Goal: Use online tool/utility: Utilize a website feature to perform a specific function

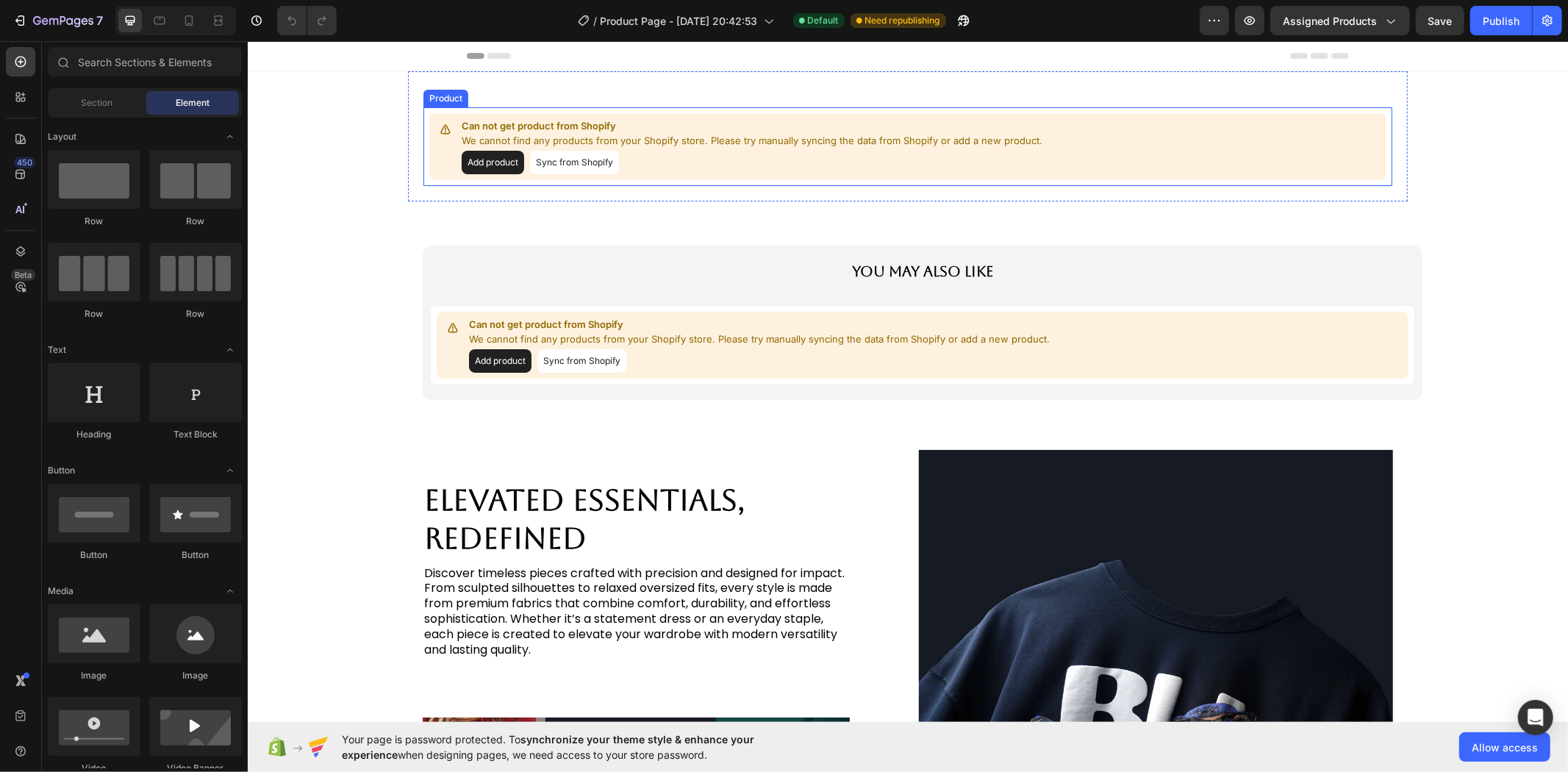
click at [565, 172] on button "Sync from Shopify" at bounding box center [574, 162] width 89 height 24
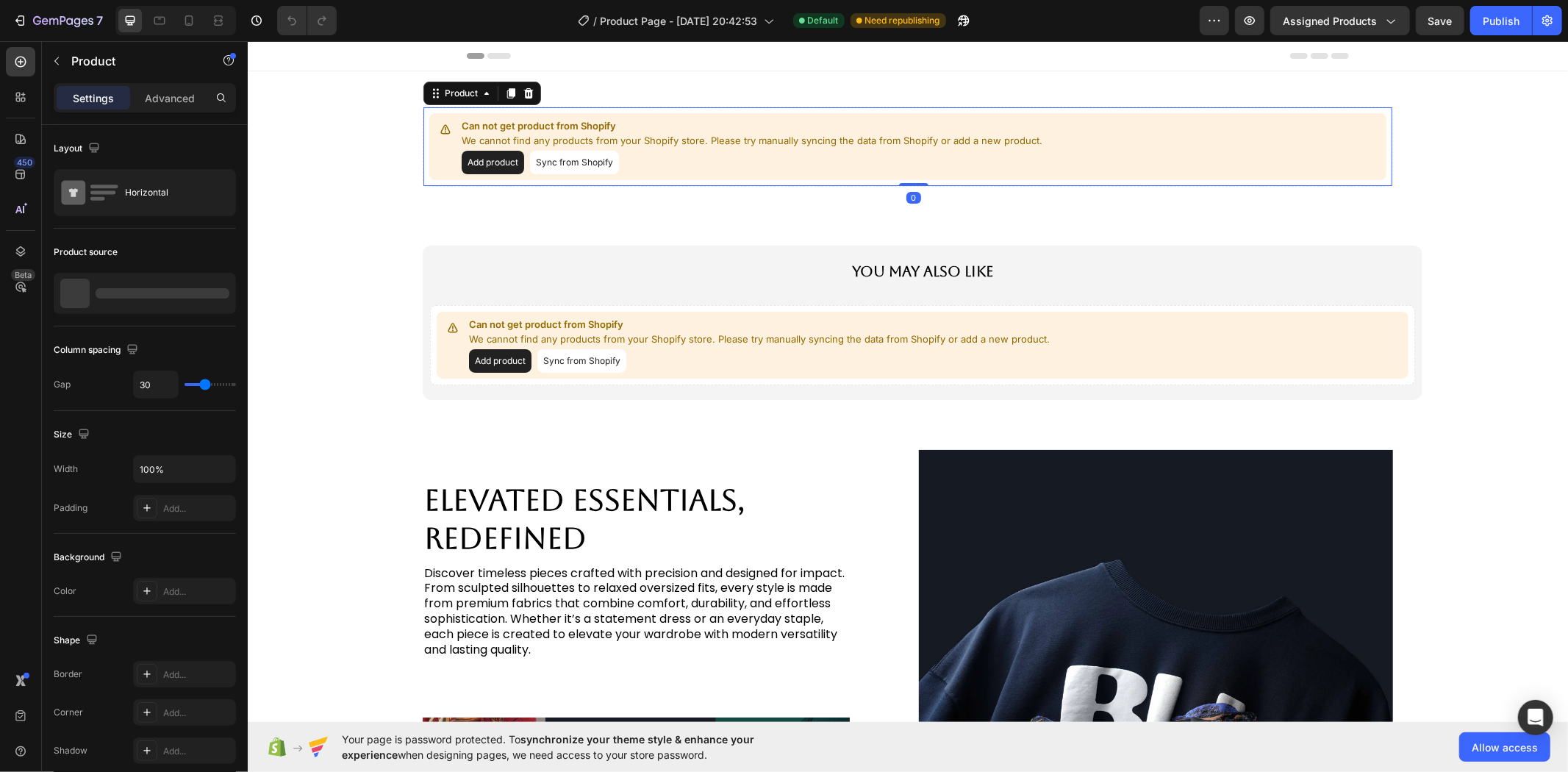
click at [565, 172] on button "Sync from Shopify" at bounding box center [574, 162] width 89 height 24
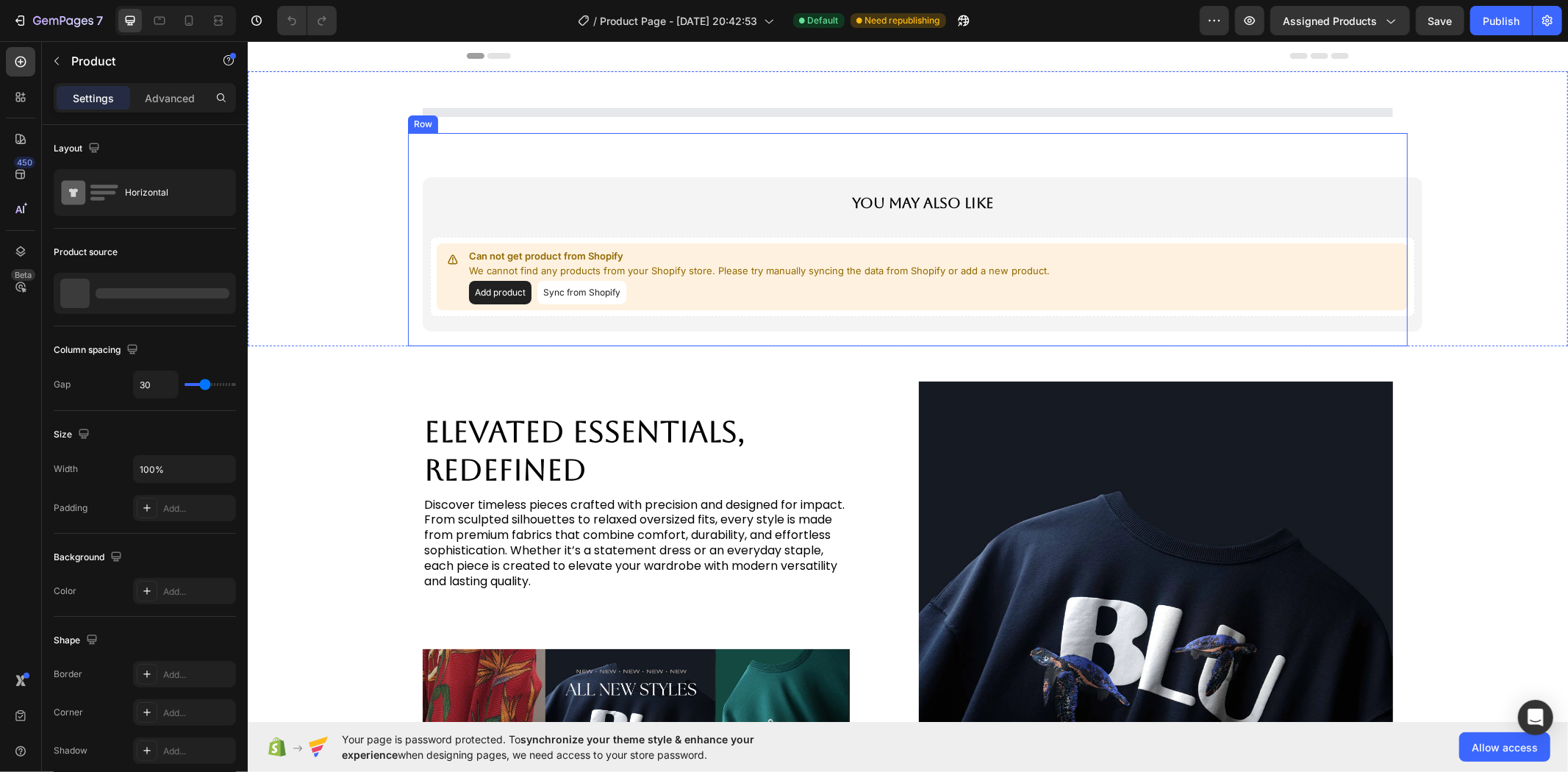
click at [584, 162] on div "You May Also Like Text Block Can not get product from Shopify We cannot find an…" at bounding box center [907, 253] width 1000 height 184
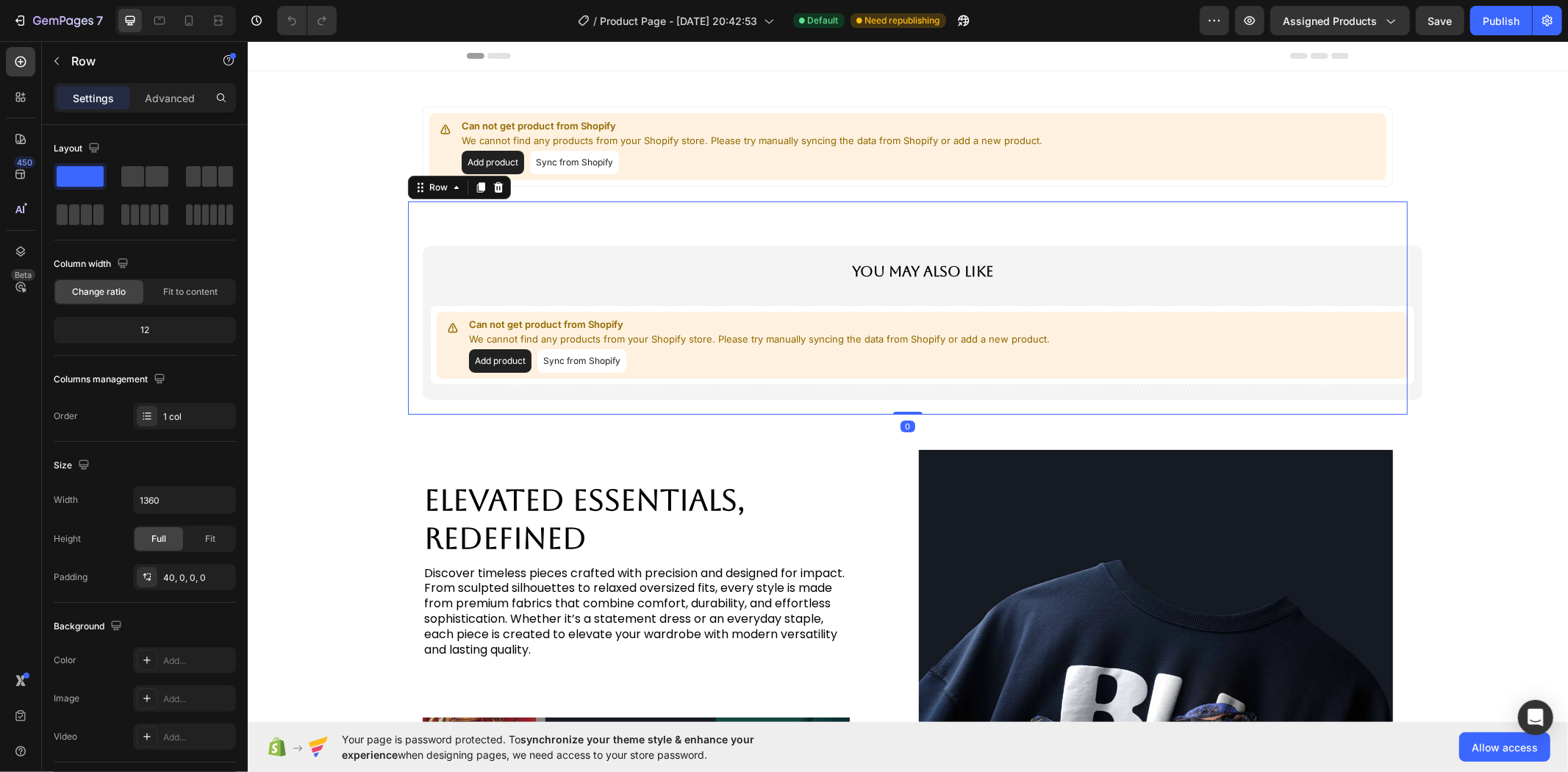
click at [584, 161] on button "Sync from Shopify" at bounding box center [574, 162] width 89 height 24
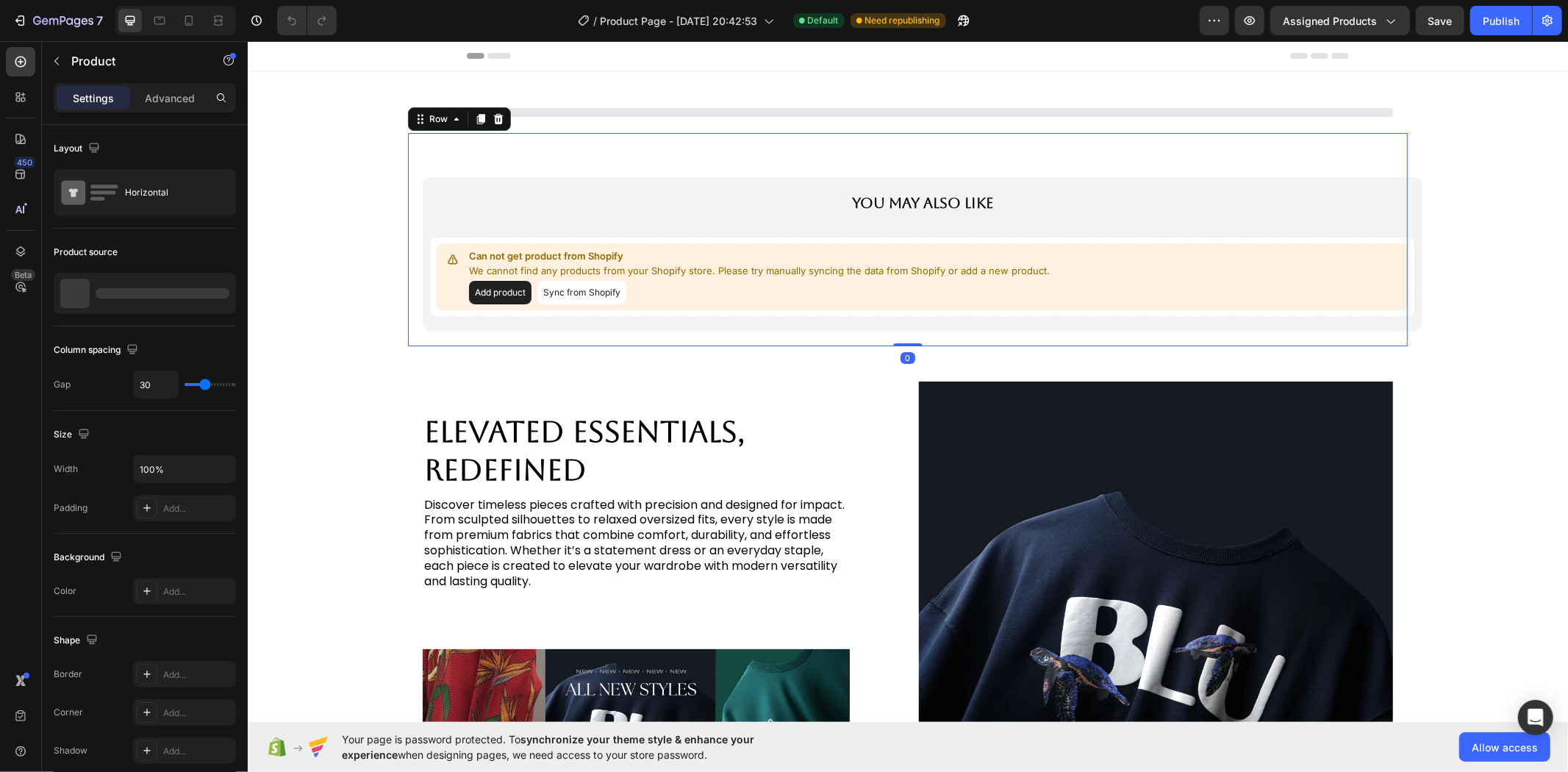
click at [584, 162] on div "You May Also Like Text Block Can not get product from Shopify We cannot find an…" at bounding box center [907, 253] width 1000 height 184
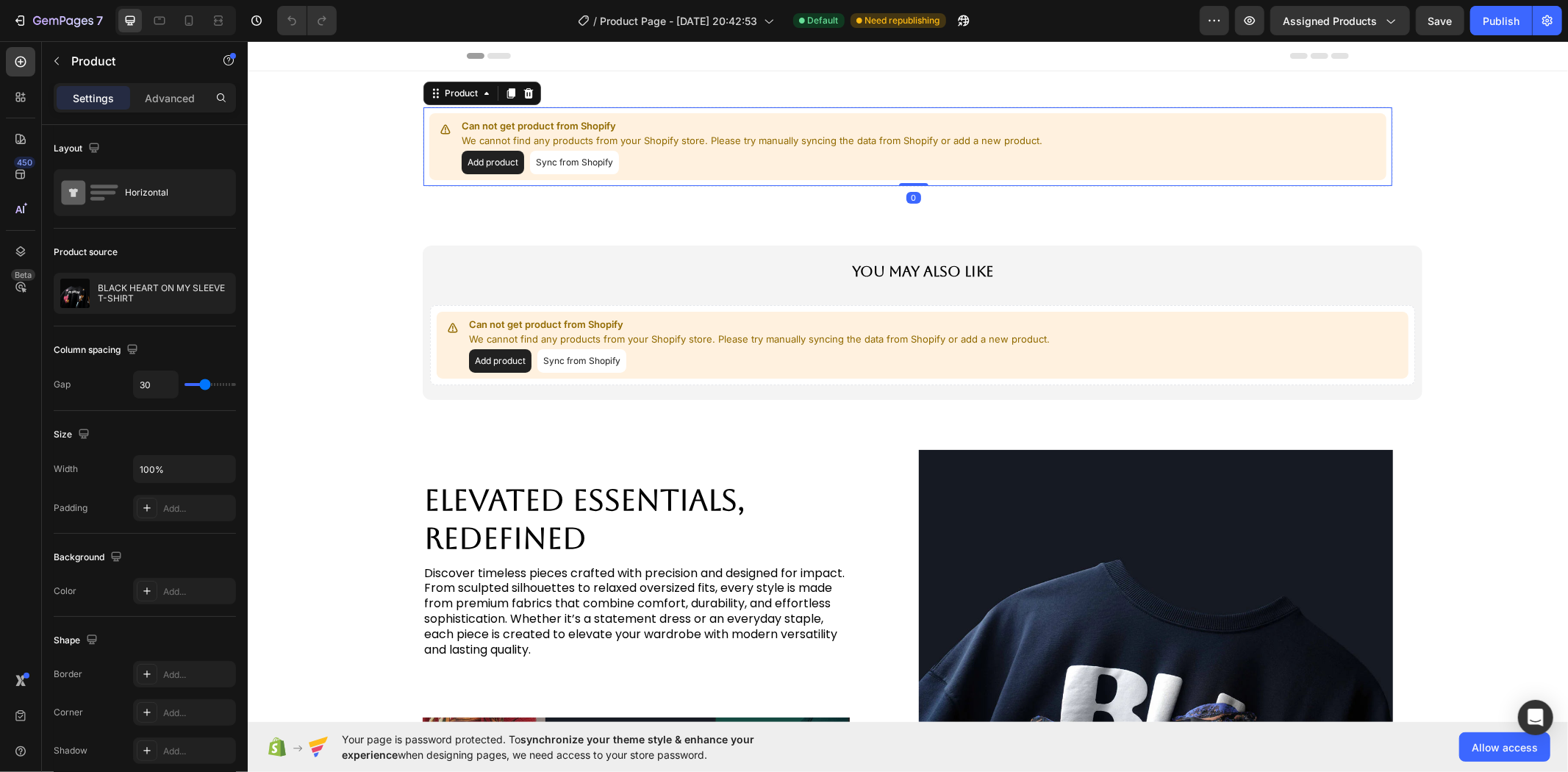
click at [584, 161] on button "Sync from Shopify" at bounding box center [574, 162] width 89 height 24
click at [1487, 744] on span "Allow access" at bounding box center [1504, 747] width 66 height 16
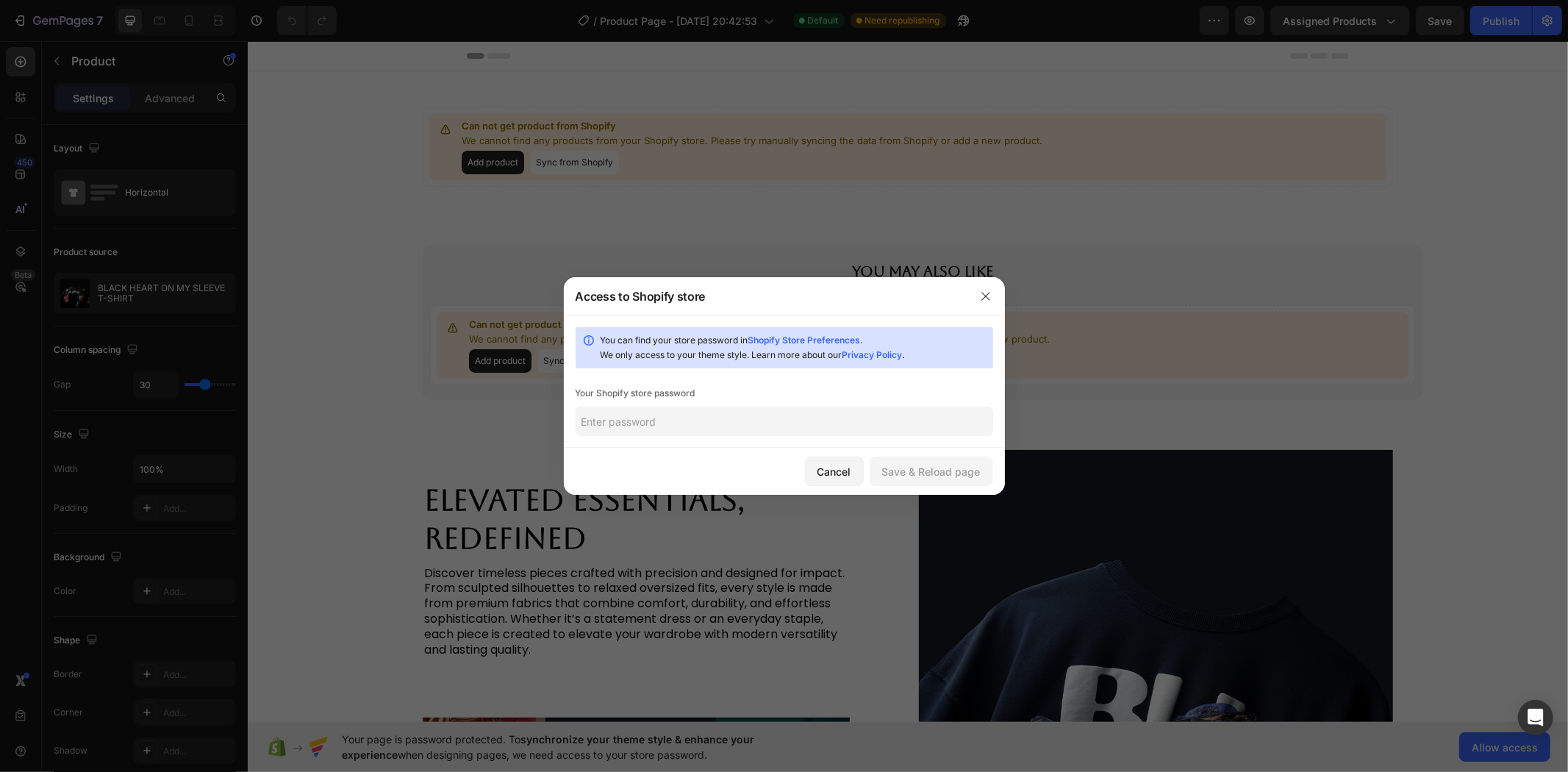
click at [719, 419] on input "text" at bounding box center [784, 422] width 418 height 30
click at [1096, 285] on div at bounding box center [784, 386] width 1568 height 772
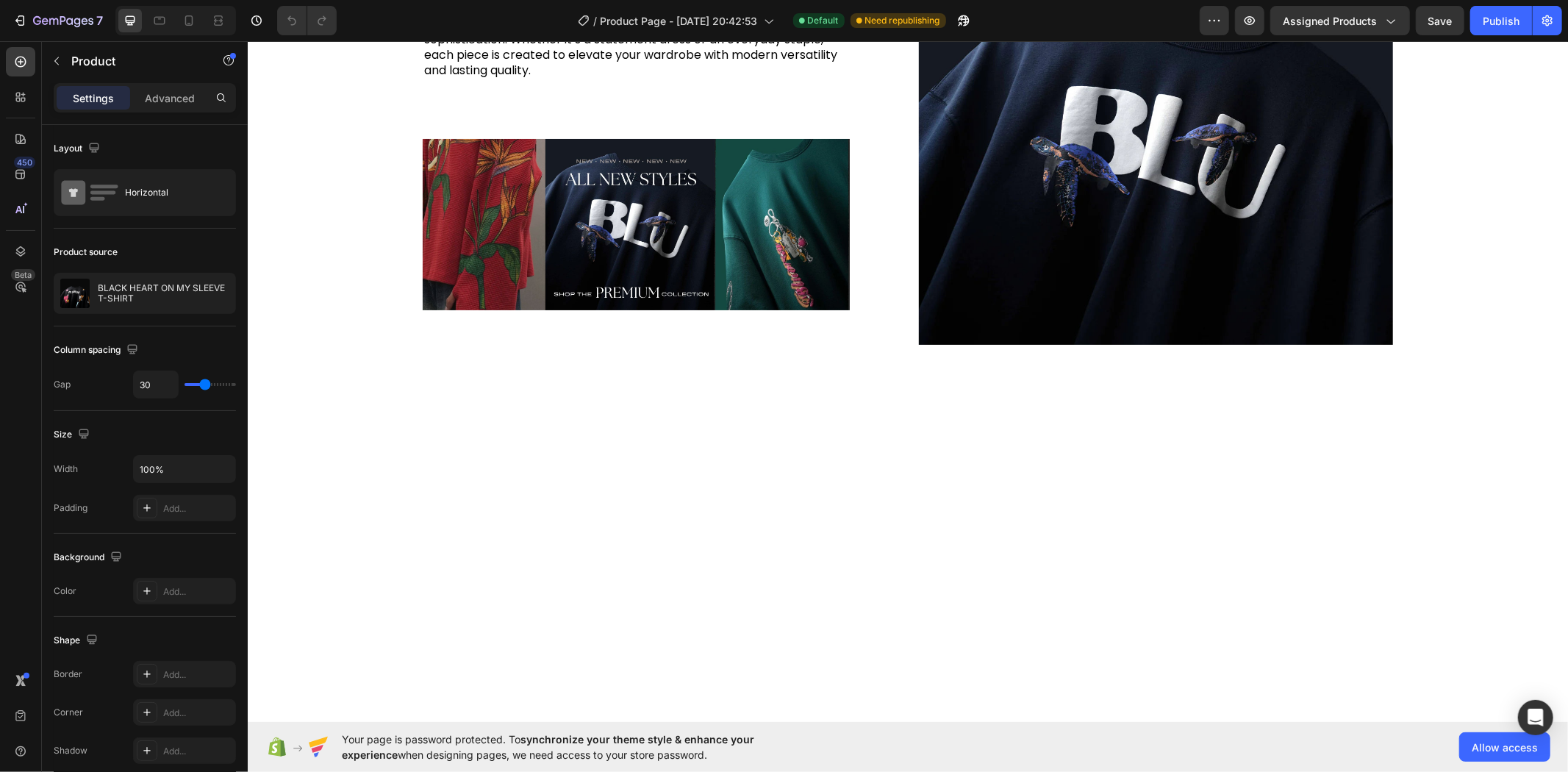
scroll to position [177, 0]
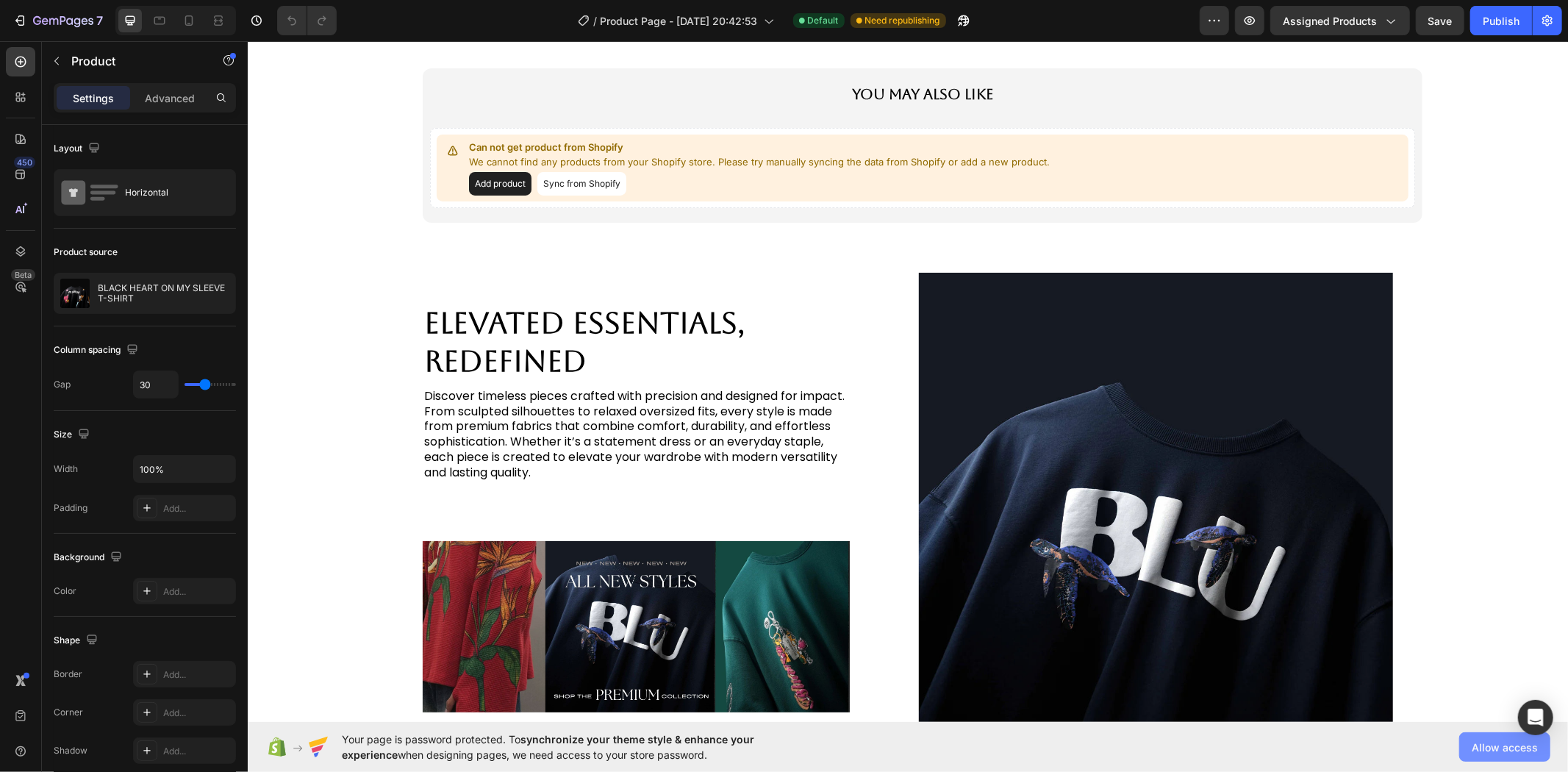
click at [1489, 748] on span "Allow access" at bounding box center [1504, 747] width 66 height 16
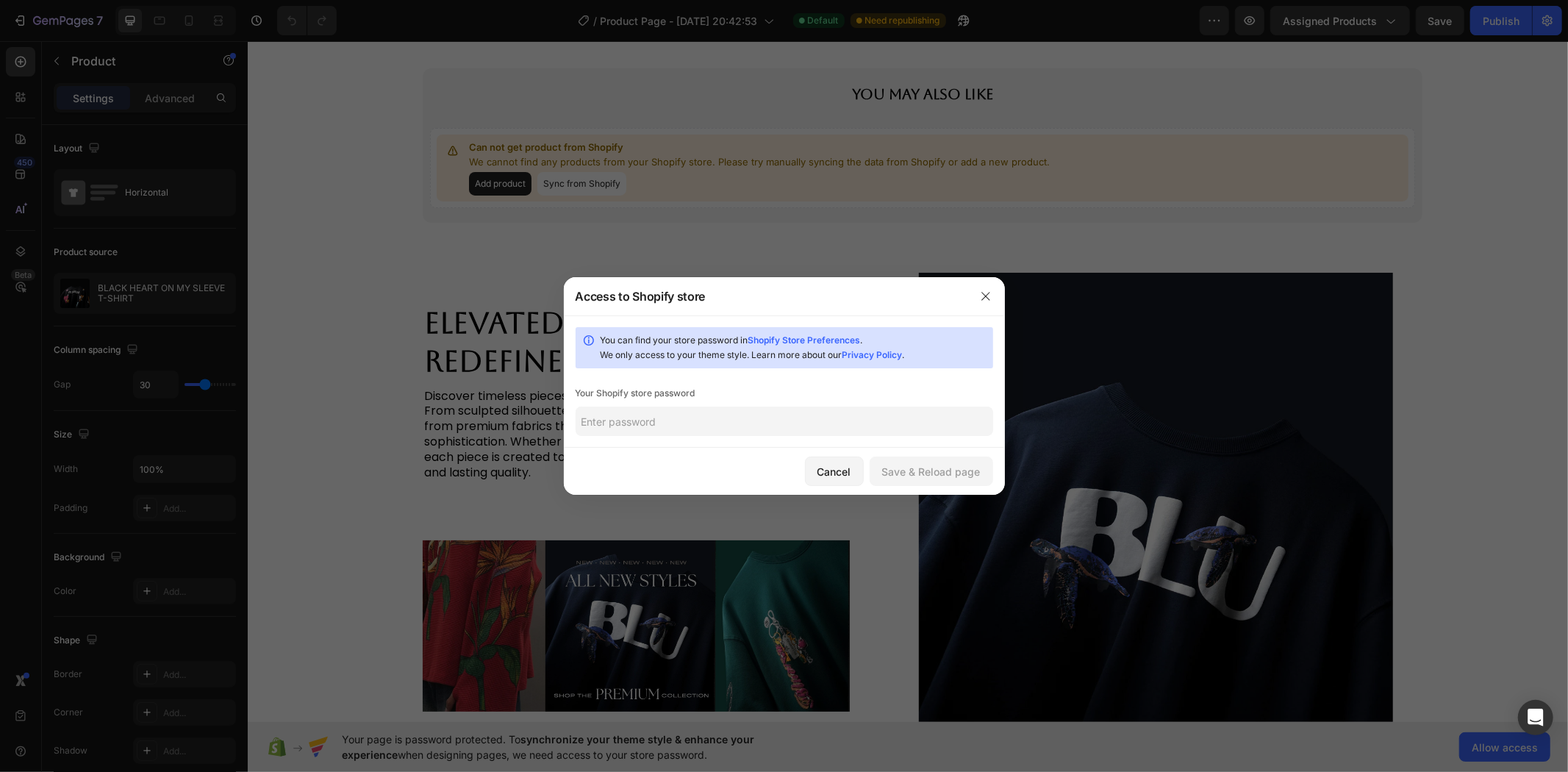
click at [1321, 677] on div at bounding box center [784, 386] width 1568 height 772
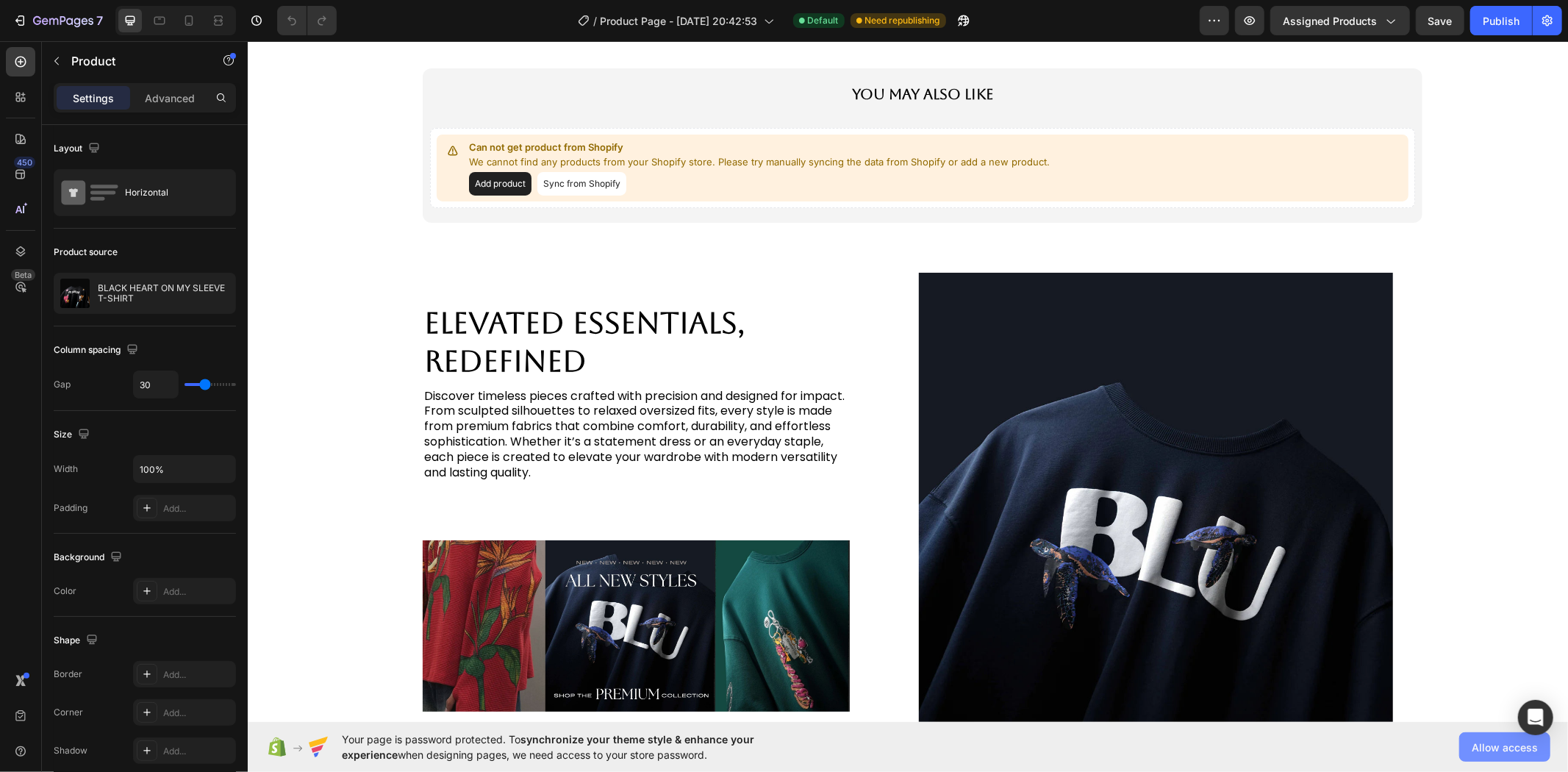
click at [1475, 748] on span "Allow access" at bounding box center [1504, 747] width 66 height 16
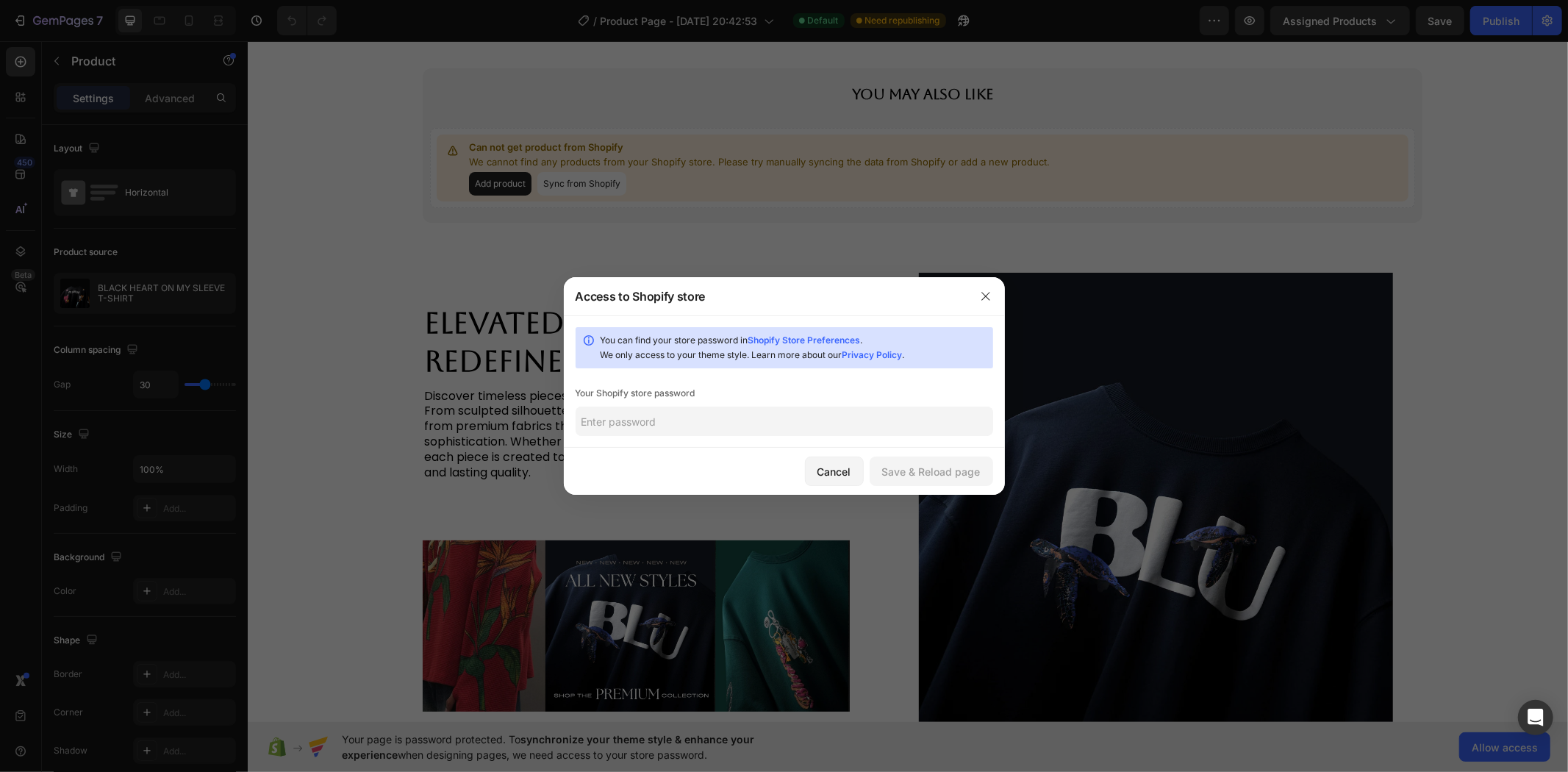
click at [857, 222] on div at bounding box center [784, 386] width 1568 height 772
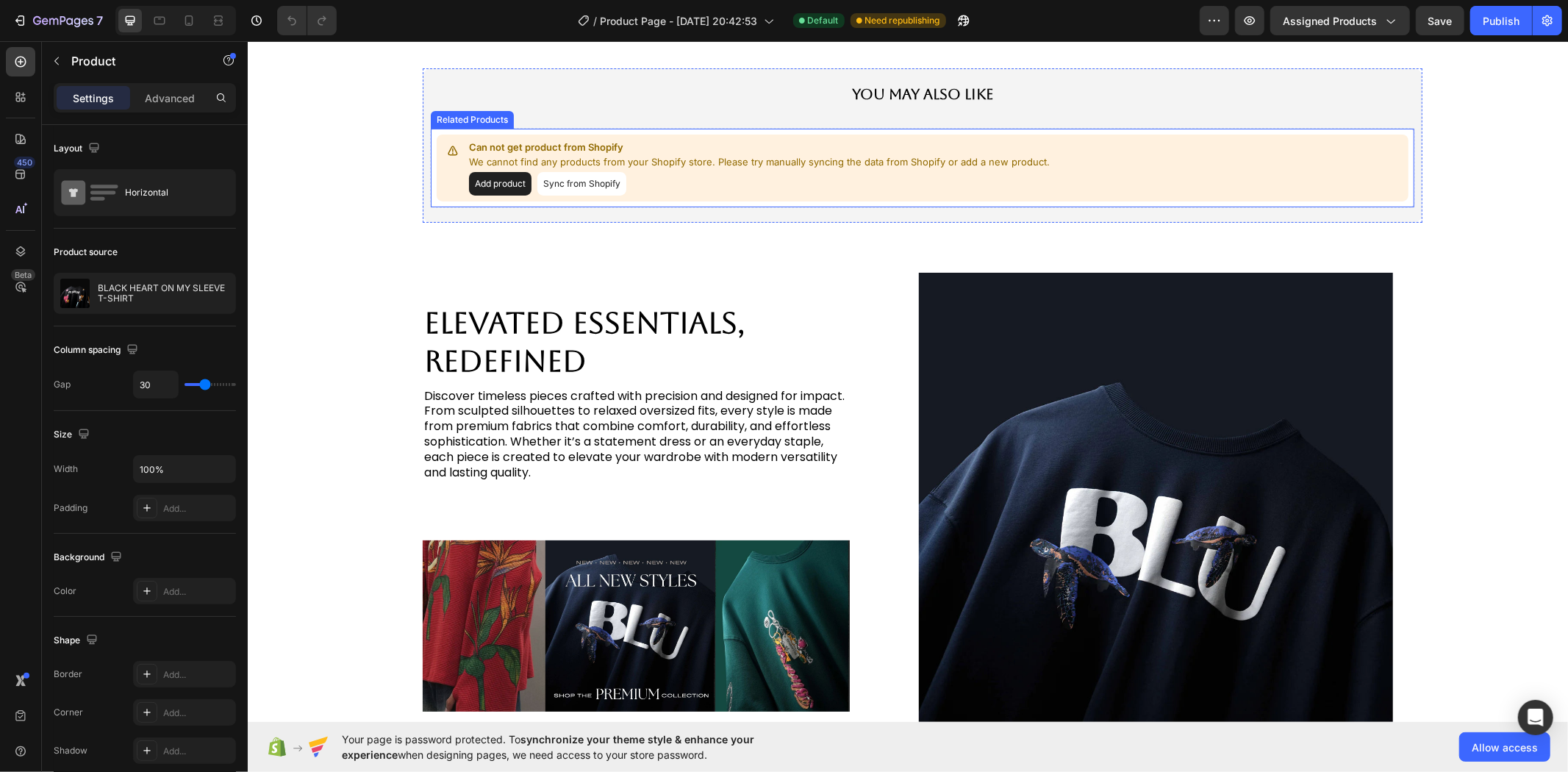
click at [569, 179] on button "Sync from Shopify" at bounding box center [581, 183] width 89 height 24
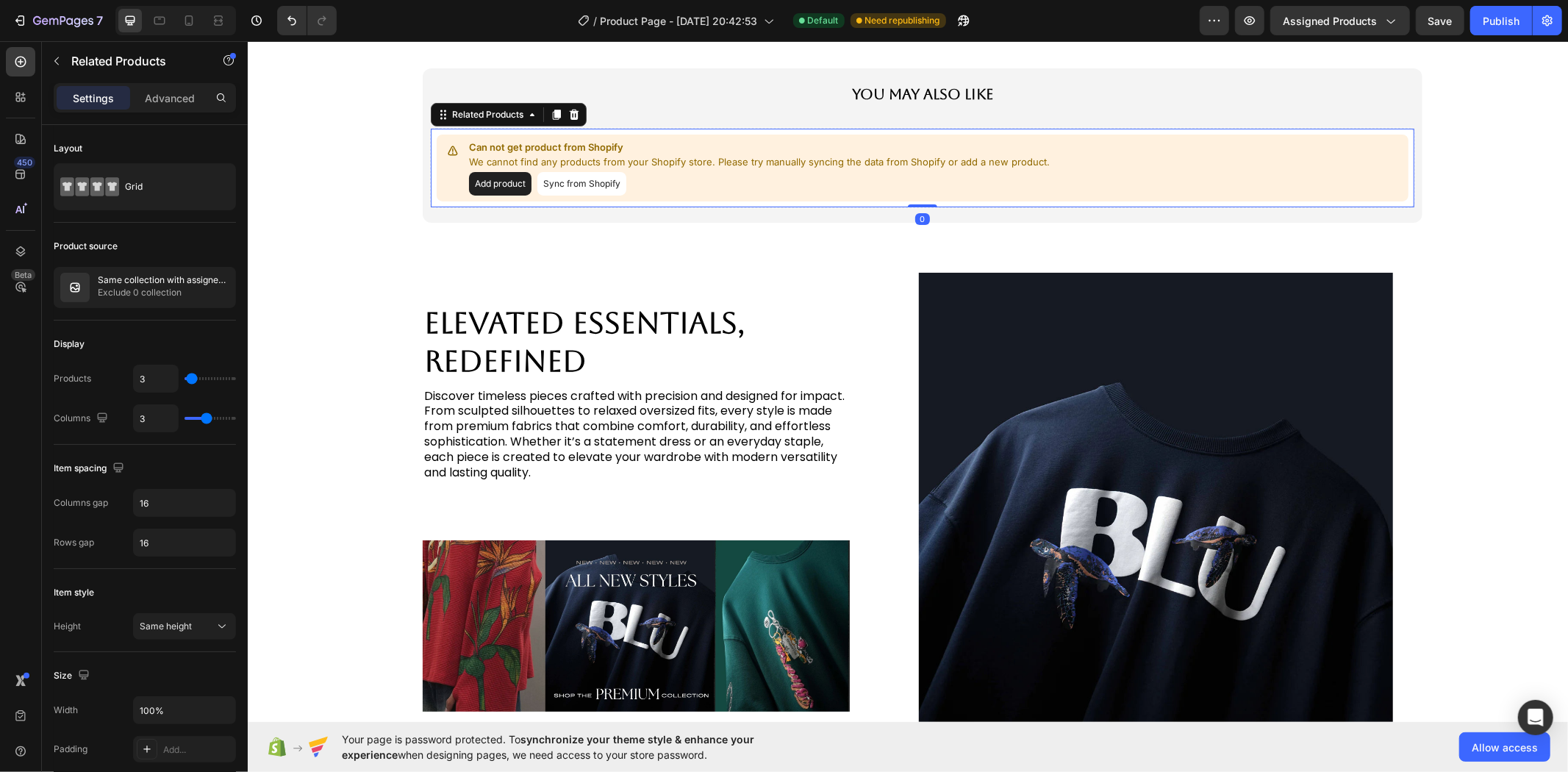
click at [569, 179] on button "Sync from Shopify" at bounding box center [581, 183] width 89 height 24
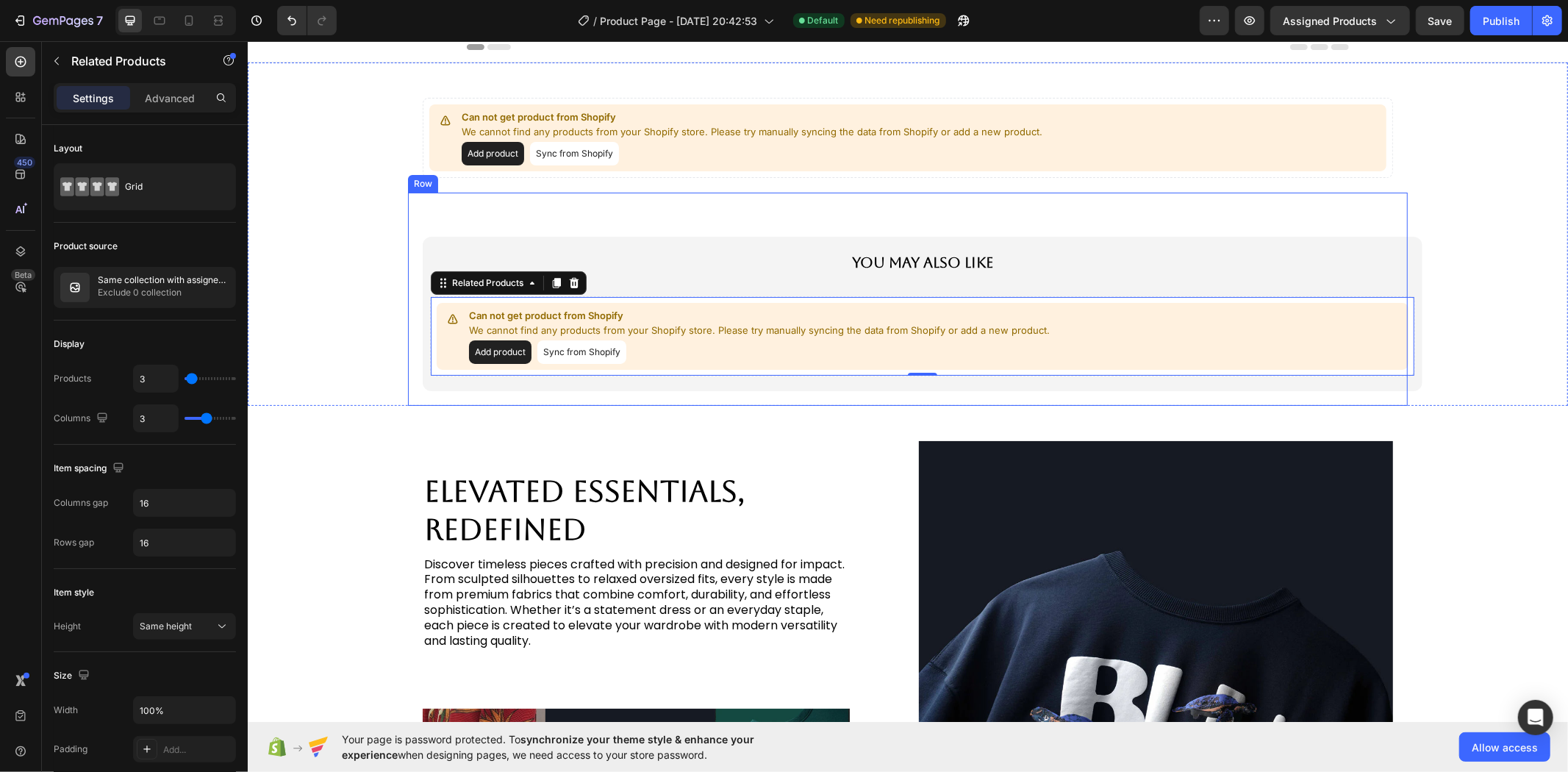
scroll to position [0, 0]
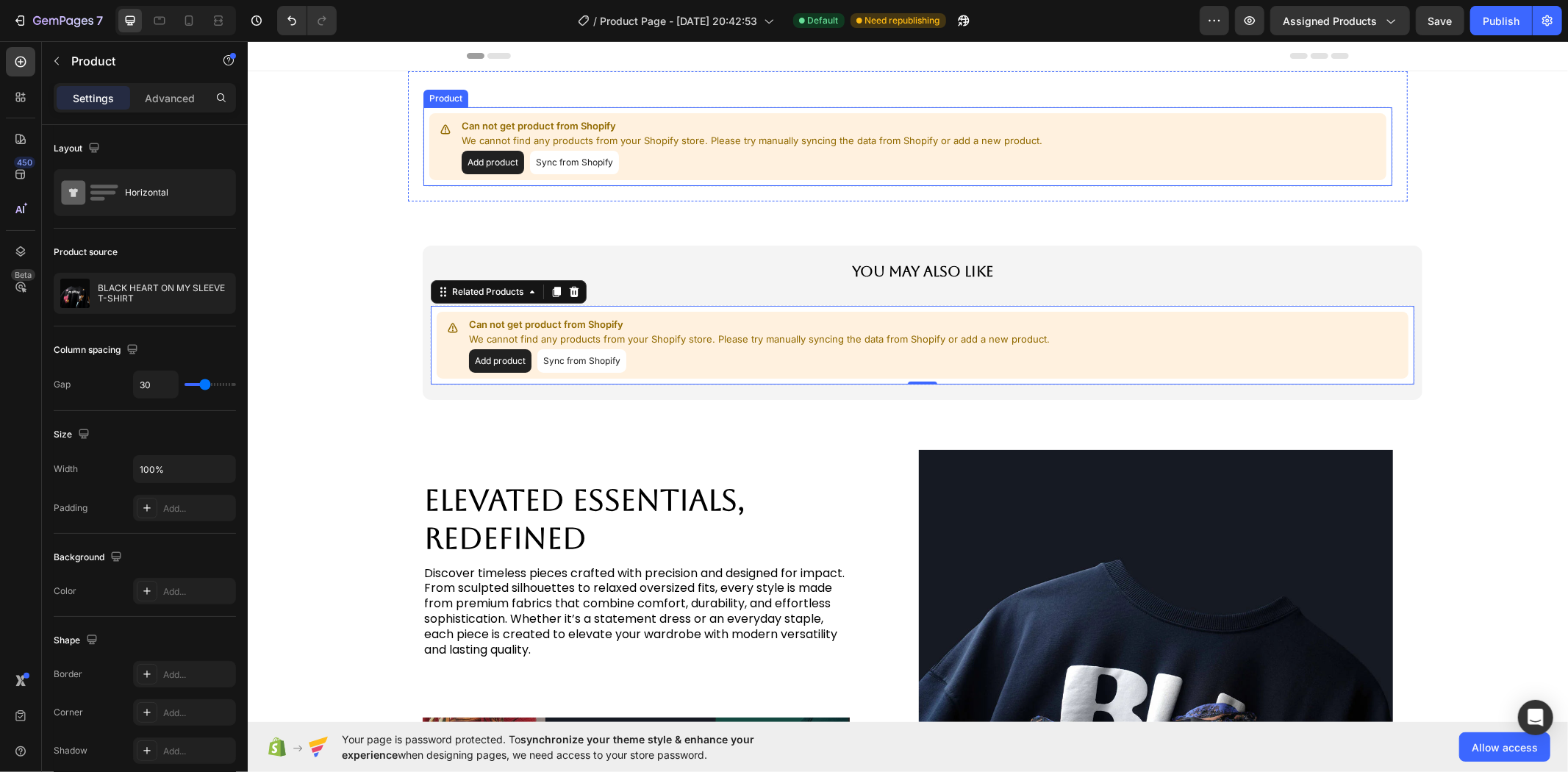
click at [581, 164] on button "Sync from Shopify" at bounding box center [574, 162] width 89 height 24
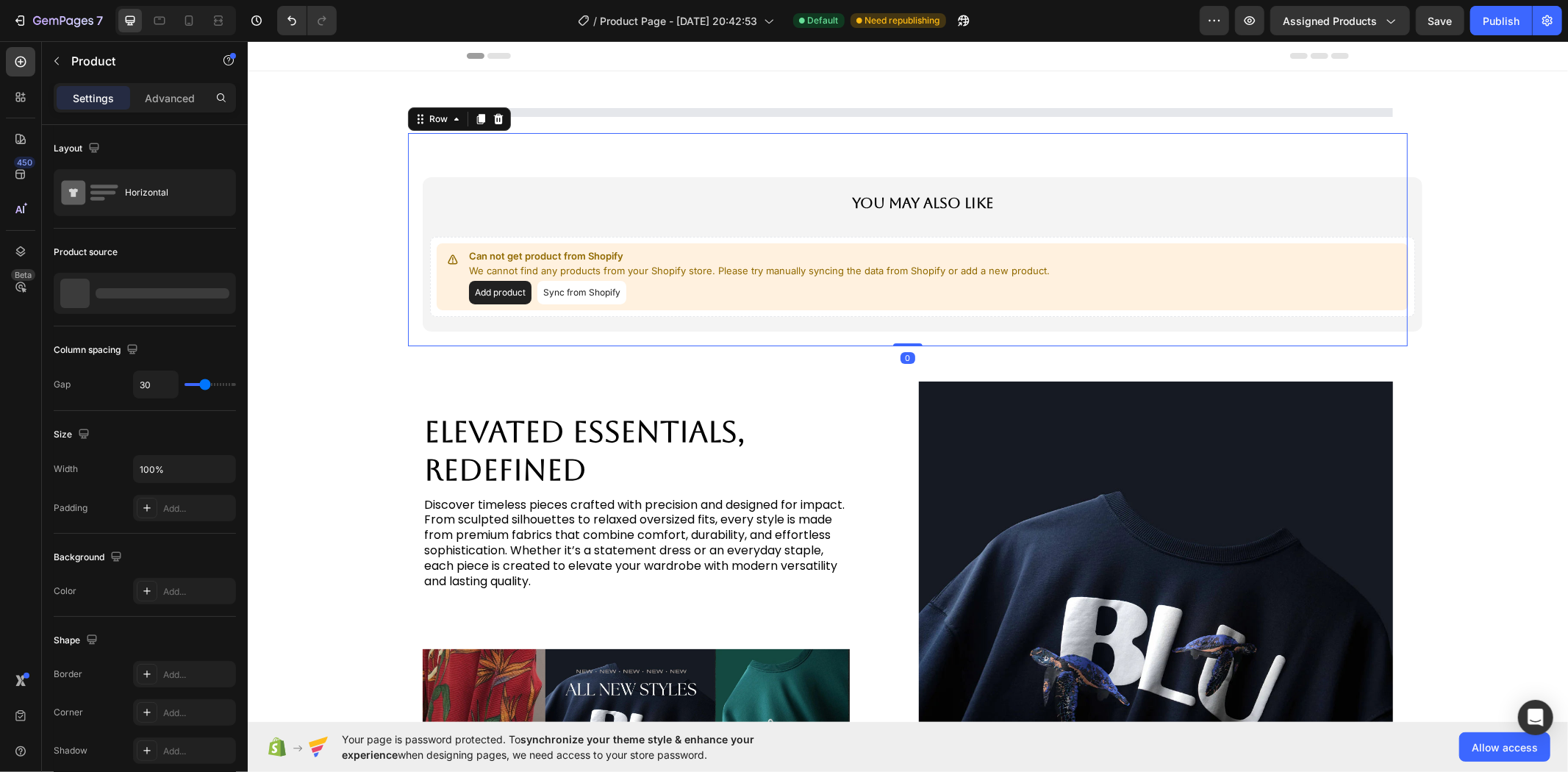
click at [581, 164] on div "You May Also Like Text Block Can not get product from Shopify We cannot find an…" at bounding box center [907, 253] width 1000 height 184
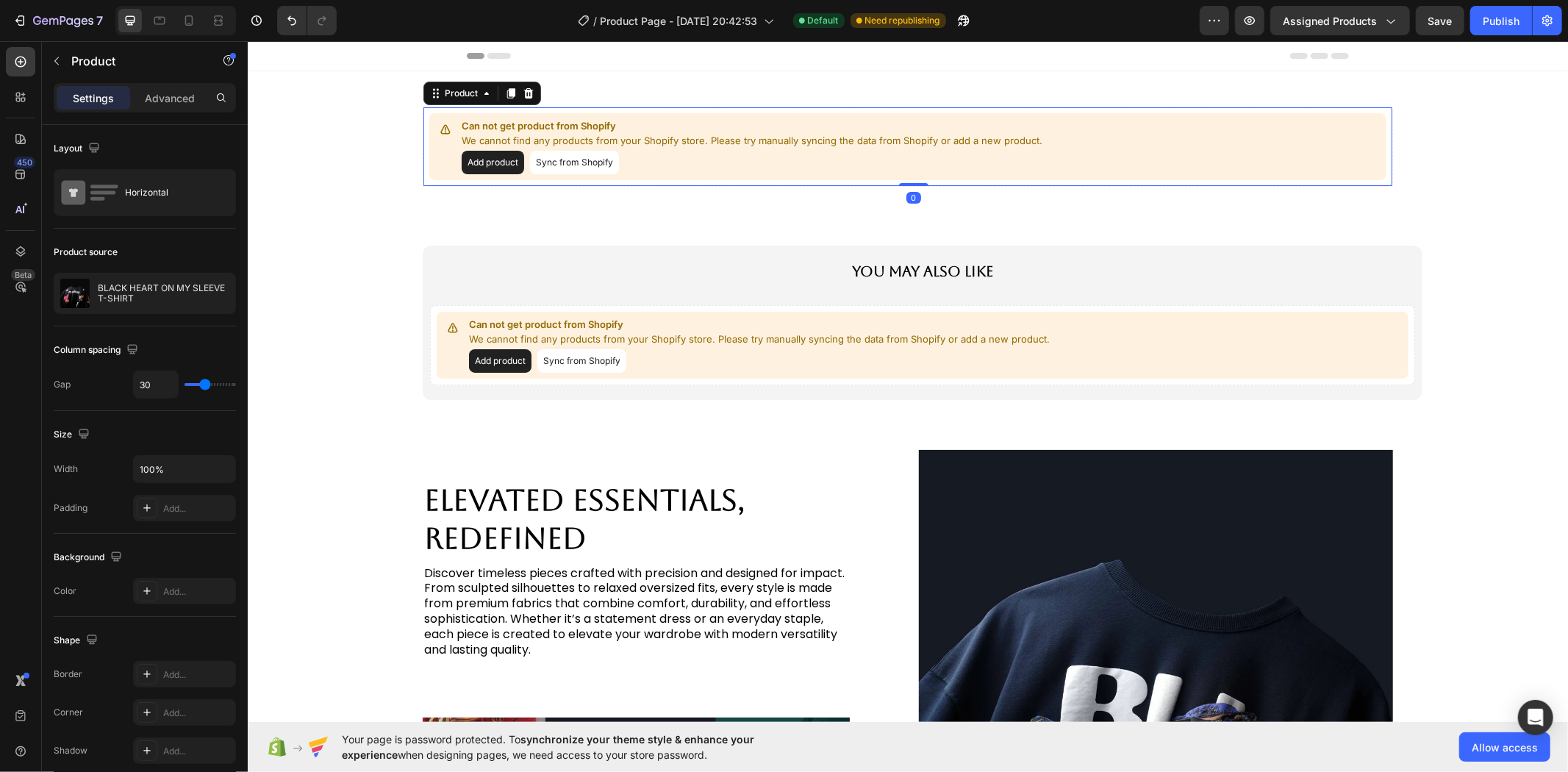
click at [581, 164] on button "Sync from Shopify" at bounding box center [574, 162] width 89 height 24
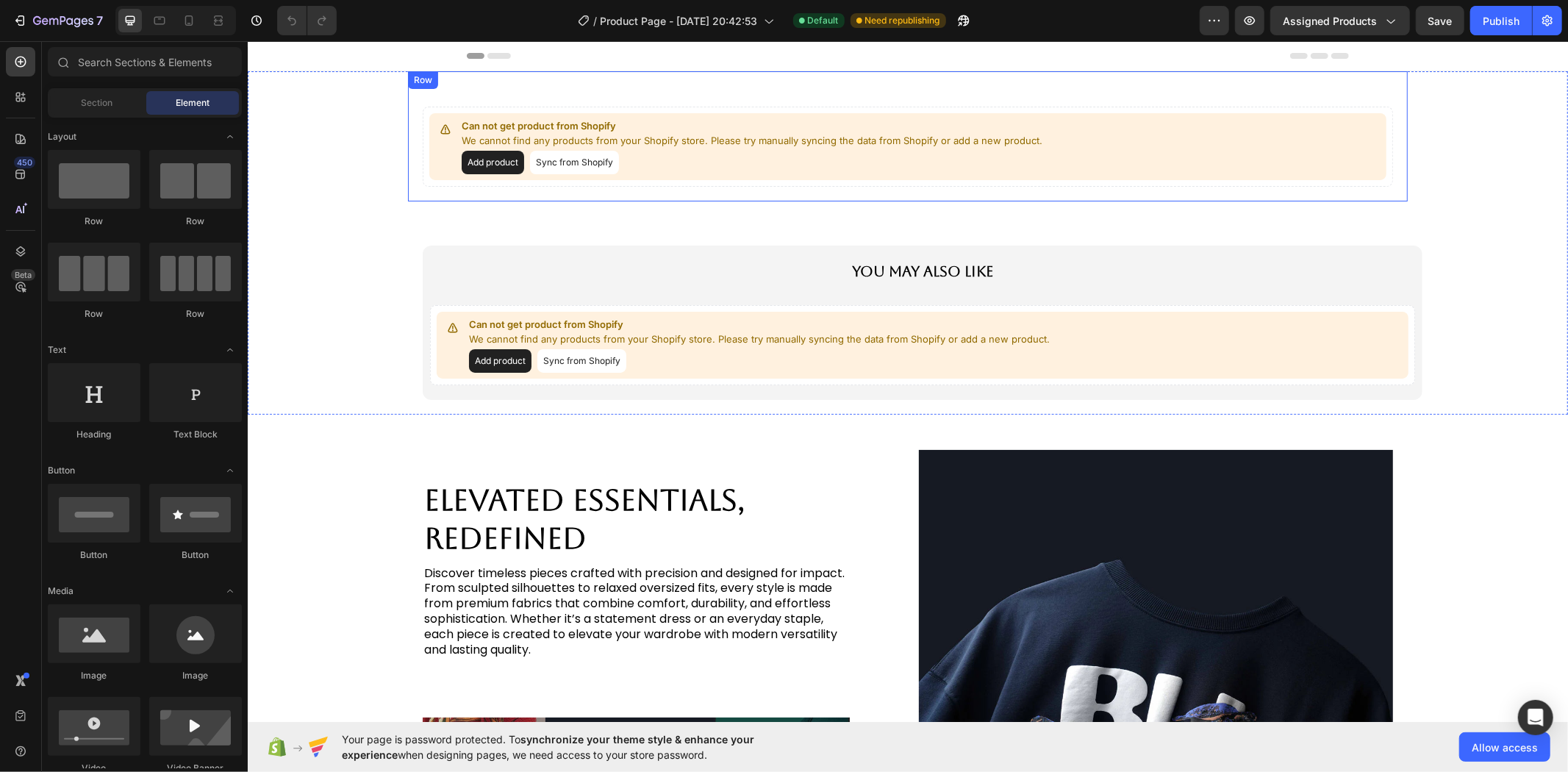
click at [571, 198] on div "Can not get product from Shopify We cannot find any products from your Shopify …" at bounding box center [907, 136] width 1000 height 130
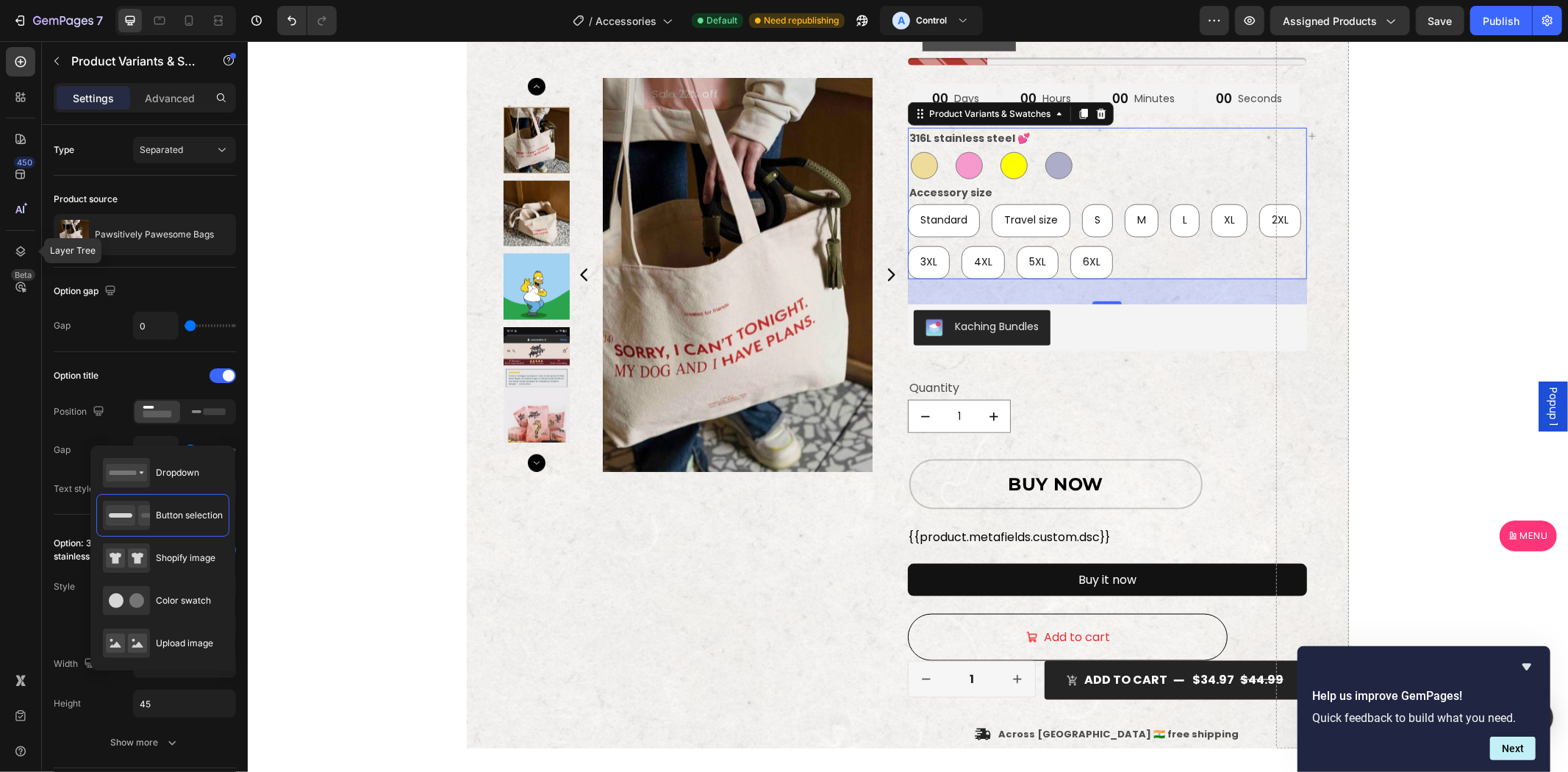
scroll to position [409, 0]
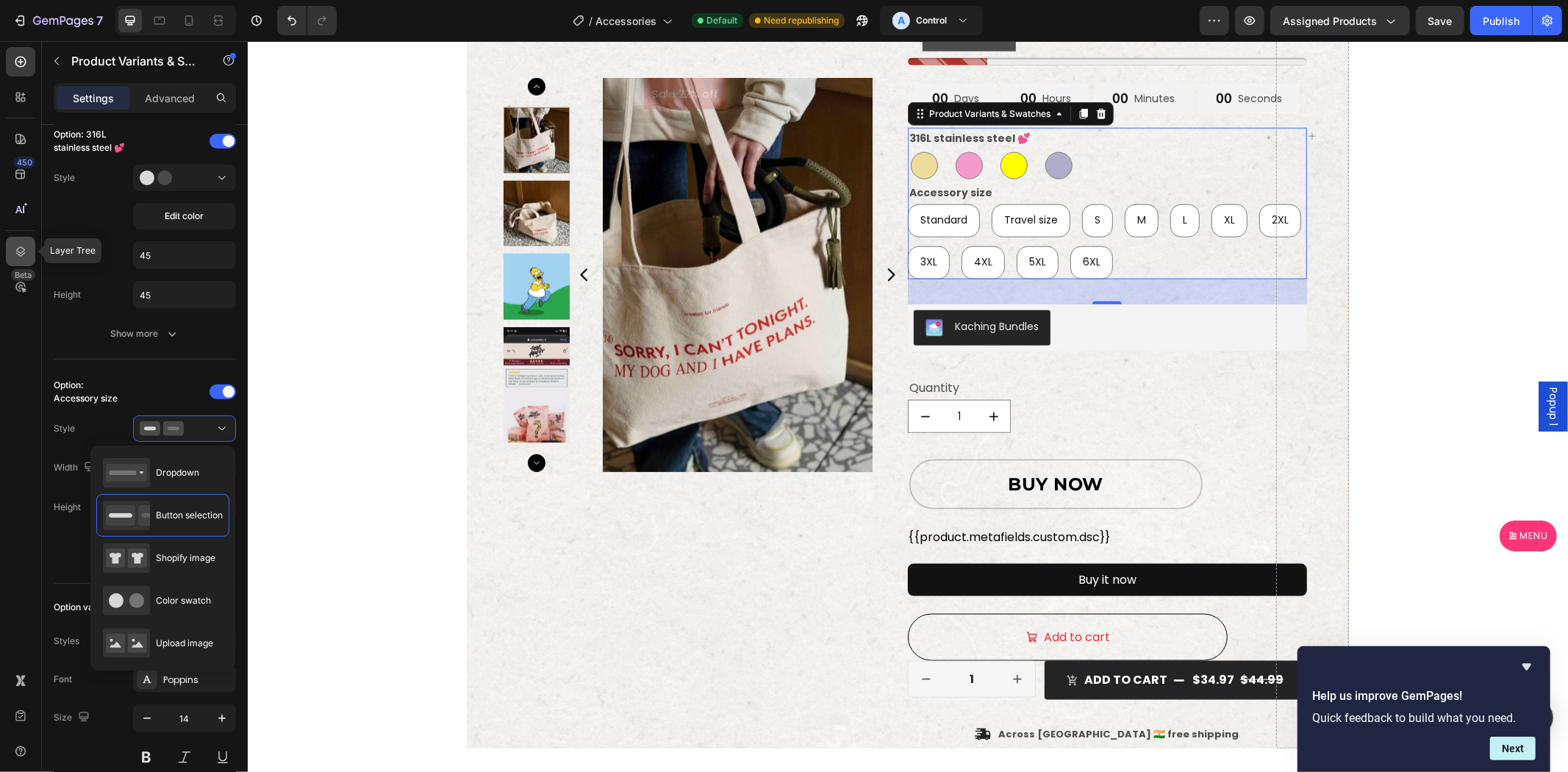
click at [11, 256] on div at bounding box center [21, 252] width 30 height 30
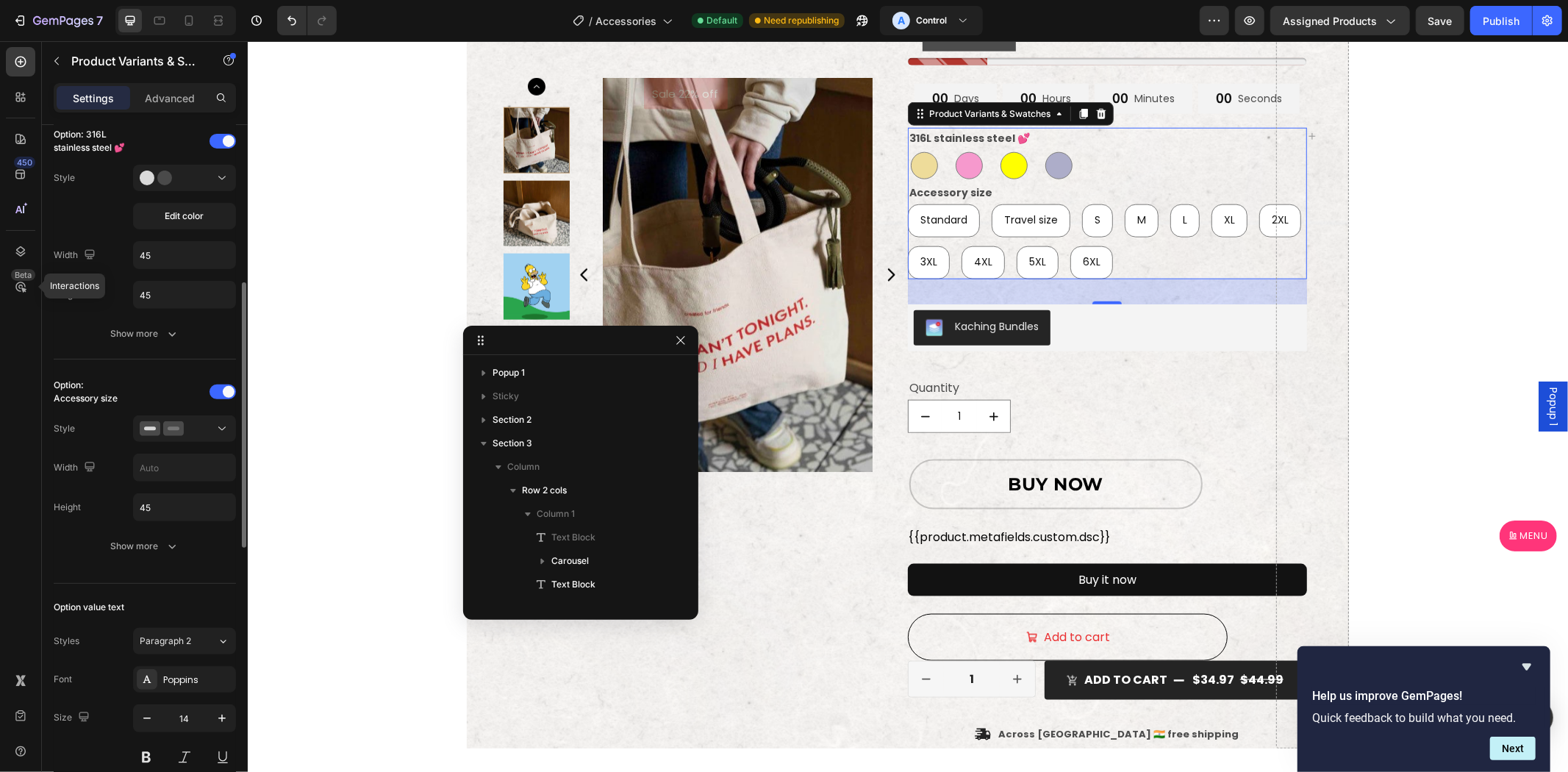
scroll to position [513, 0]
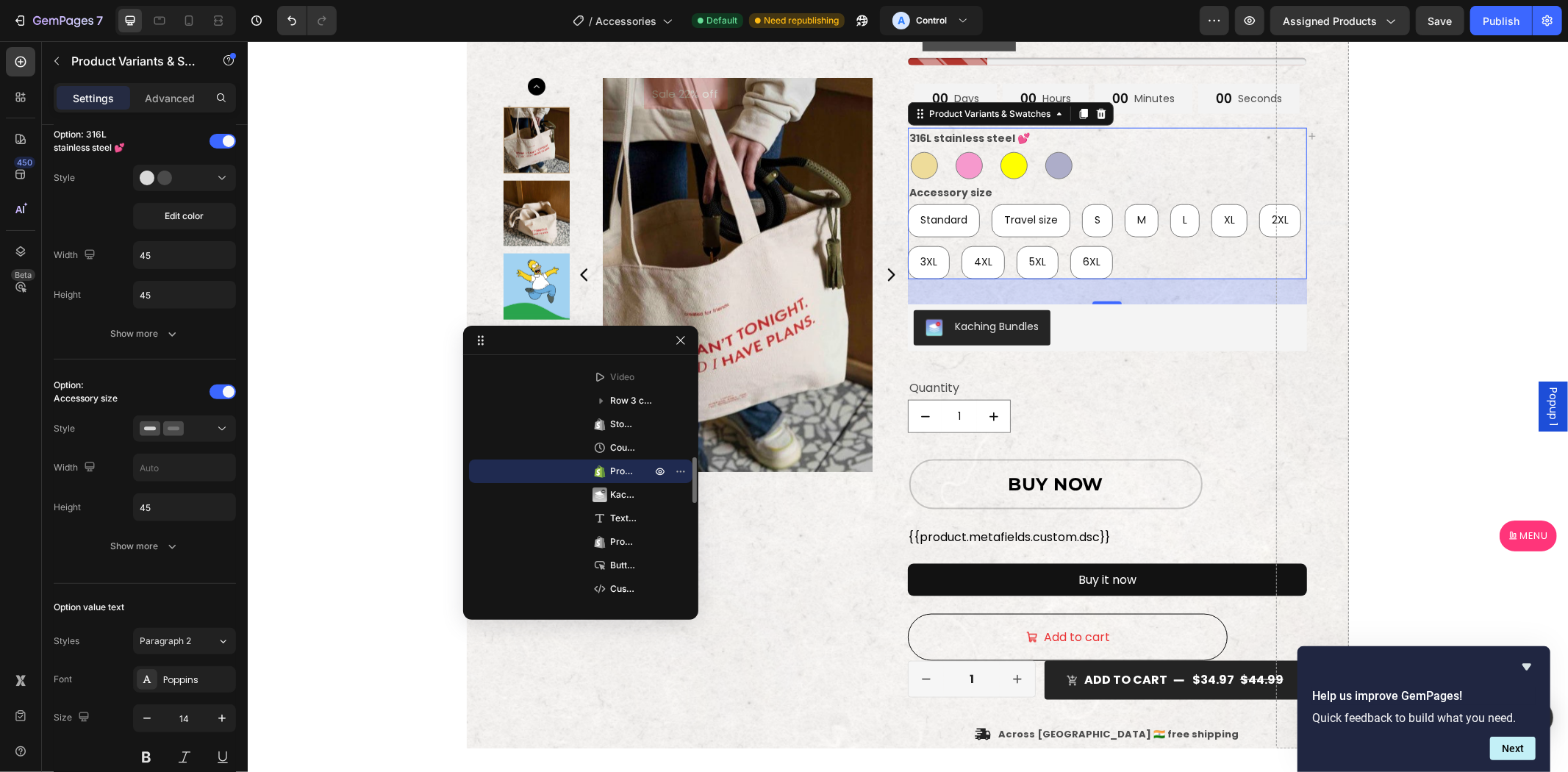
click at [483, 473] on div "Product Variants & Swatches" at bounding box center [581, 471] width 212 height 24
click at [687, 343] on button "button" at bounding box center [681, 341] width 18 height 18
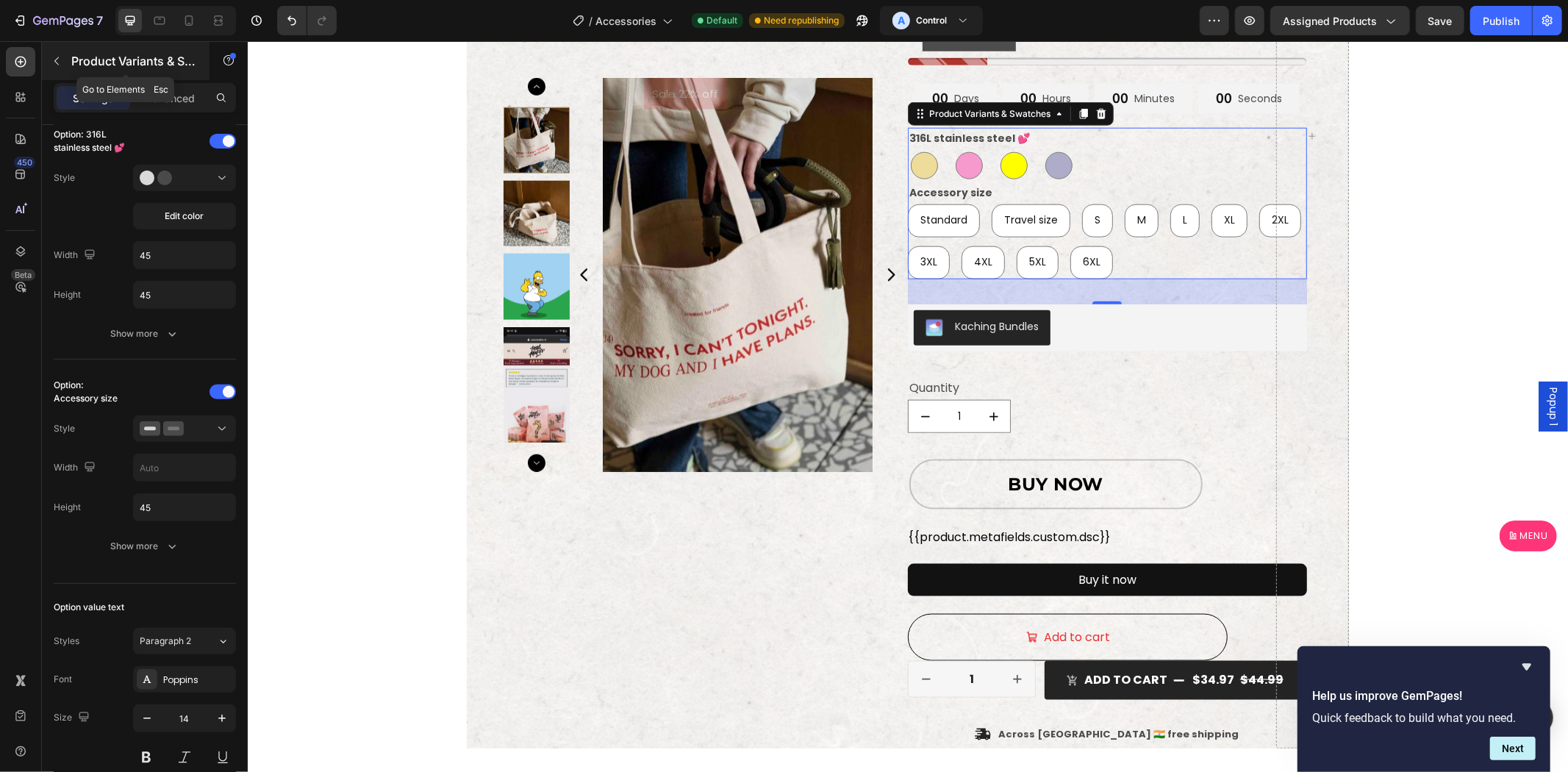
click at [61, 60] on icon "button" at bounding box center [56, 61] width 12 height 12
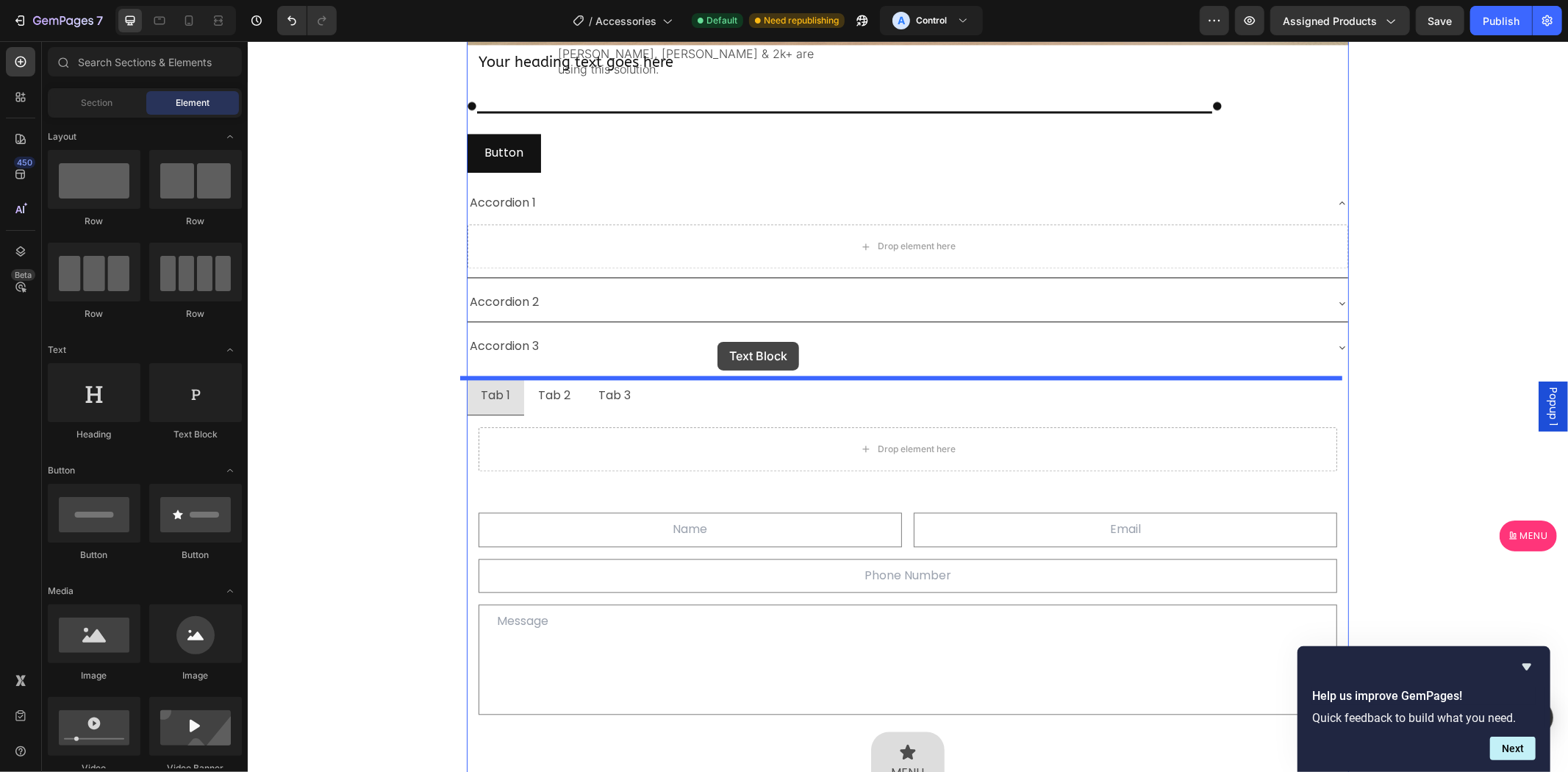
scroll to position [2629, 0]
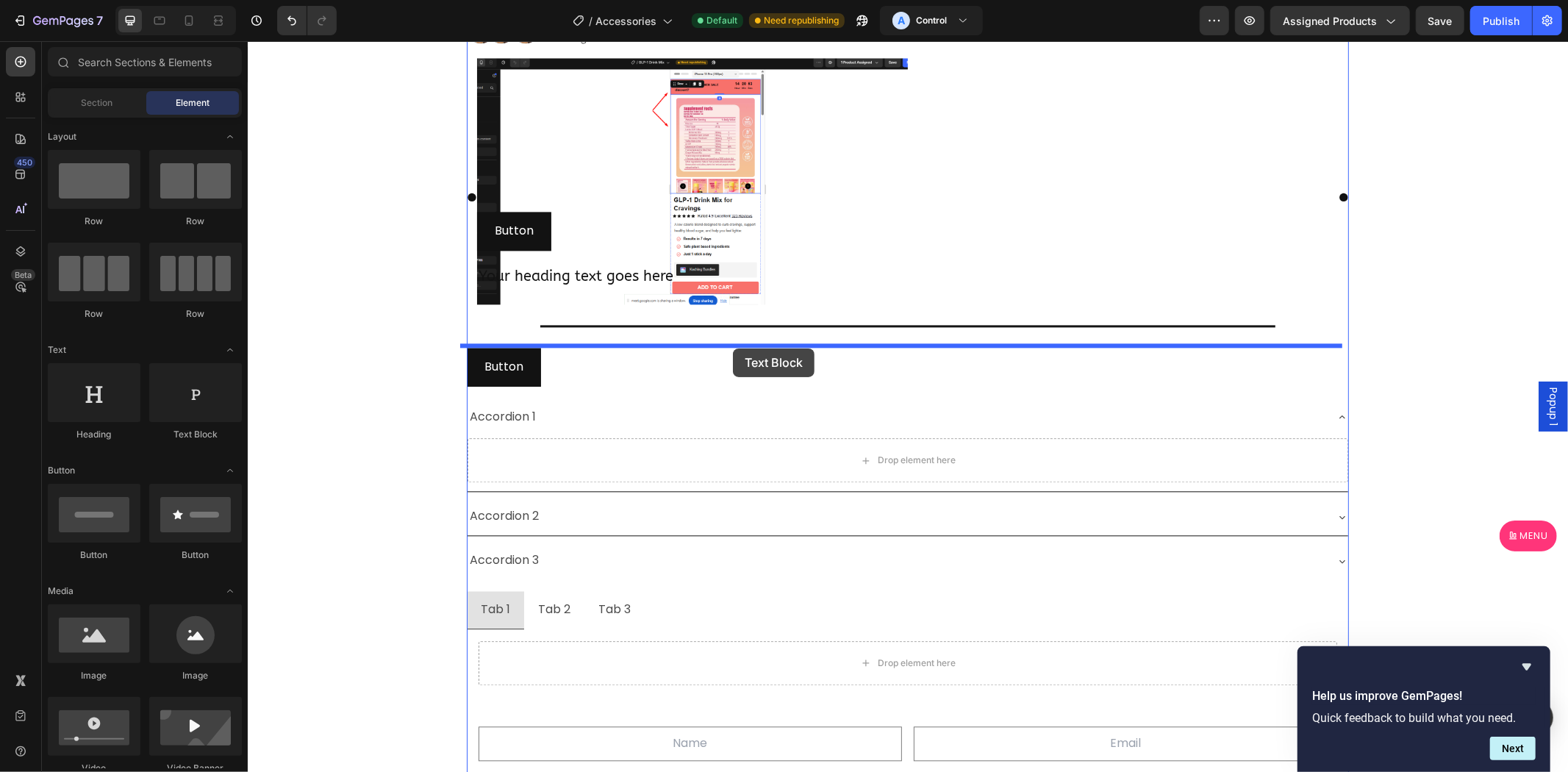
drag, startPoint x: 491, startPoint y: 398, endPoint x: 733, endPoint y: 347, distance: 247.3
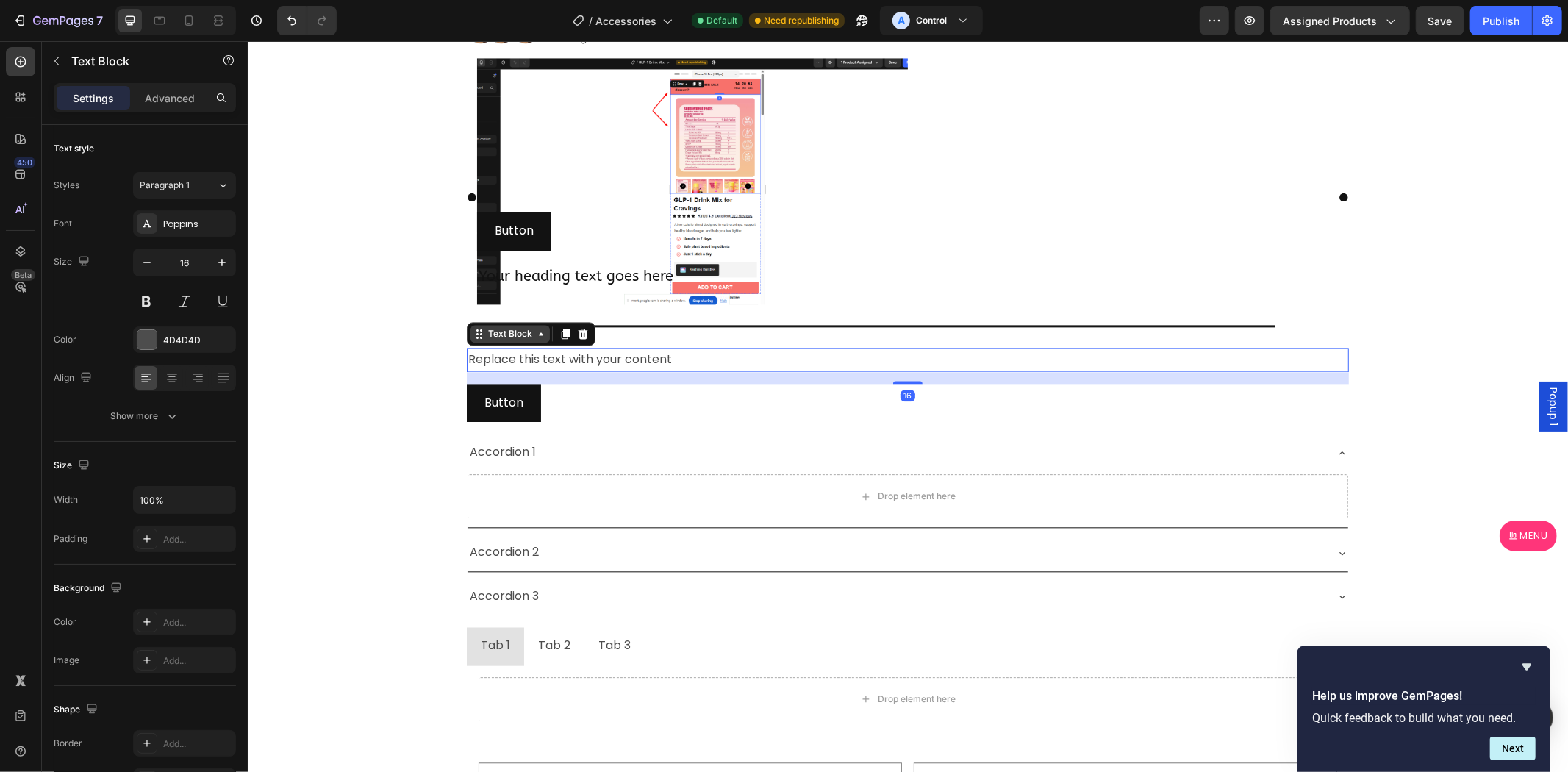
click at [496, 328] on div "Text Block" at bounding box center [509, 333] width 50 height 13
click at [579, 339] on div "Text Block Section" at bounding box center [530, 333] width 129 height 24
click at [576, 327] on icon at bounding box center [582, 333] width 12 height 12
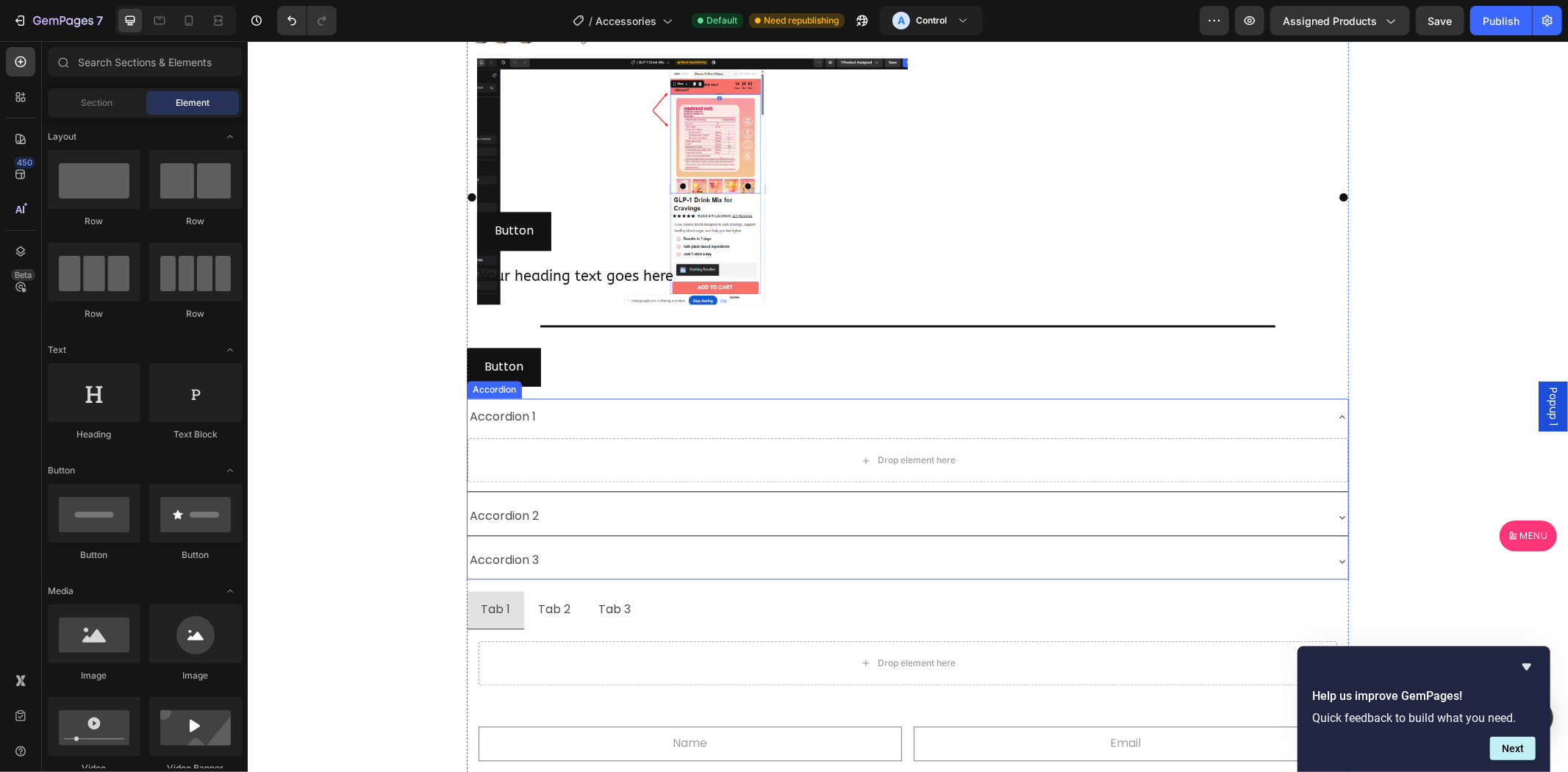
scroll to position [3004, 0]
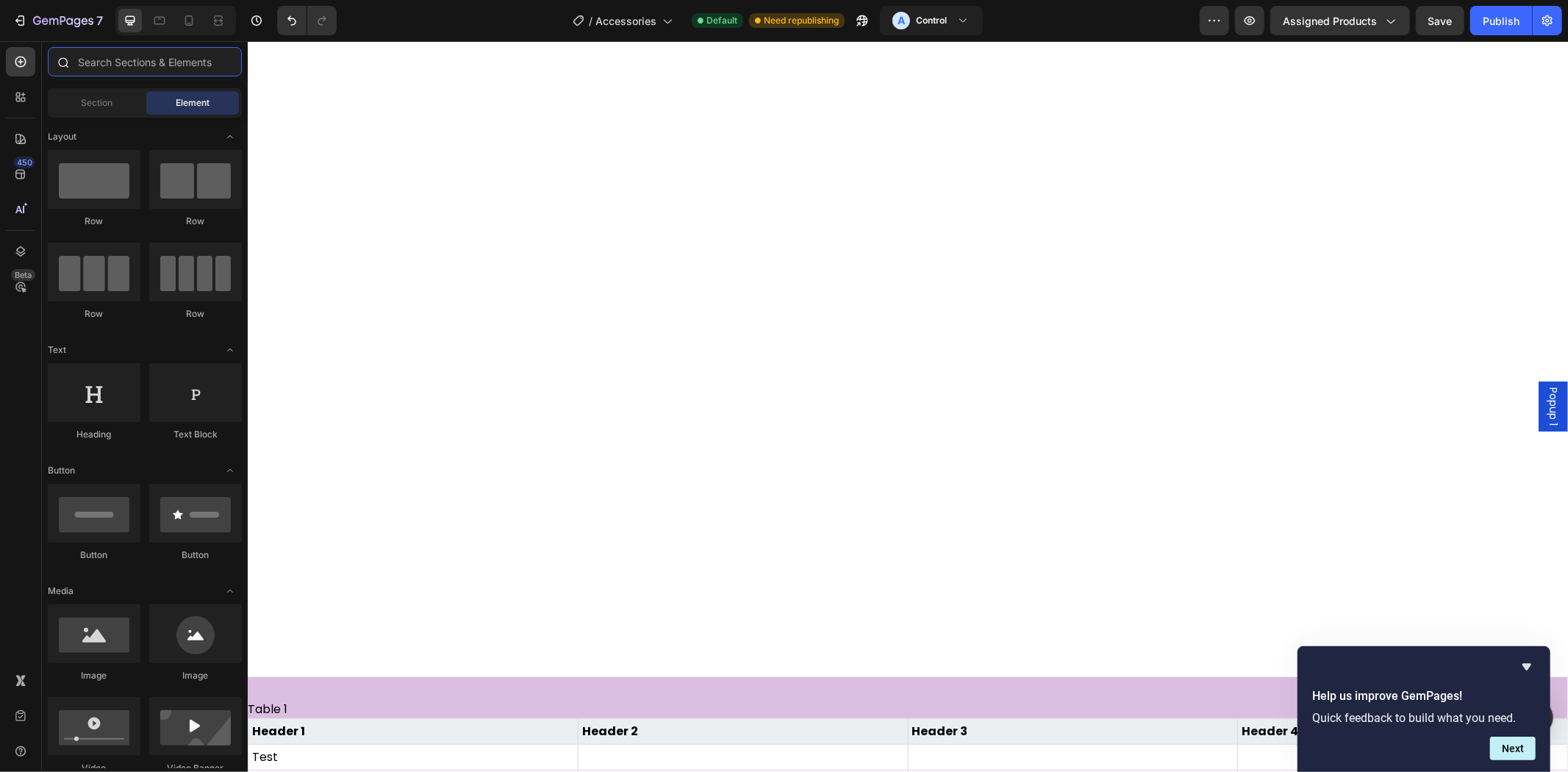
click at [121, 49] on input "text" at bounding box center [145, 62] width 194 height 30
click at [122, 56] on input "text" at bounding box center [145, 62] width 194 height 30
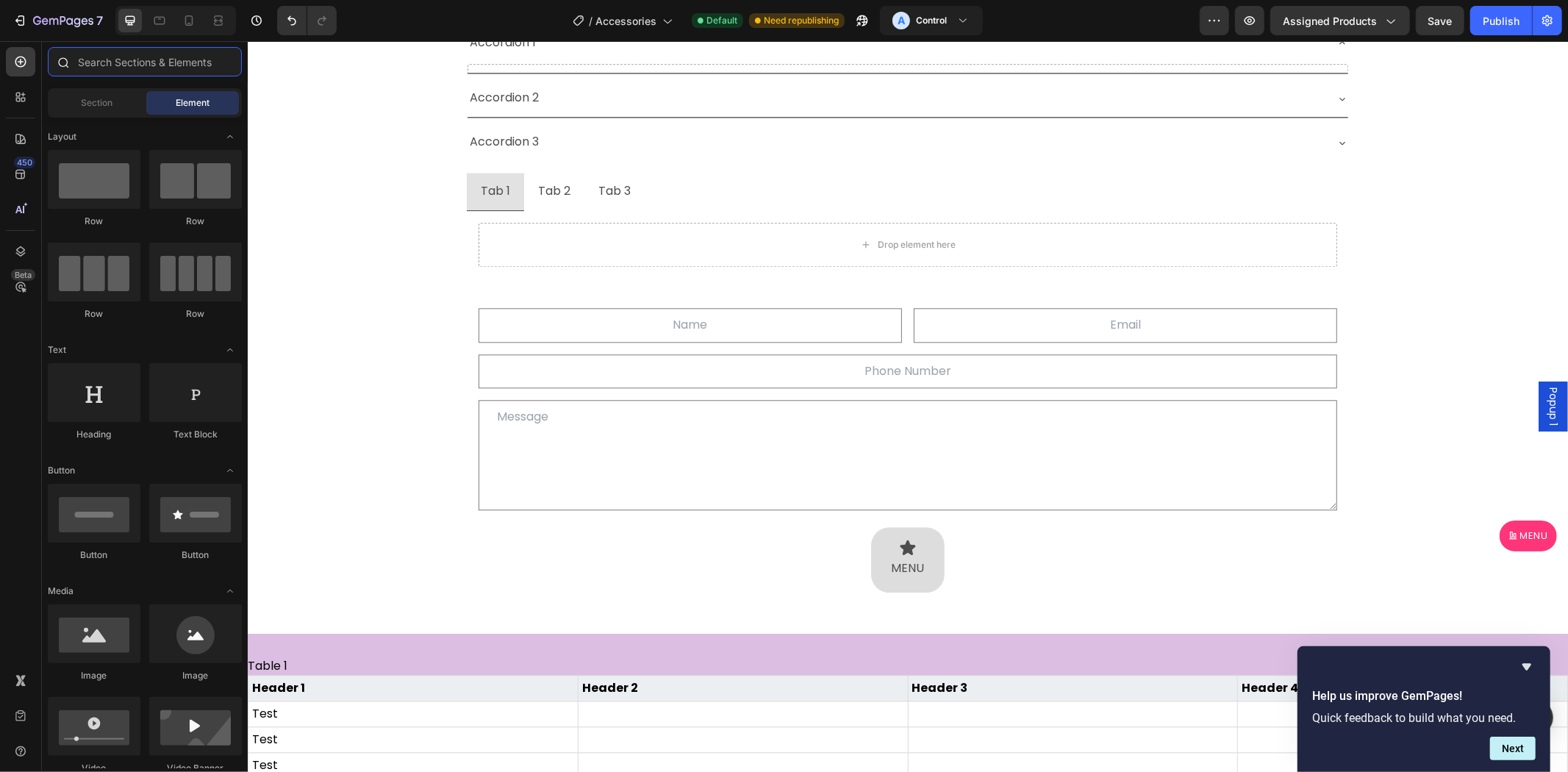
scroll to position [3582, 0]
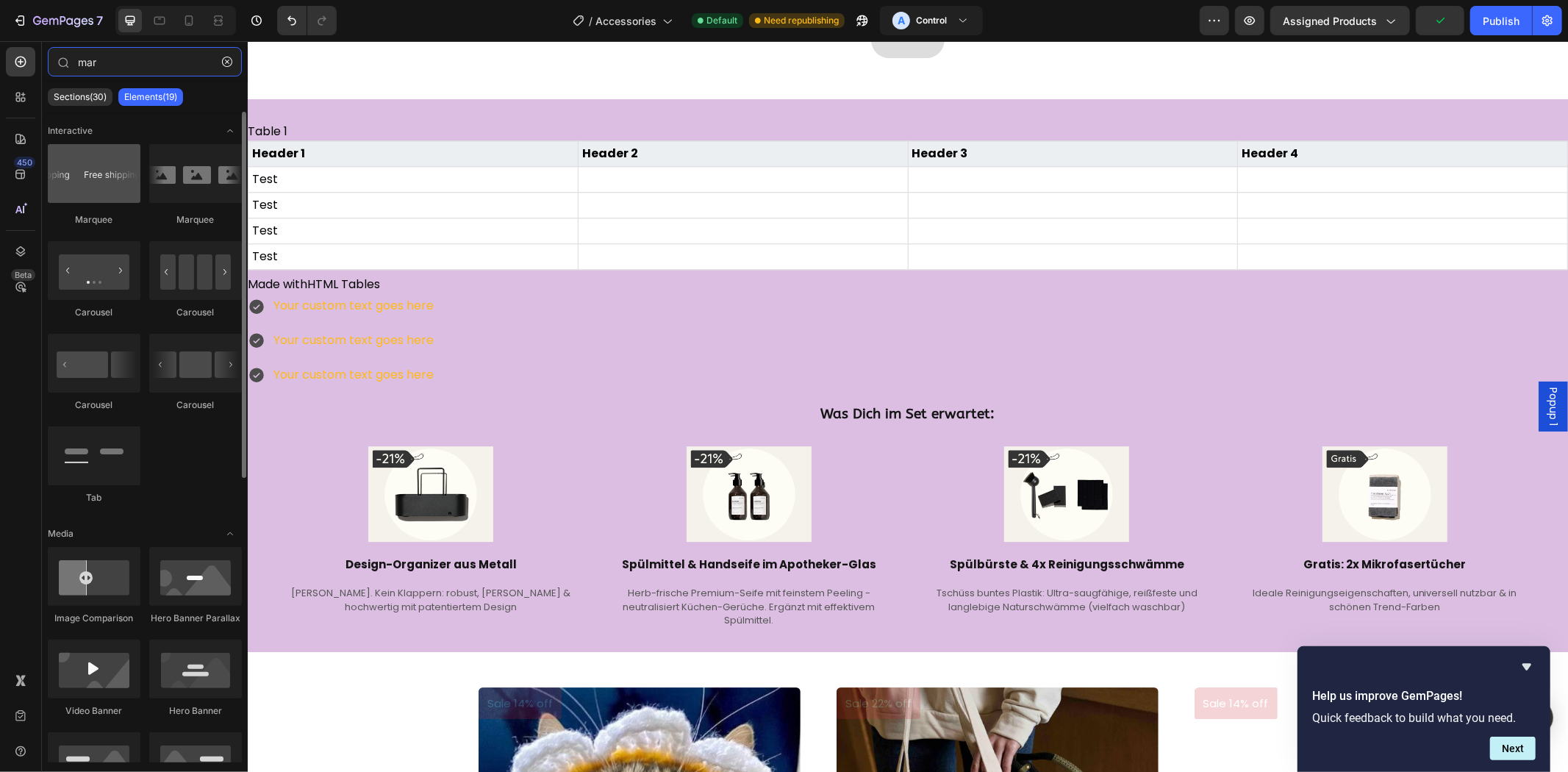
type input "mar"
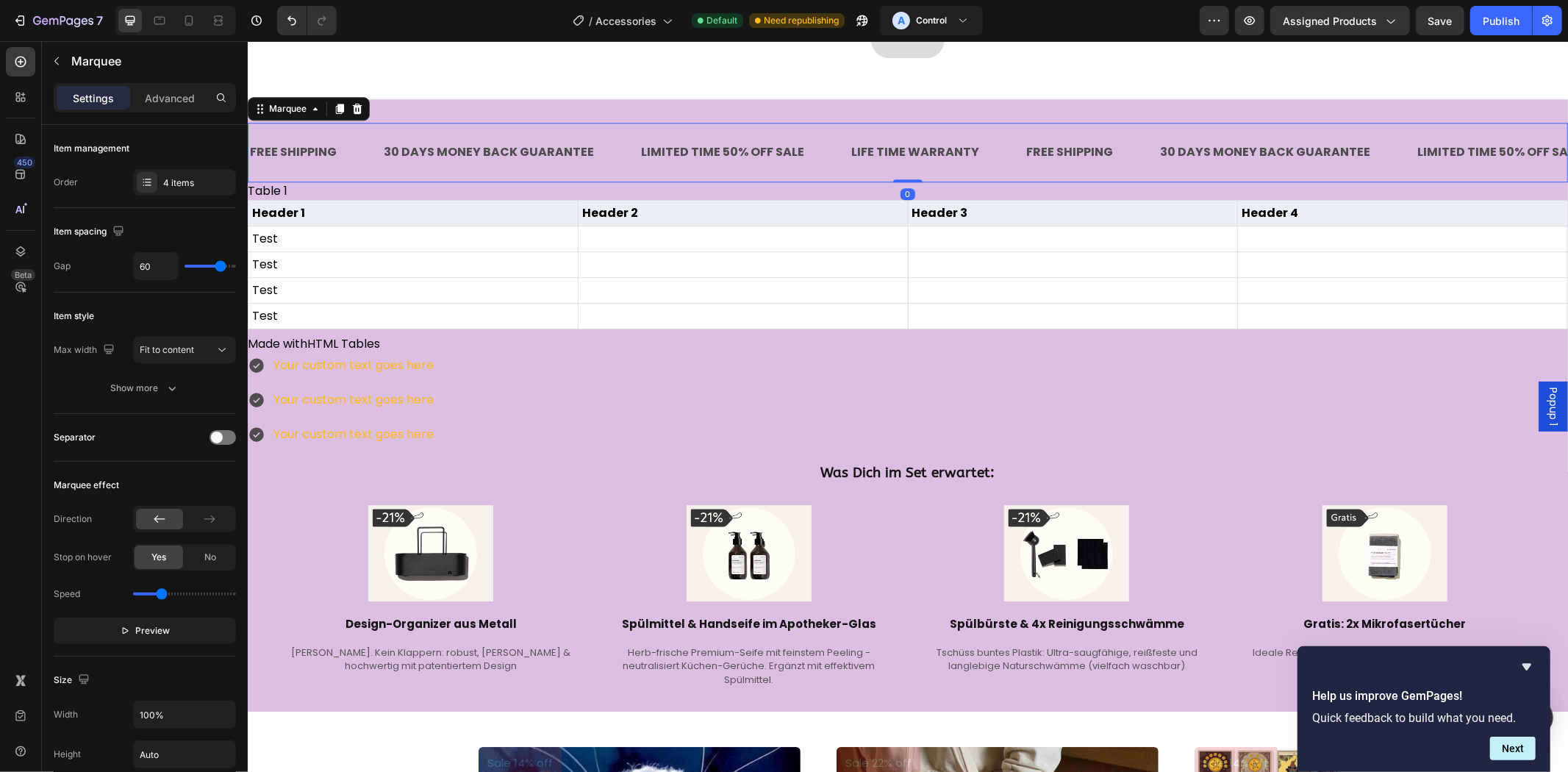
click at [179, 106] on div "Advanced" at bounding box center [170, 98] width 73 height 24
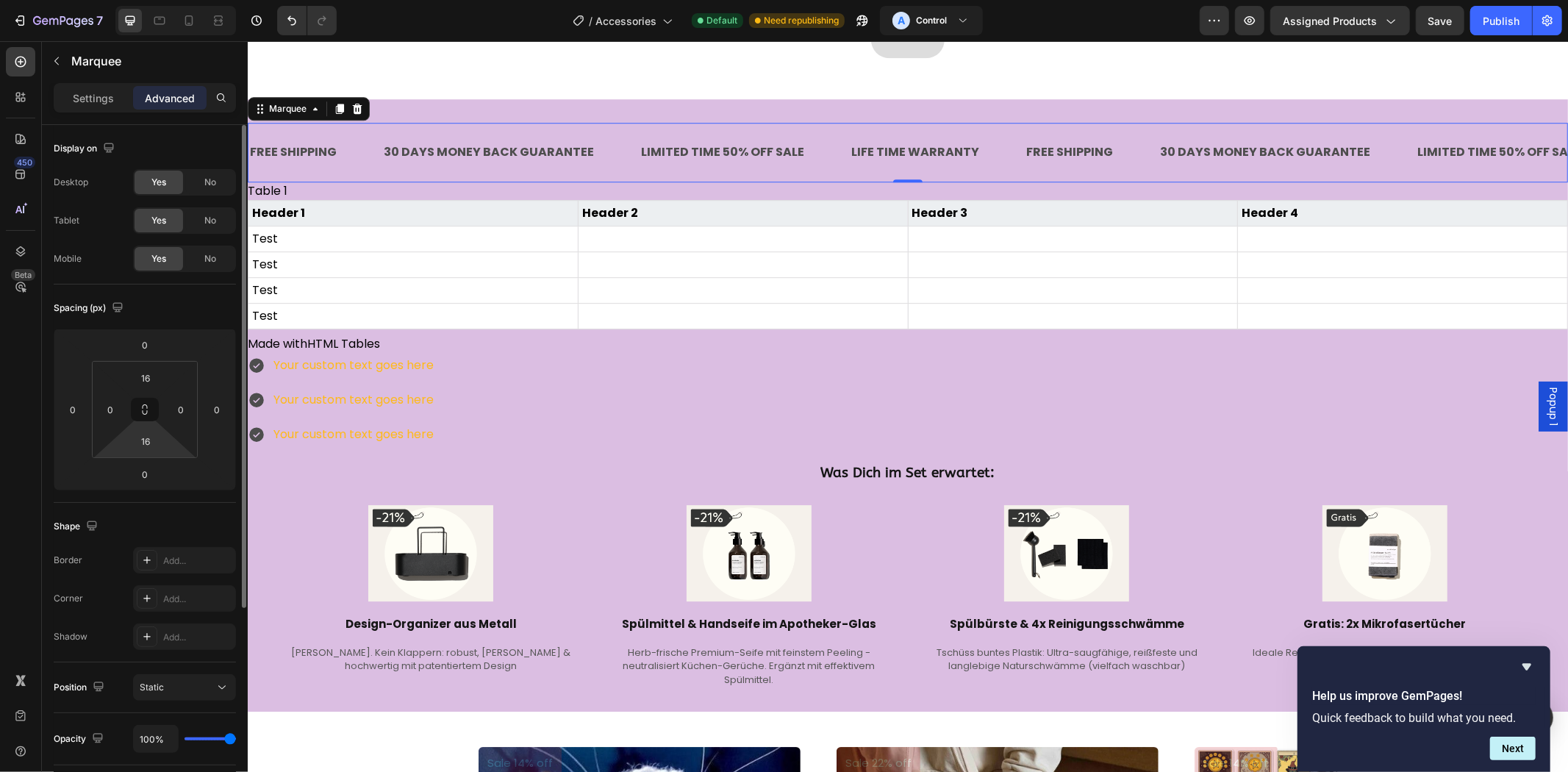
scroll to position [273, 0]
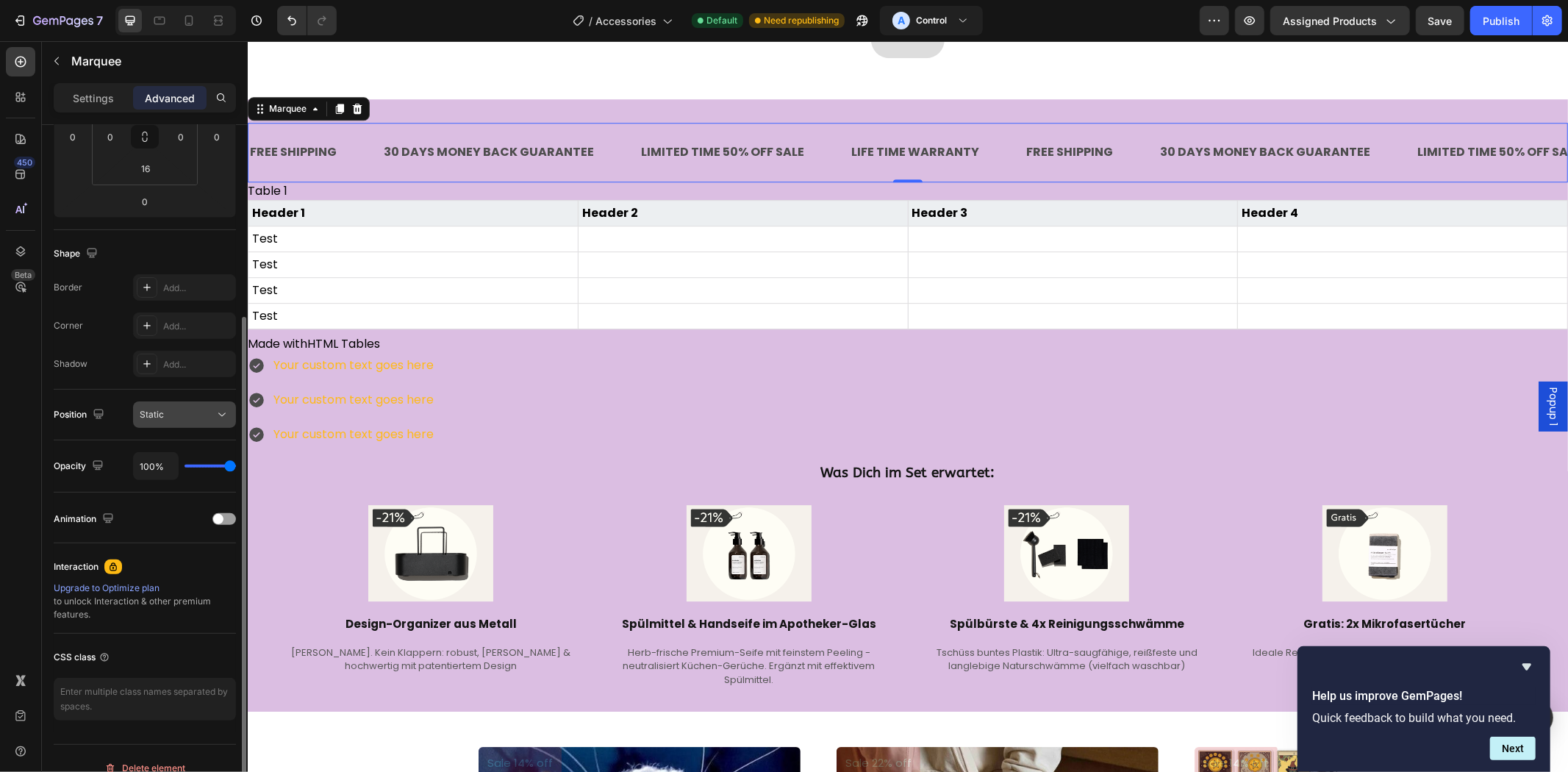
click at [174, 405] on button "Static" at bounding box center [184, 415] width 103 height 27
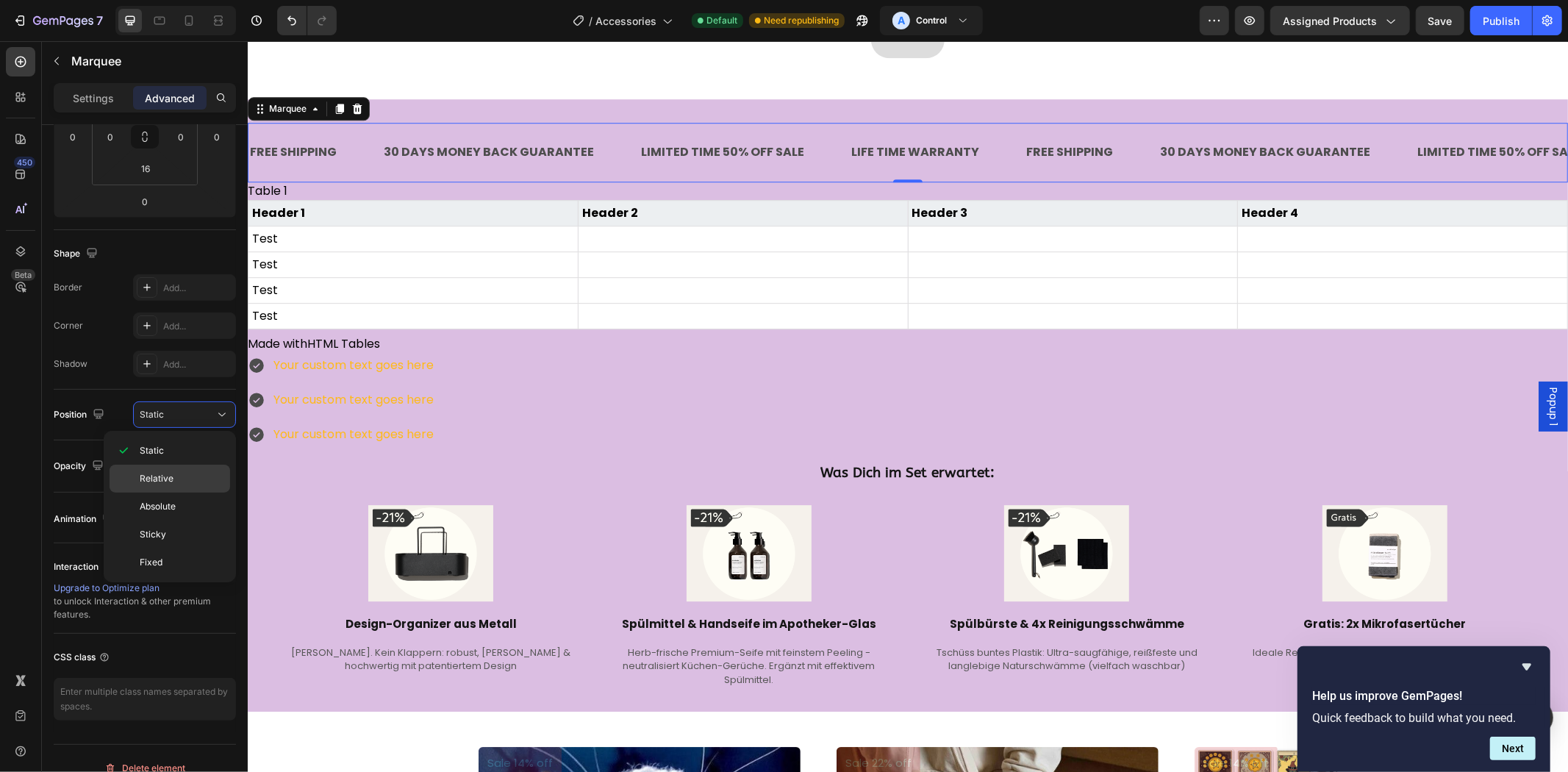
drag, startPoint x: 176, startPoint y: 531, endPoint x: 195, endPoint y: 488, distance: 47.0
click at [176, 532] on p "Sticky" at bounding box center [181, 535] width 84 height 13
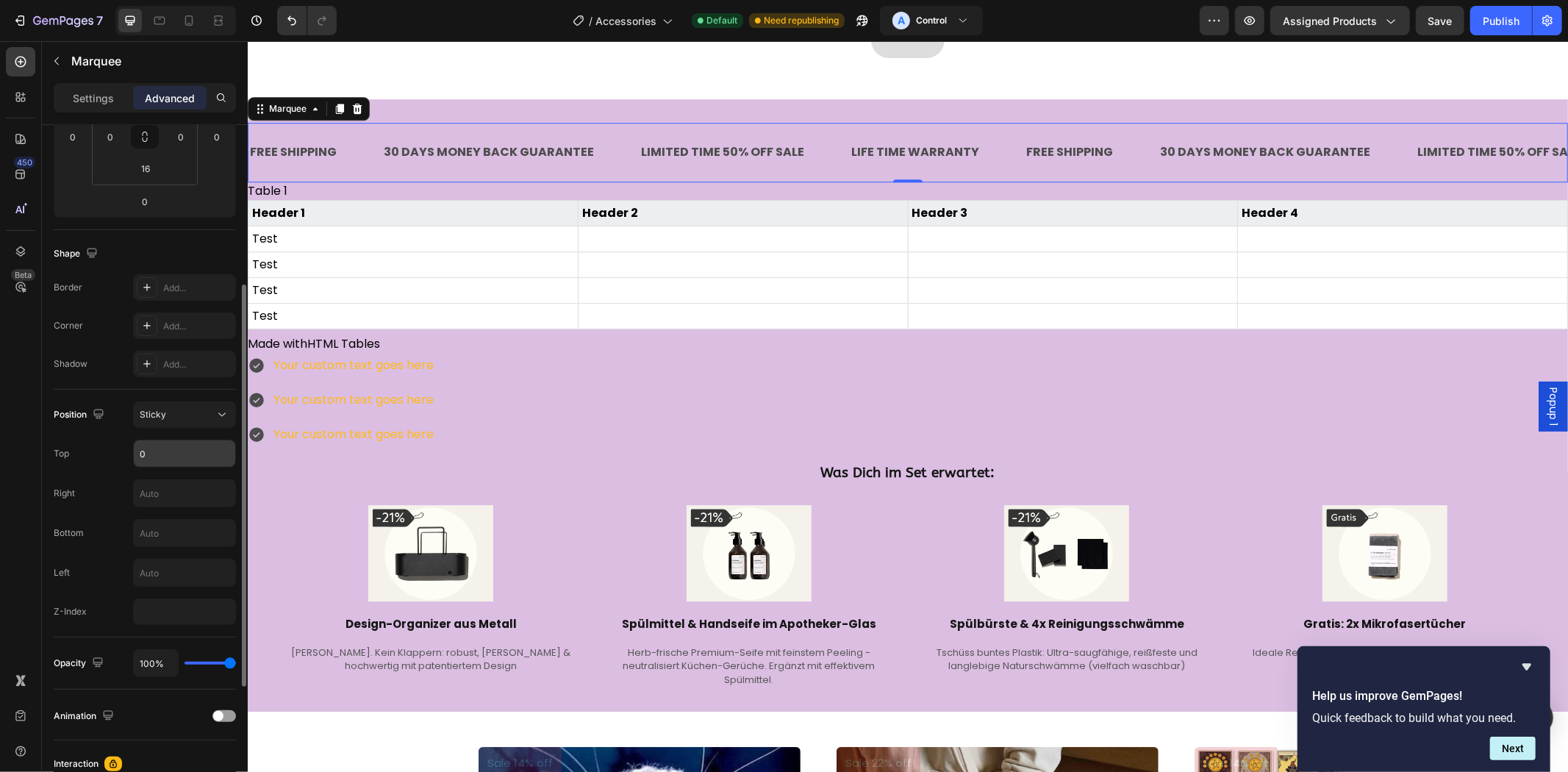
click at [171, 453] on input "0" at bounding box center [184, 454] width 101 height 27
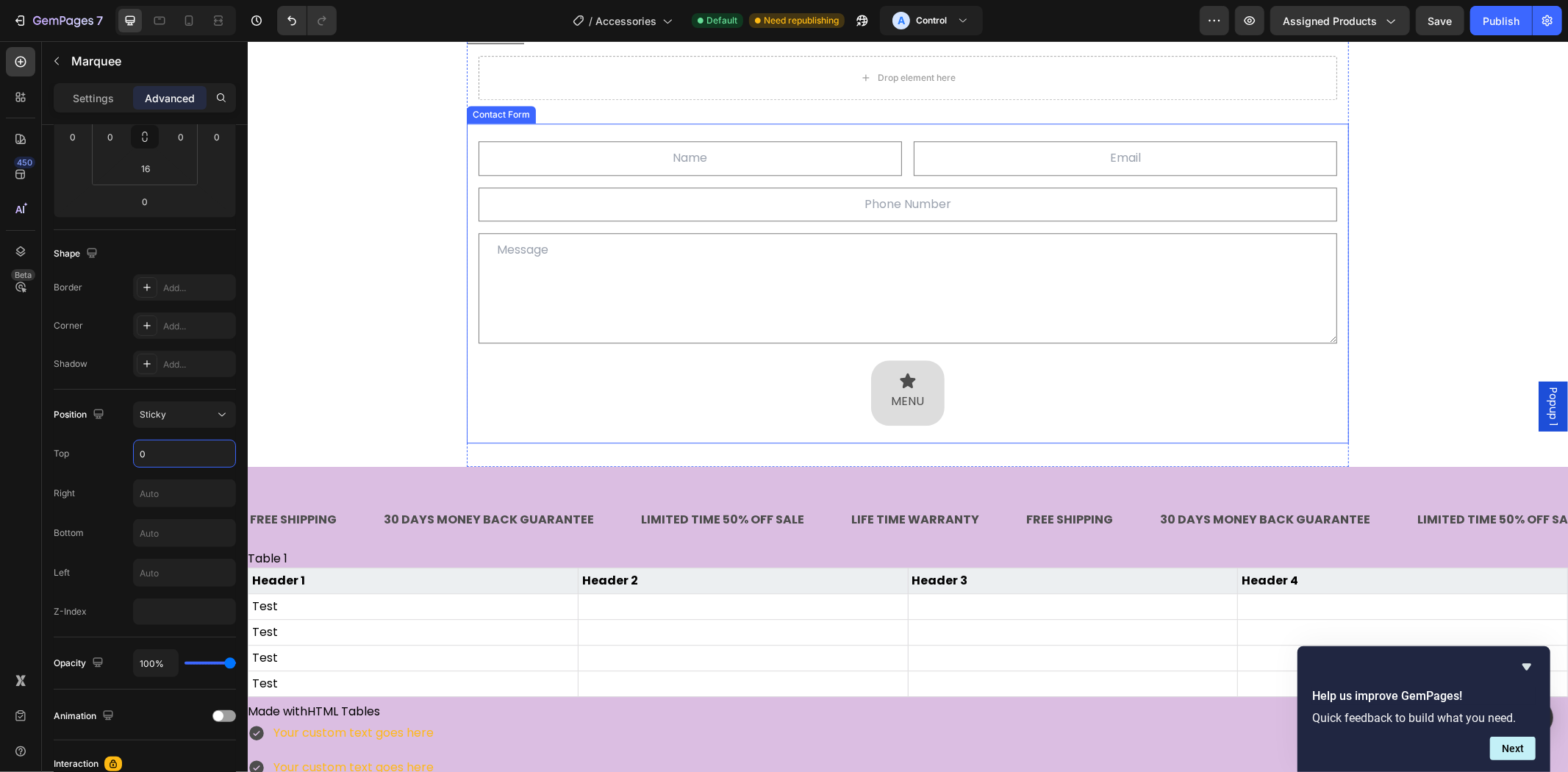
scroll to position [3230, 0]
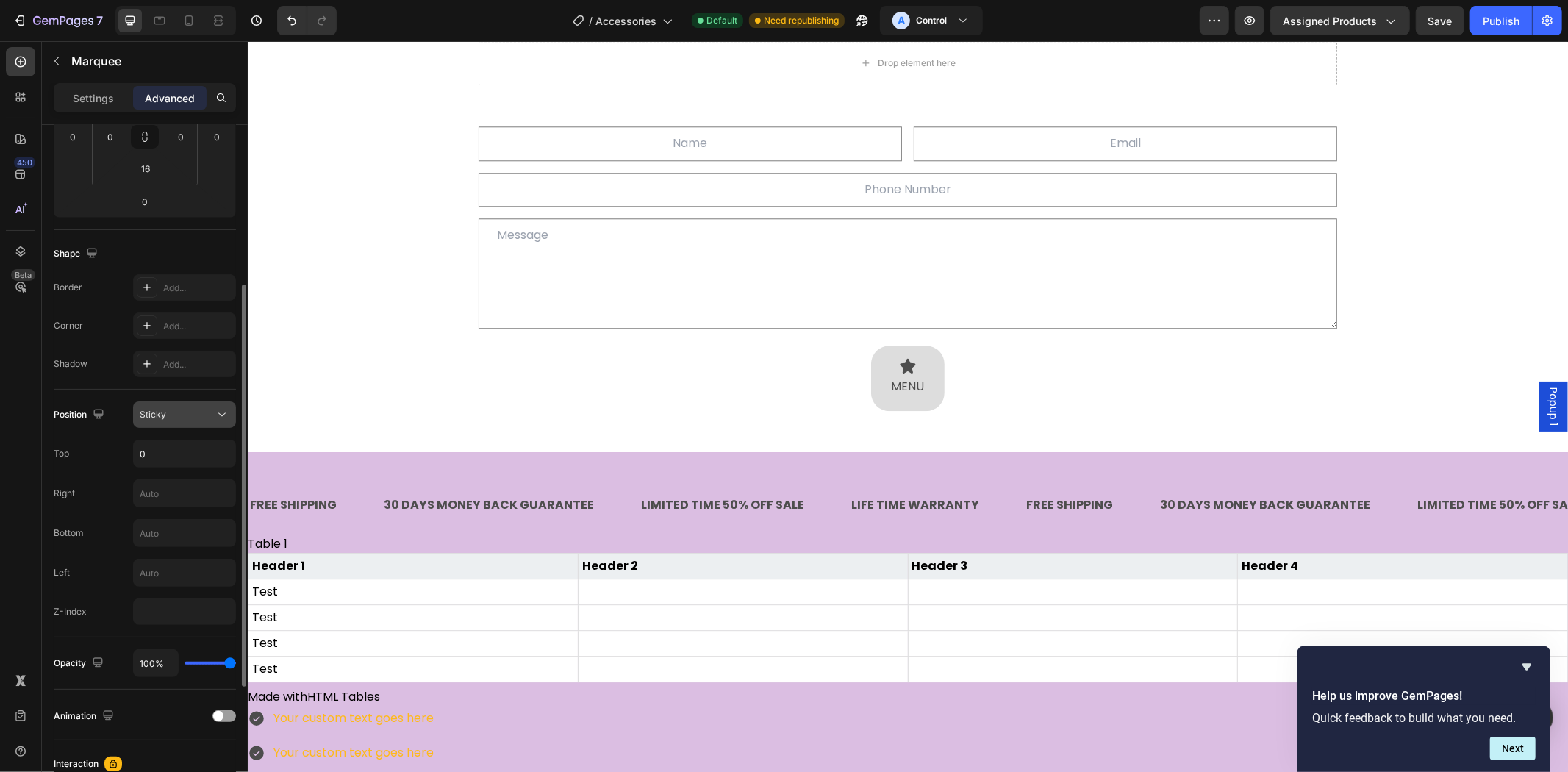
click at [179, 412] on div "Sticky" at bounding box center [177, 415] width 75 height 13
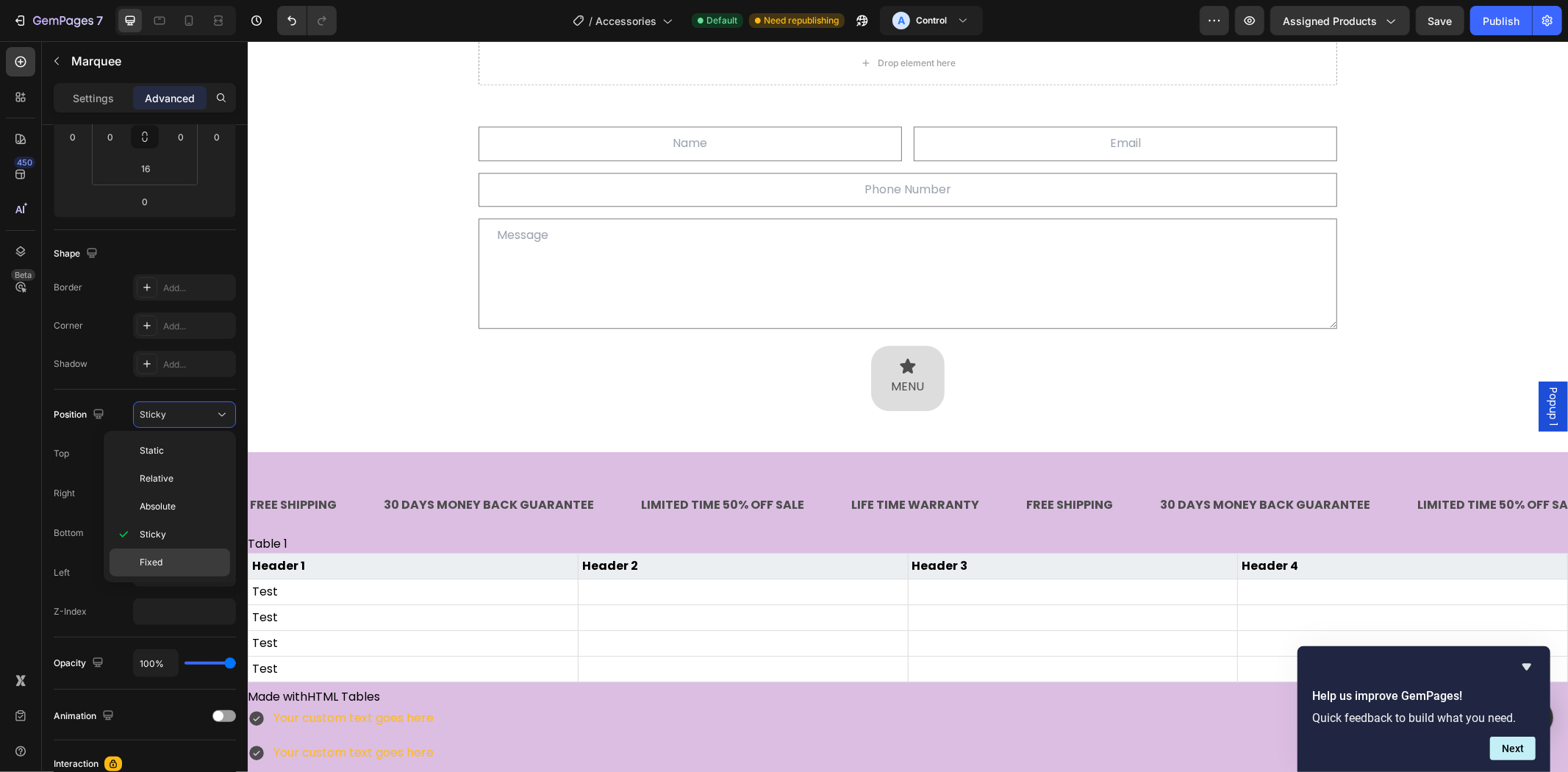
click at [177, 570] on div "Fixed" at bounding box center [170, 562] width 121 height 28
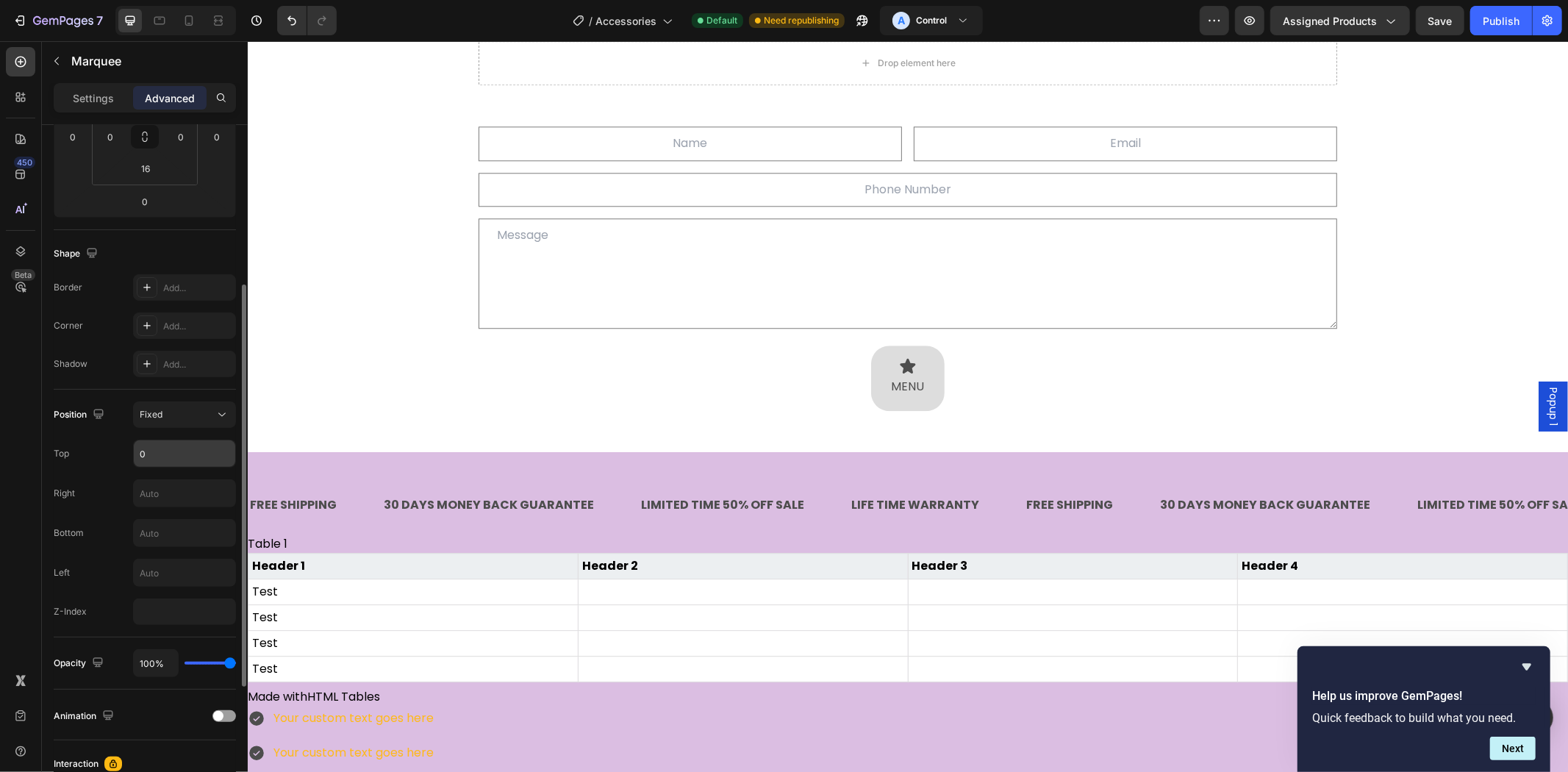
click at [187, 453] on input "0" at bounding box center [184, 454] width 101 height 27
click at [413, 487] on div "30 DAYS MONEY BACK GUARANTEE Text Block" at bounding box center [488, 505] width 213 height 36
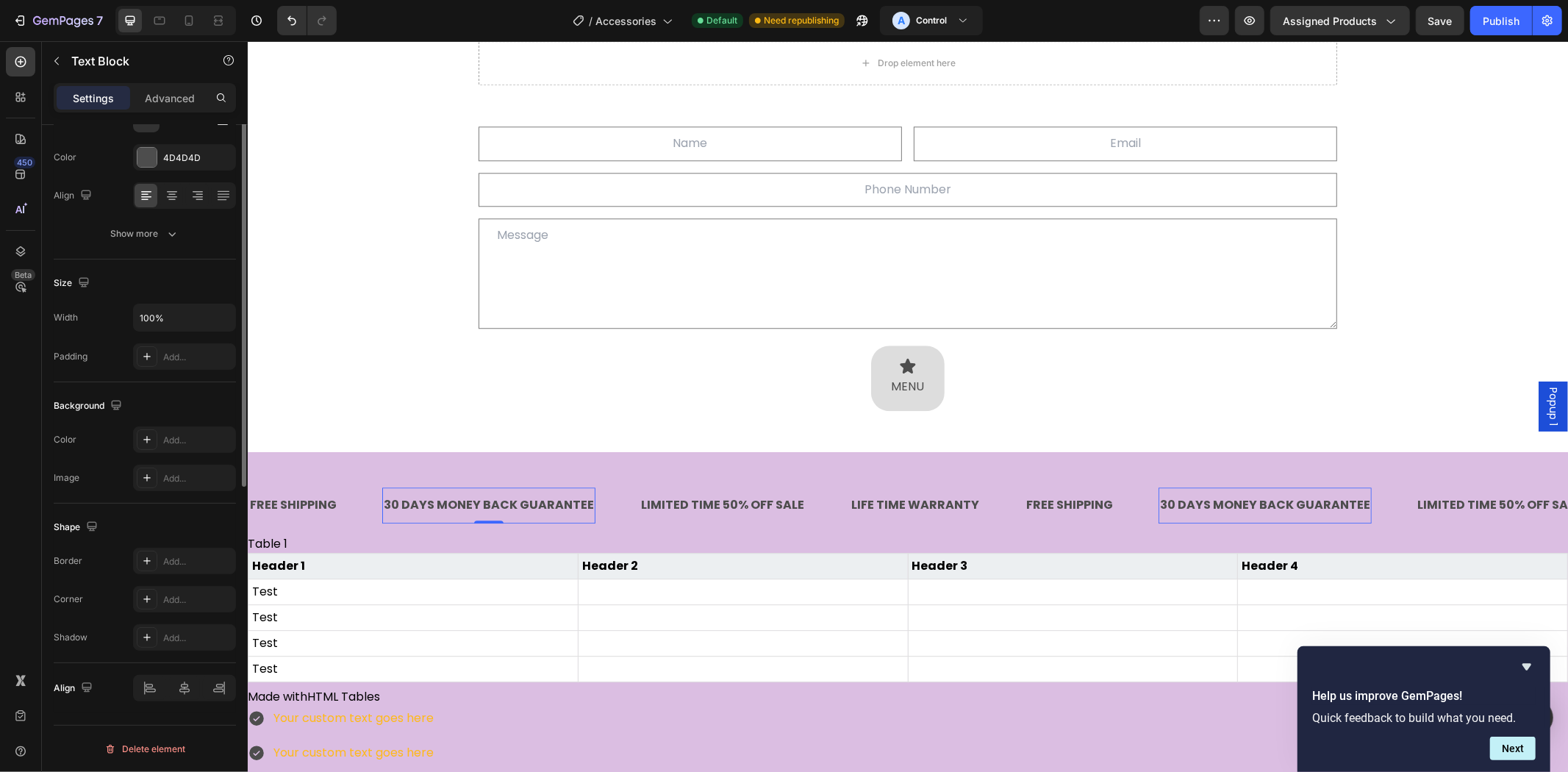
scroll to position [0, 0]
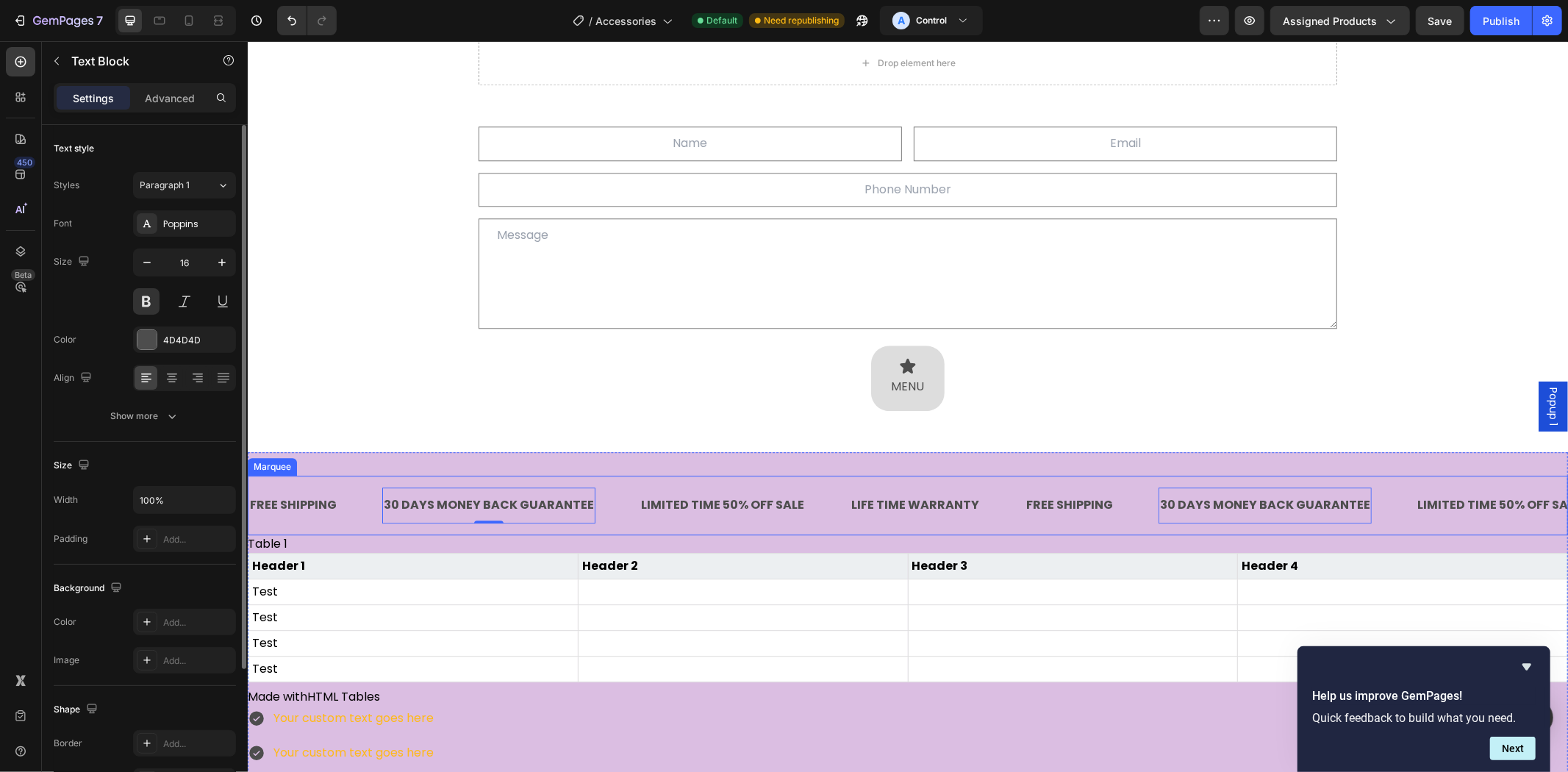
click at [347, 490] on div "FREE SHIPPING Text Block" at bounding box center [314, 505] width 134 height 36
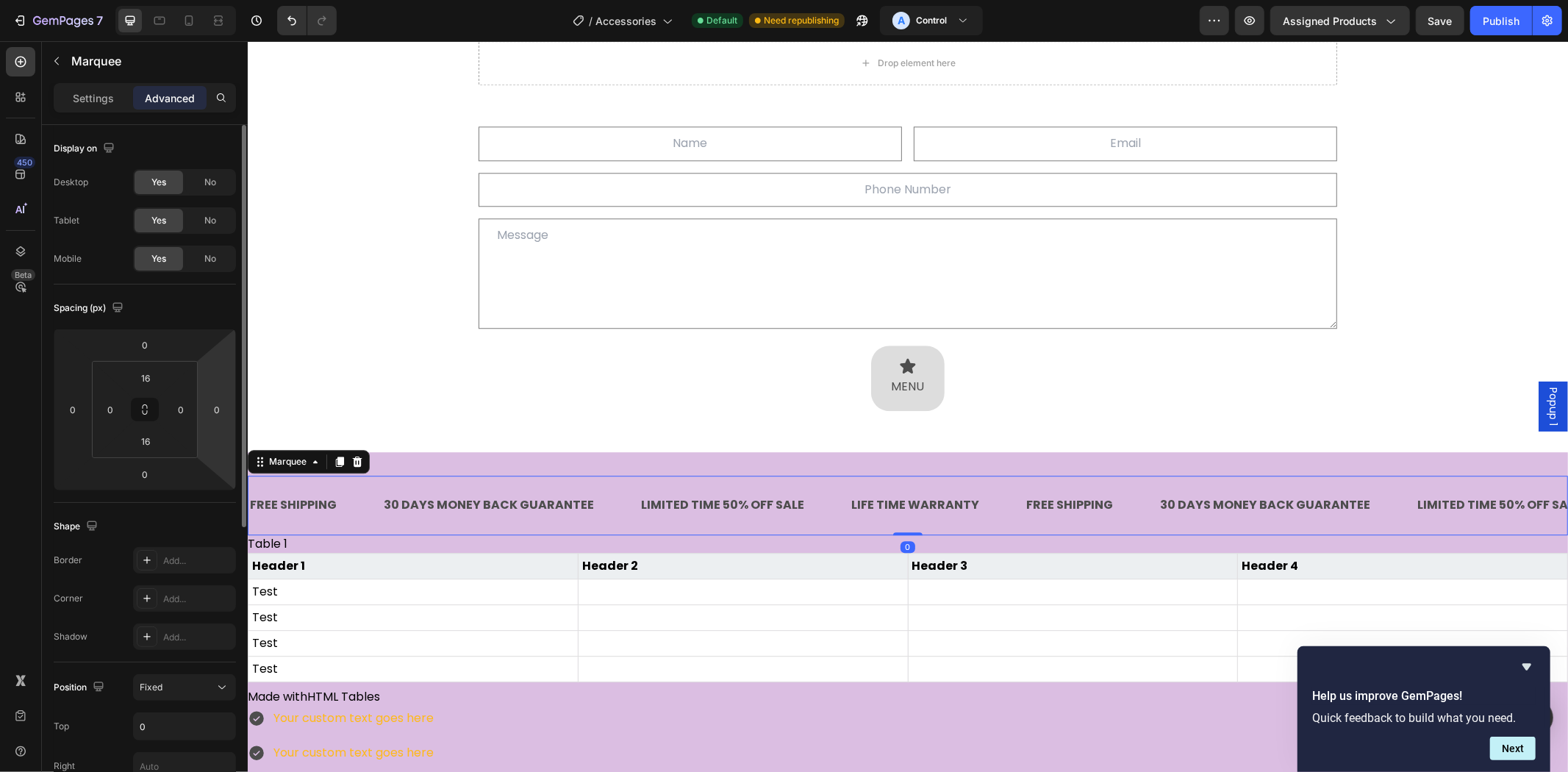
scroll to position [409, 0]
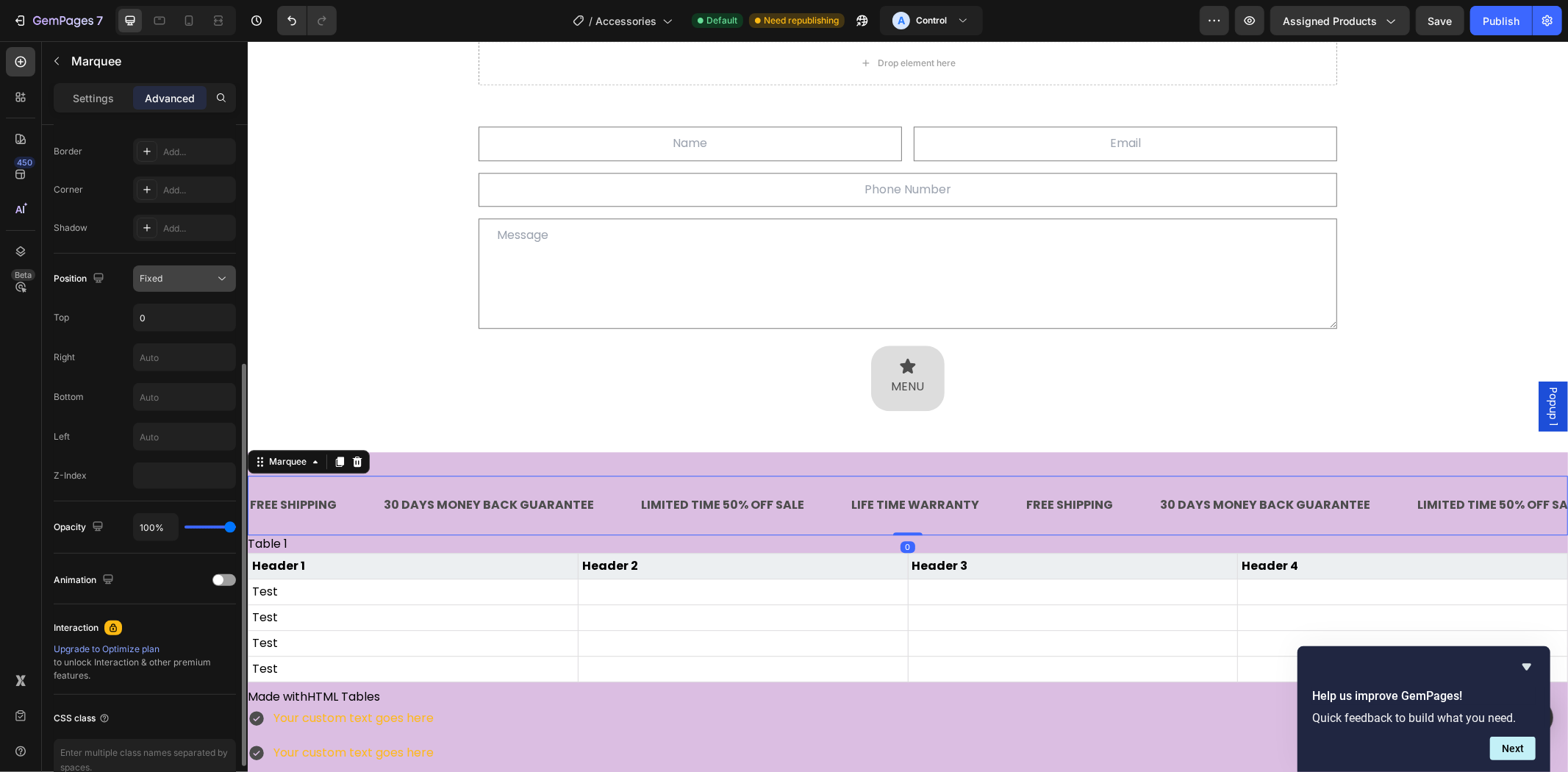
click at [184, 266] on button "Fixed" at bounding box center [184, 279] width 103 height 27
click at [67, 346] on div "Right" at bounding box center [64, 357] width 21 height 24
click at [144, 313] on input "0" at bounding box center [184, 318] width 101 height 27
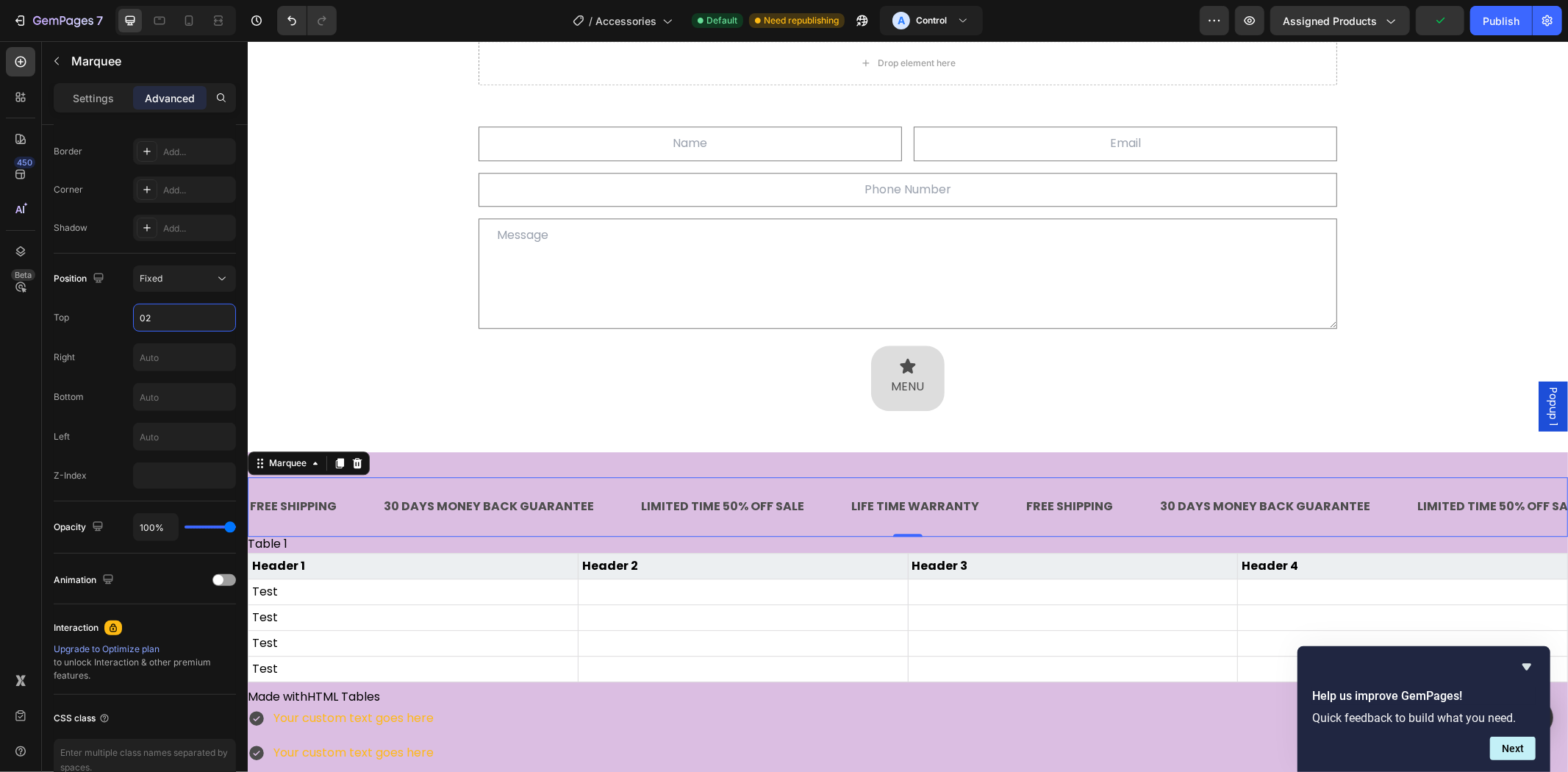
type input "0"
click at [179, 416] on div "Position Fixed Top Right Bottom Left Z-Index" at bounding box center [144, 377] width 182 height 224
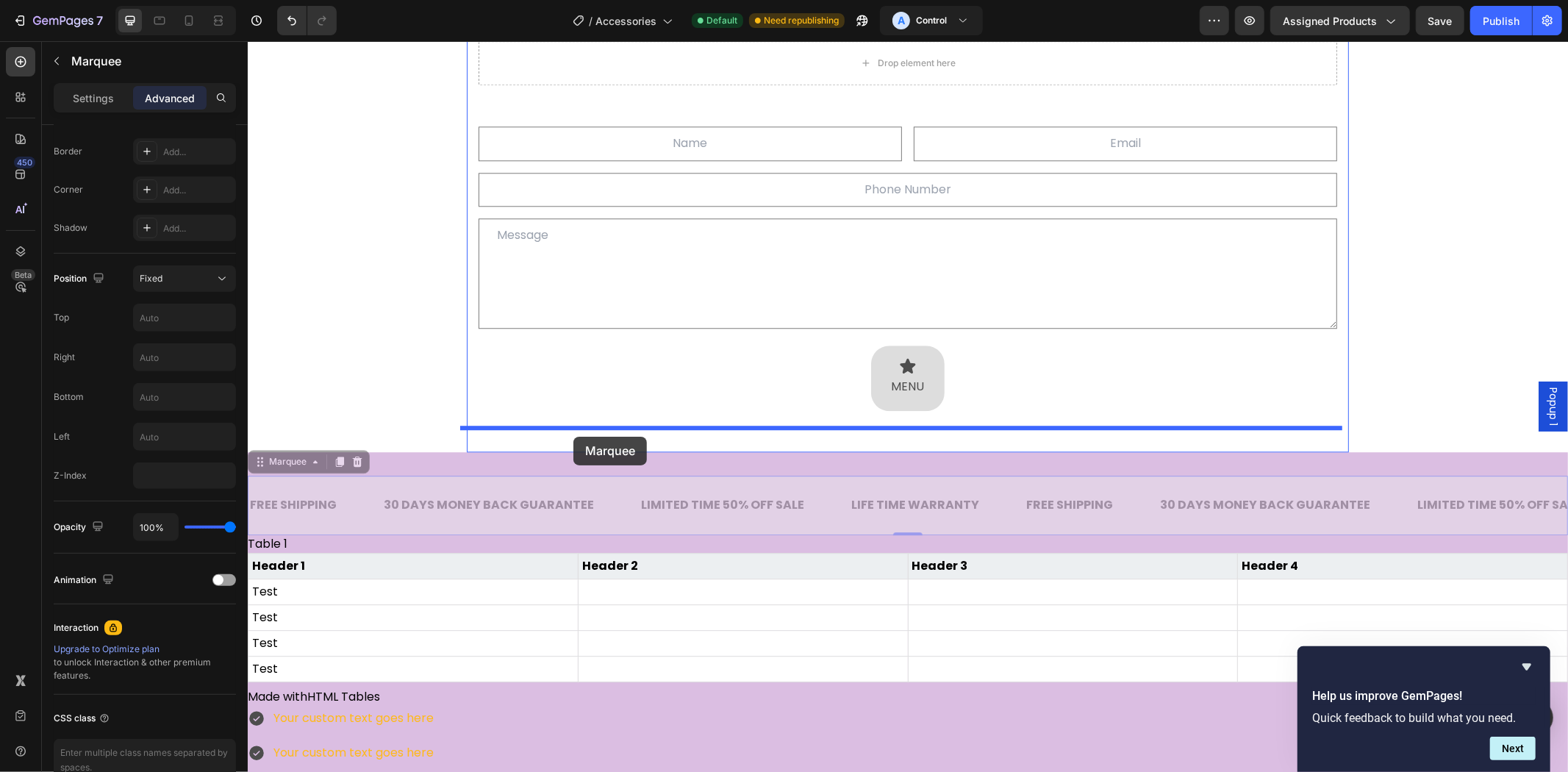
drag, startPoint x: 284, startPoint y: 464, endPoint x: 407, endPoint y: 464, distance: 123.0
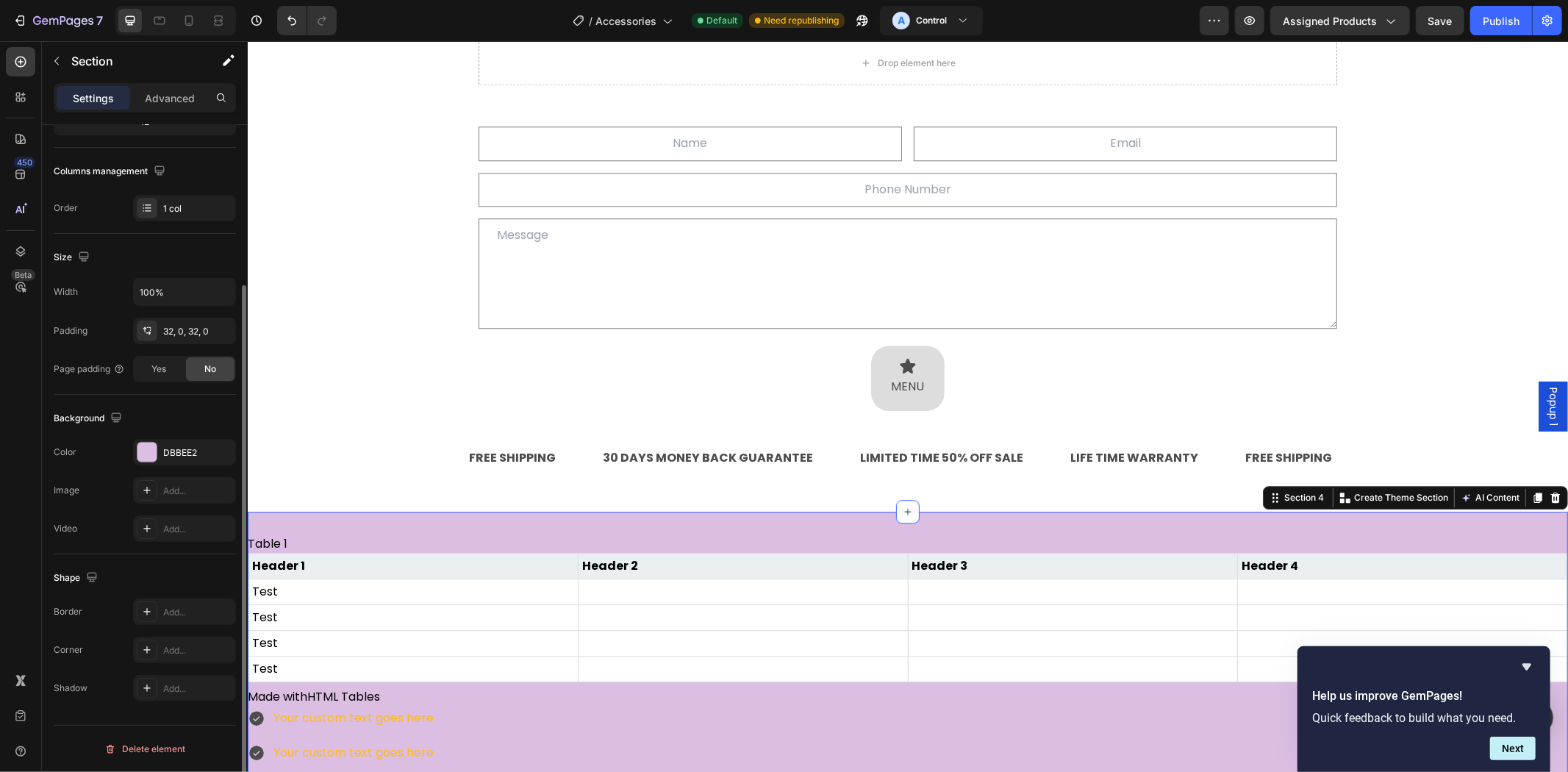
scroll to position [0, 0]
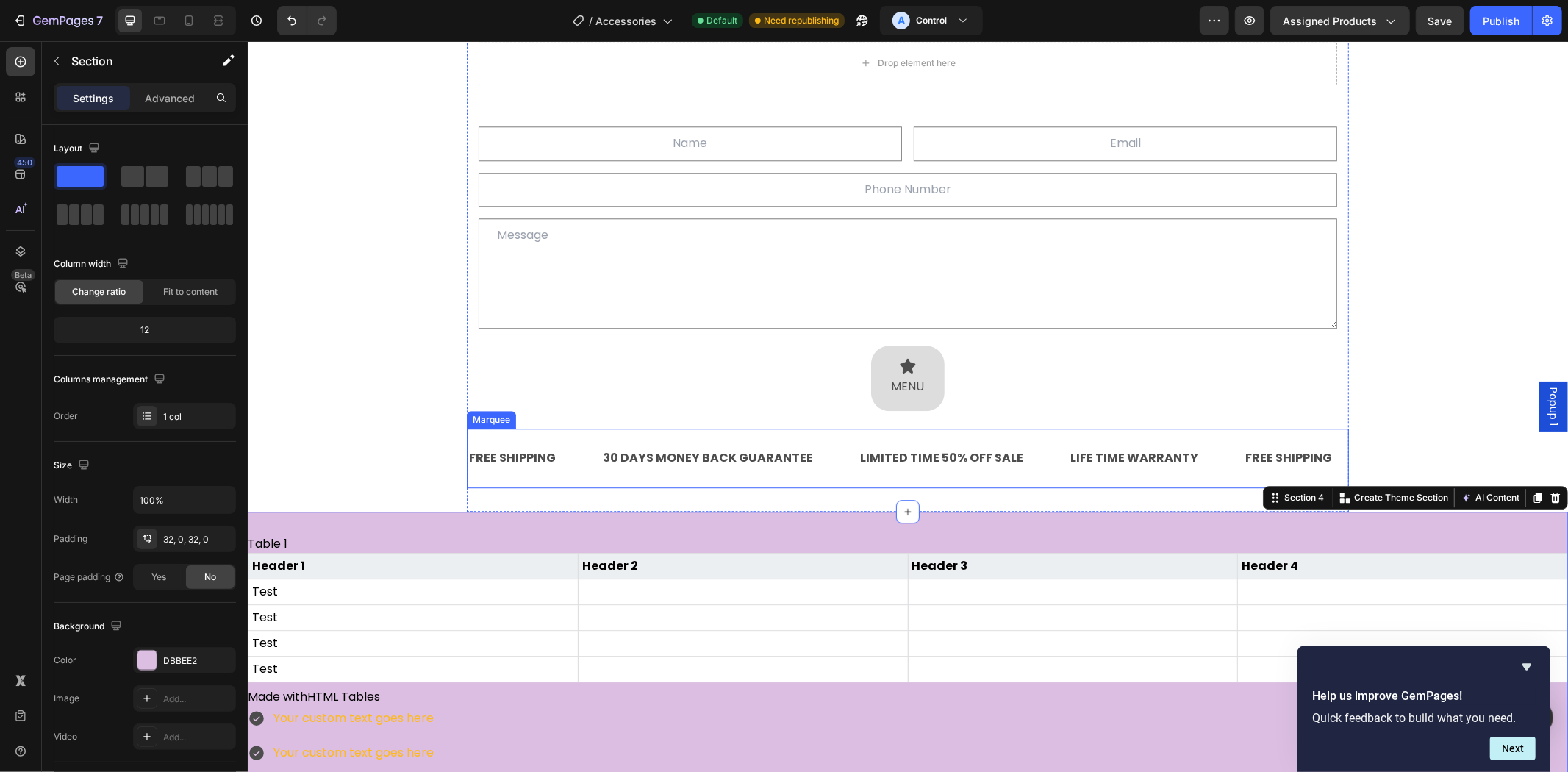
click at [501, 479] on div "FREE SHIPPING Text Block 30 DAYS MONEY BACK GUARANTEE Text Block LIMITED TIME 5…" at bounding box center [907, 458] width 882 height 59
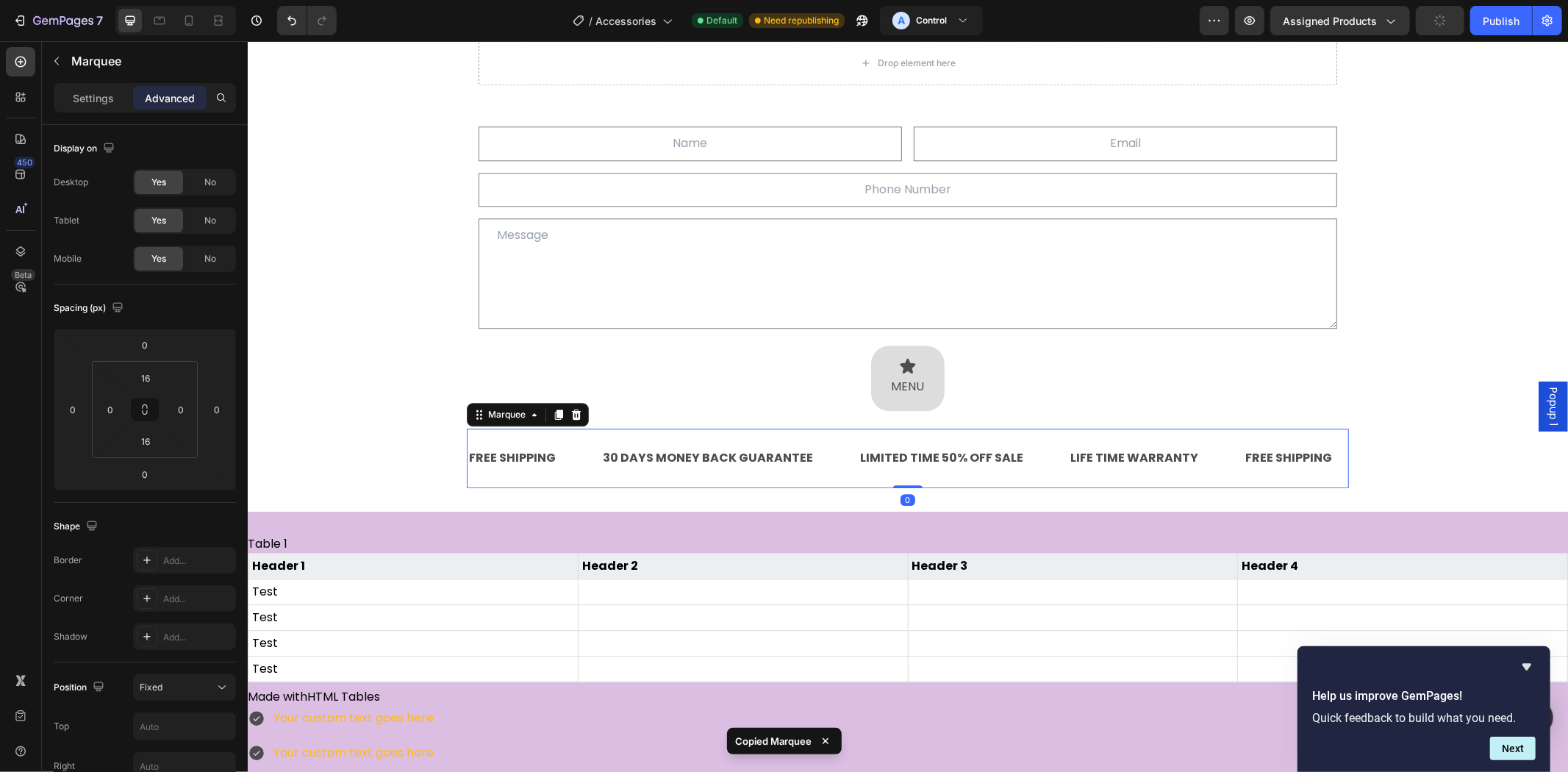
click at [571, 409] on icon at bounding box center [576, 414] width 10 height 10
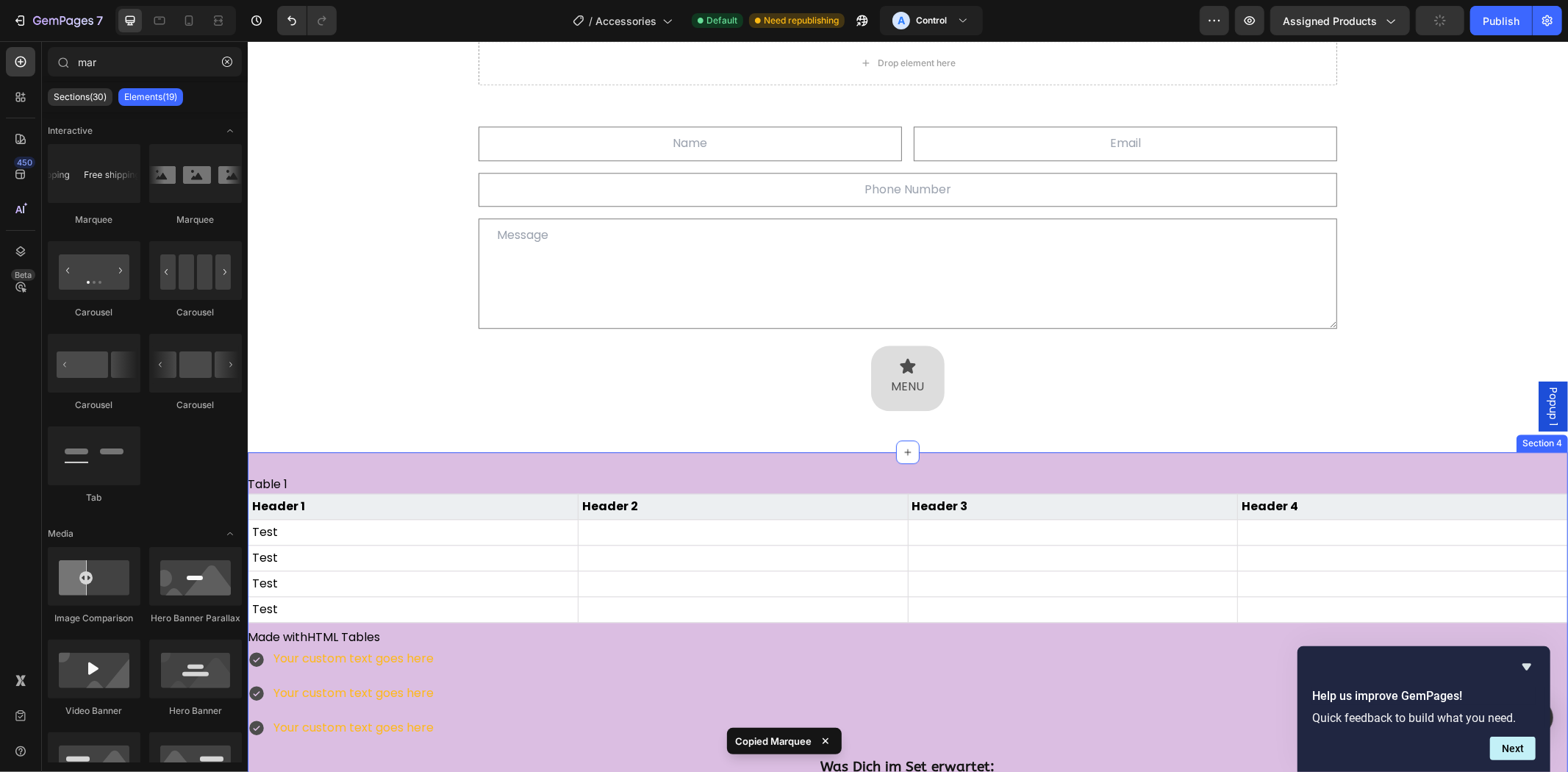
click at [498, 457] on div "Table 1 Header 1 Header 2 Header 3 Header 4 Test Test Test Test Made with HTML …" at bounding box center [907, 728] width 1321 height 553
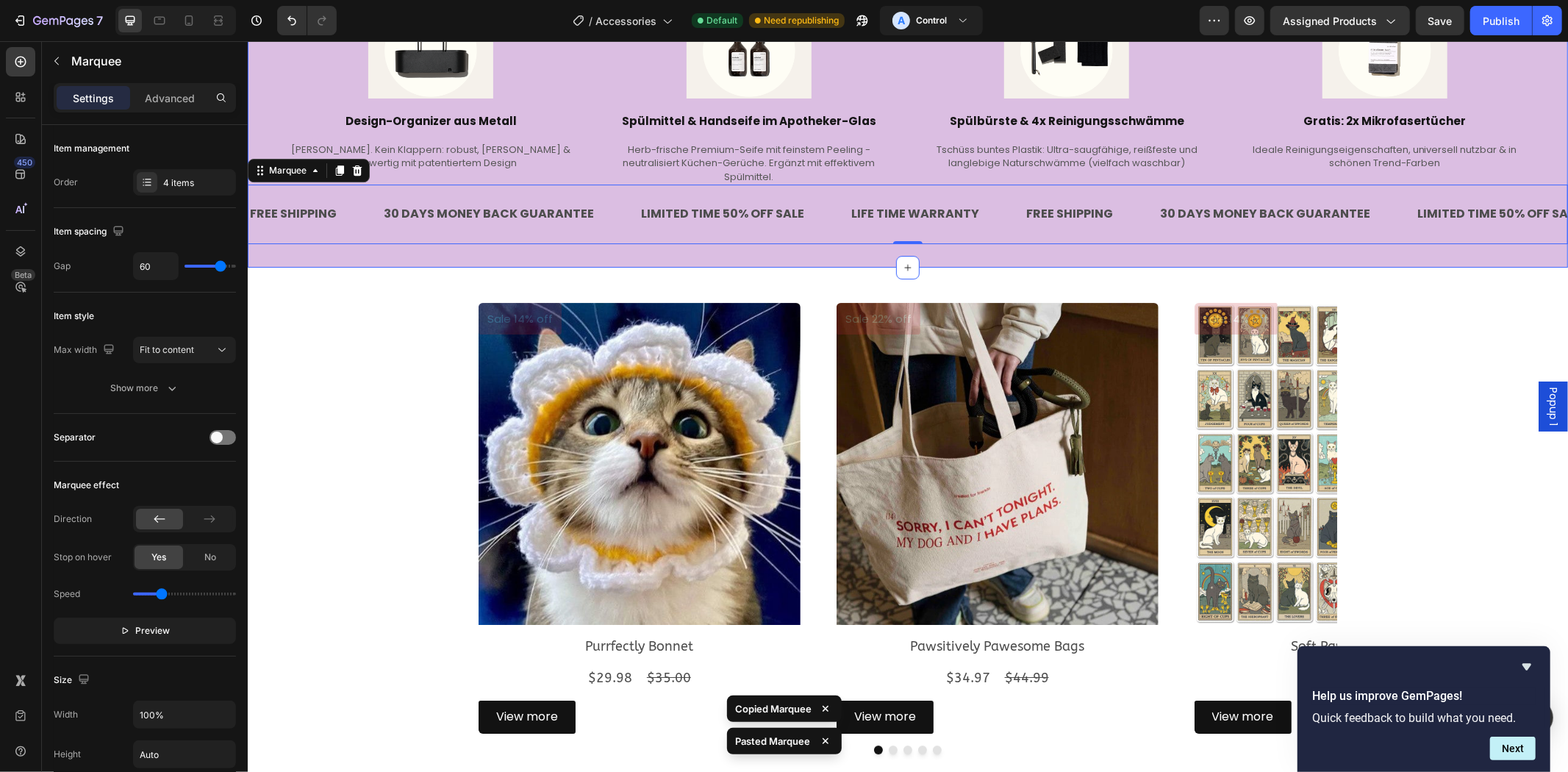
scroll to position [3983, 0]
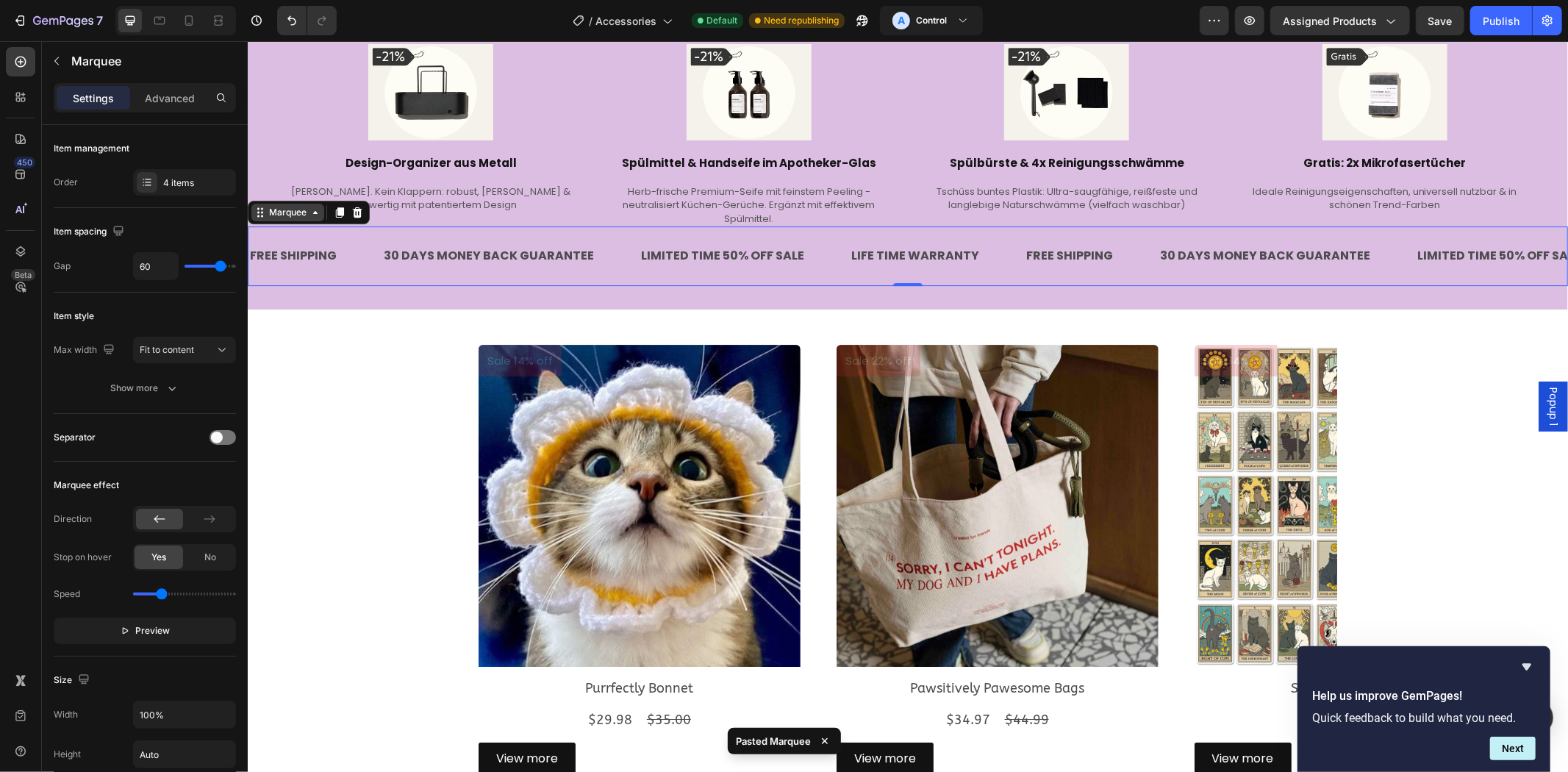
click at [297, 213] on div "Marquee" at bounding box center [287, 212] width 44 height 13
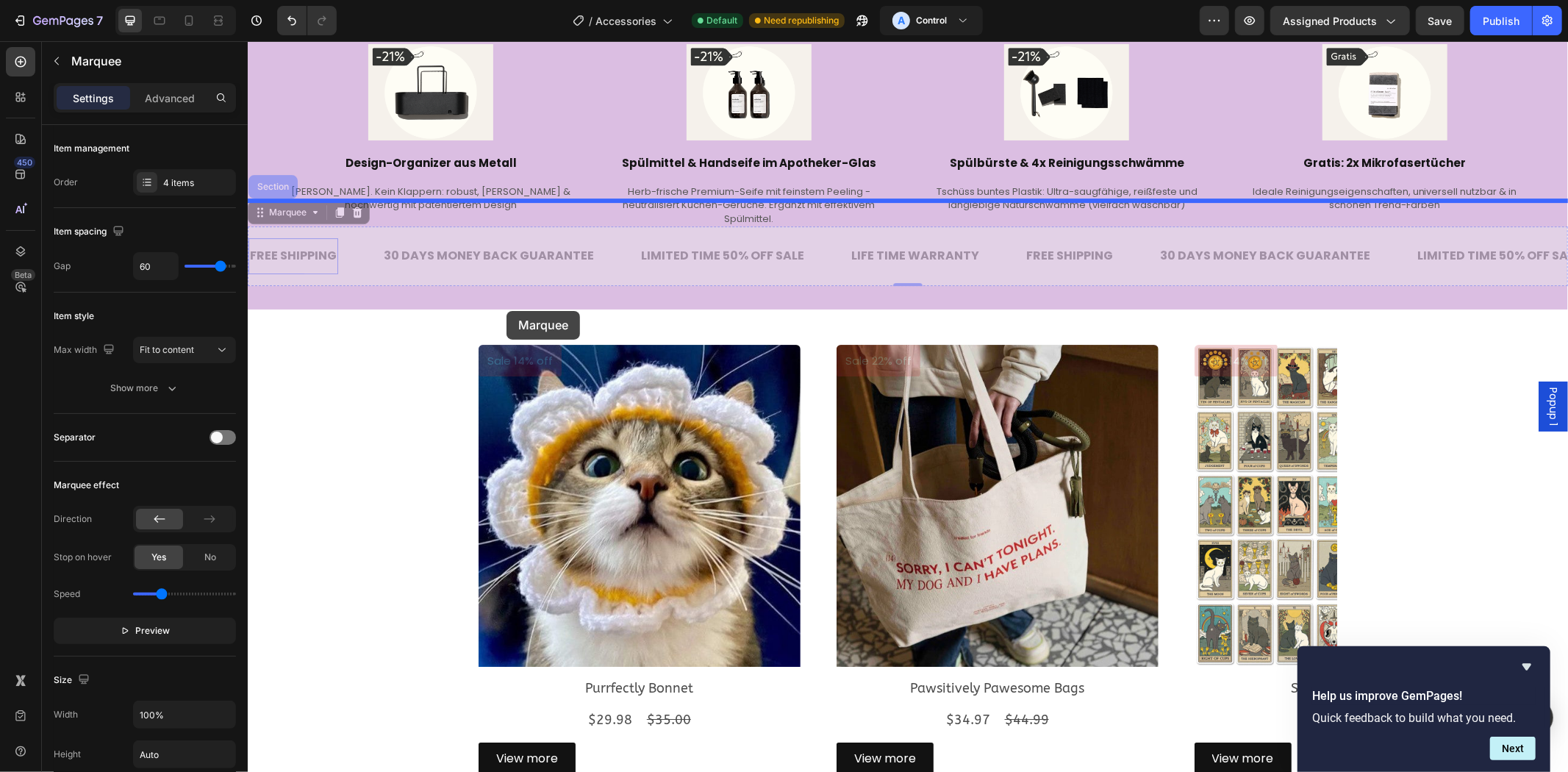
drag, startPoint x: 287, startPoint y: 215, endPoint x: 506, endPoint y: 310, distance: 238.7
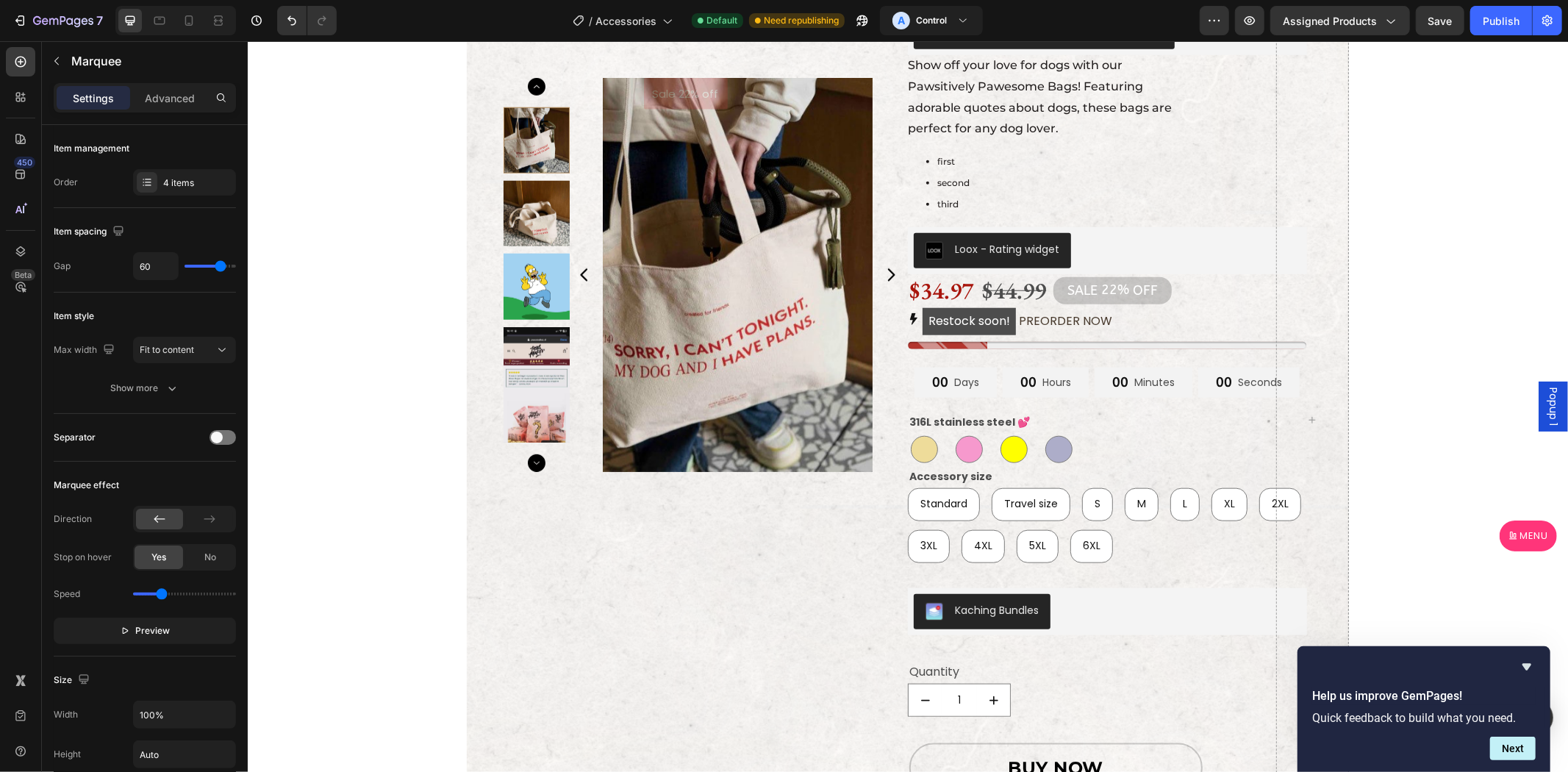
scroll to position [0, 0]
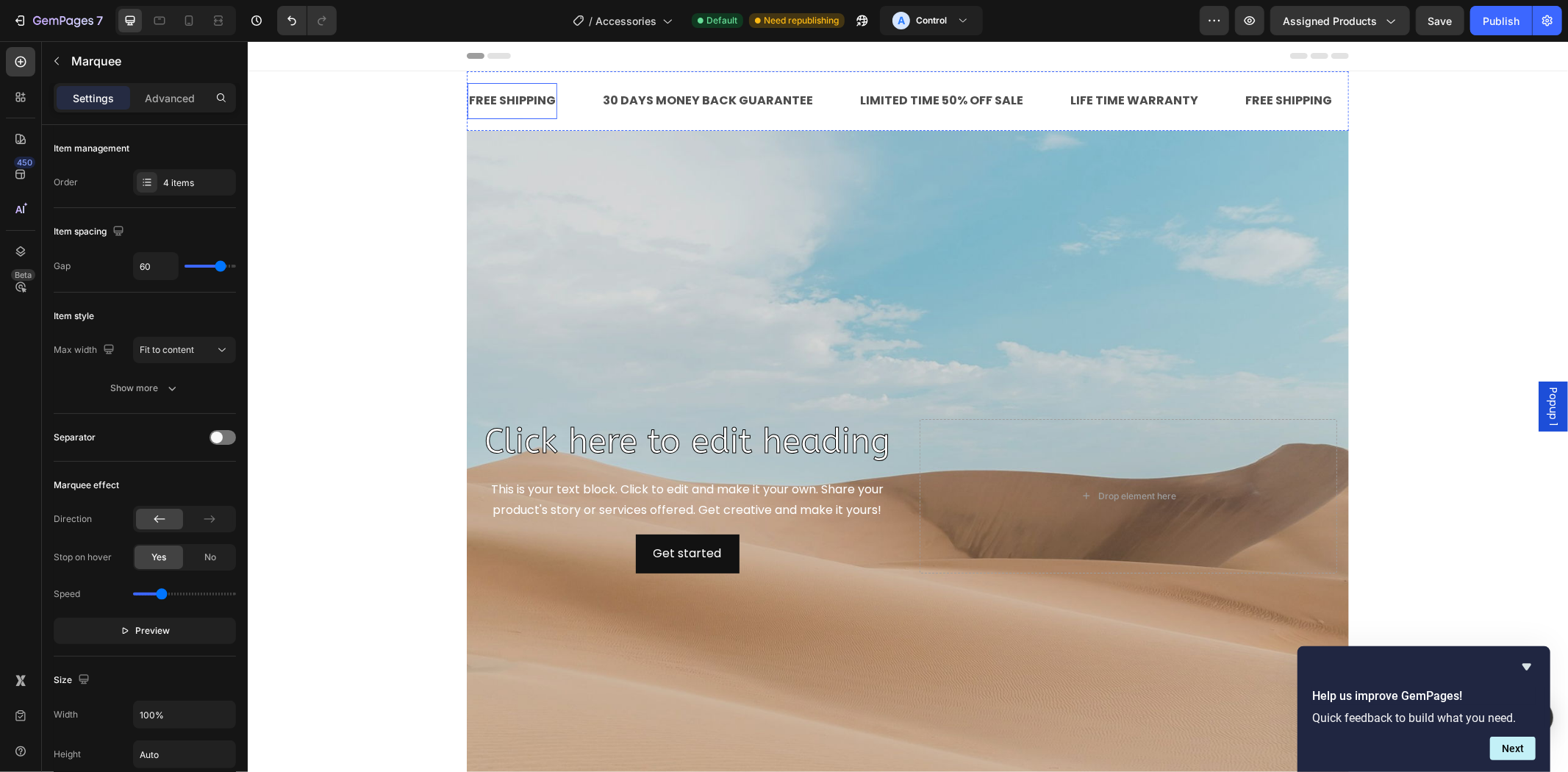
click at [481, 113] on div "FREE SHIPPING Text Block" at bounding box center [511, 100] width 90 height 36
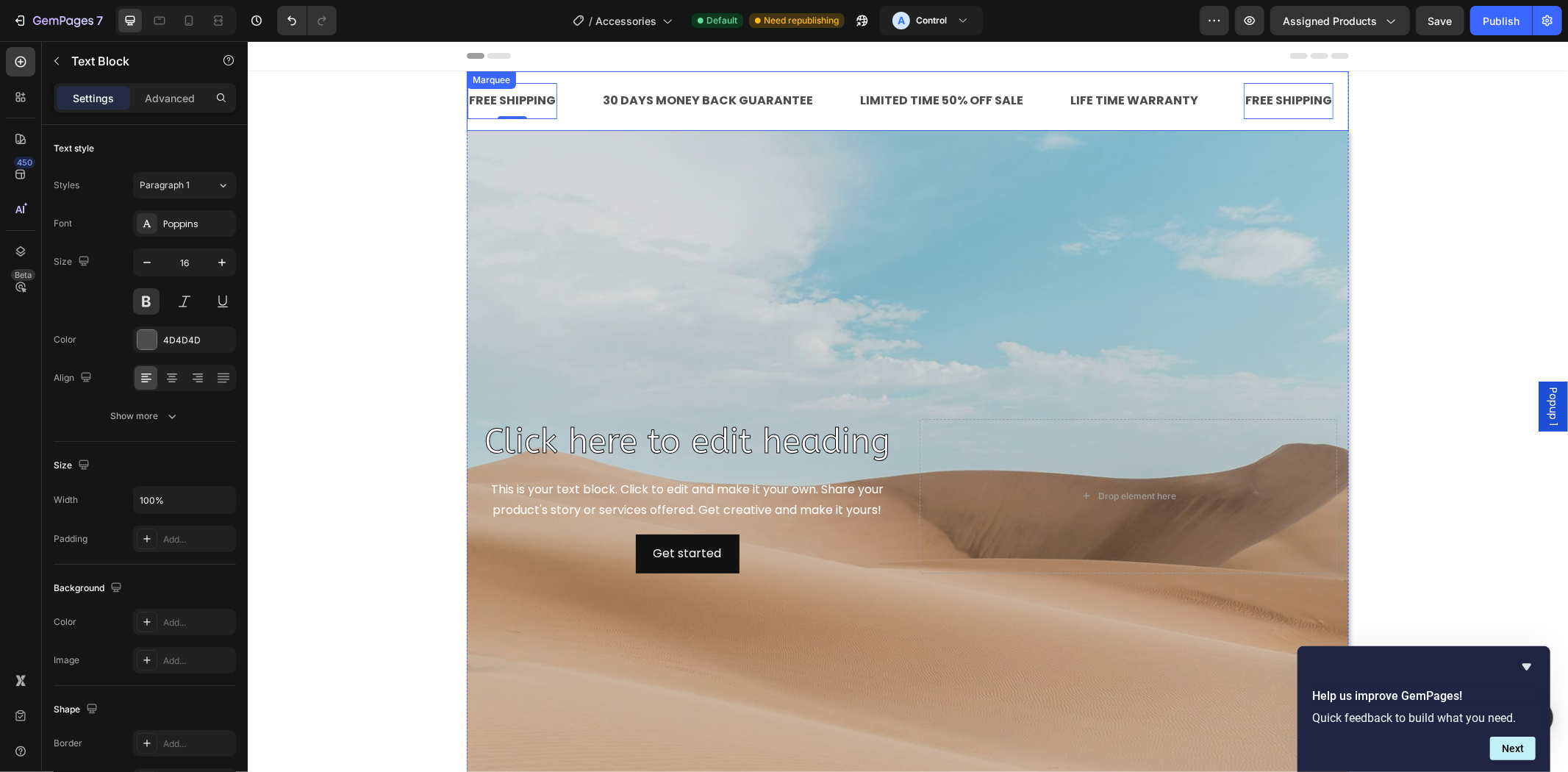
click at [469, 125] on div "FREE SHIPPING Text Block 0 30 DAYS MONEY BACK GUARANTEE Text Block LIMITED TIME…" at bounding box center [907, 100] width 882 height 59
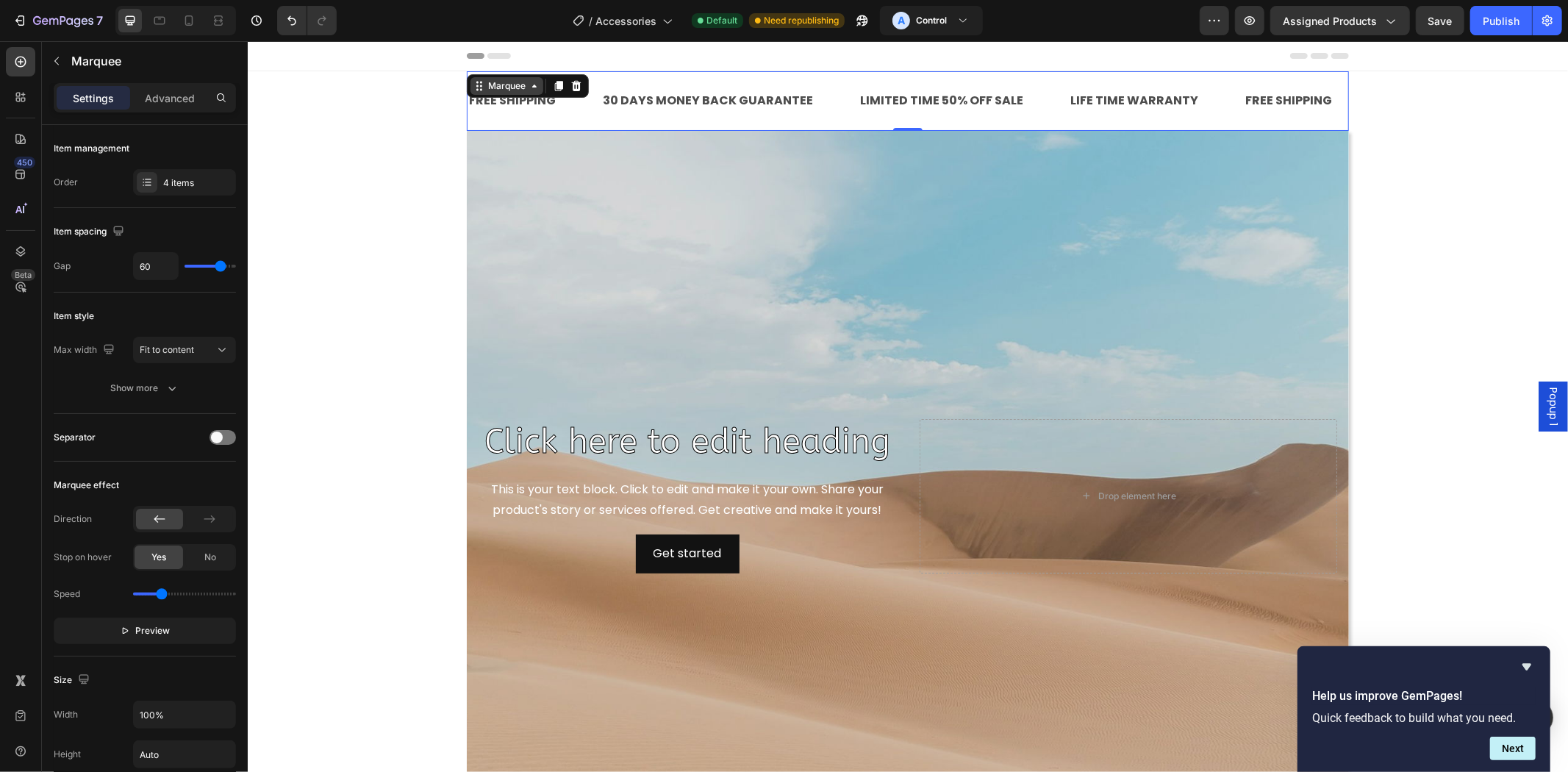
click at [484, 90] on div "Marquee" at bounding box center [506, 85] width 44 height 13
drag, startPoint x: 486, startPoint y: 92, endPoint x: 550, endPoint y: 53, distance: 74.9
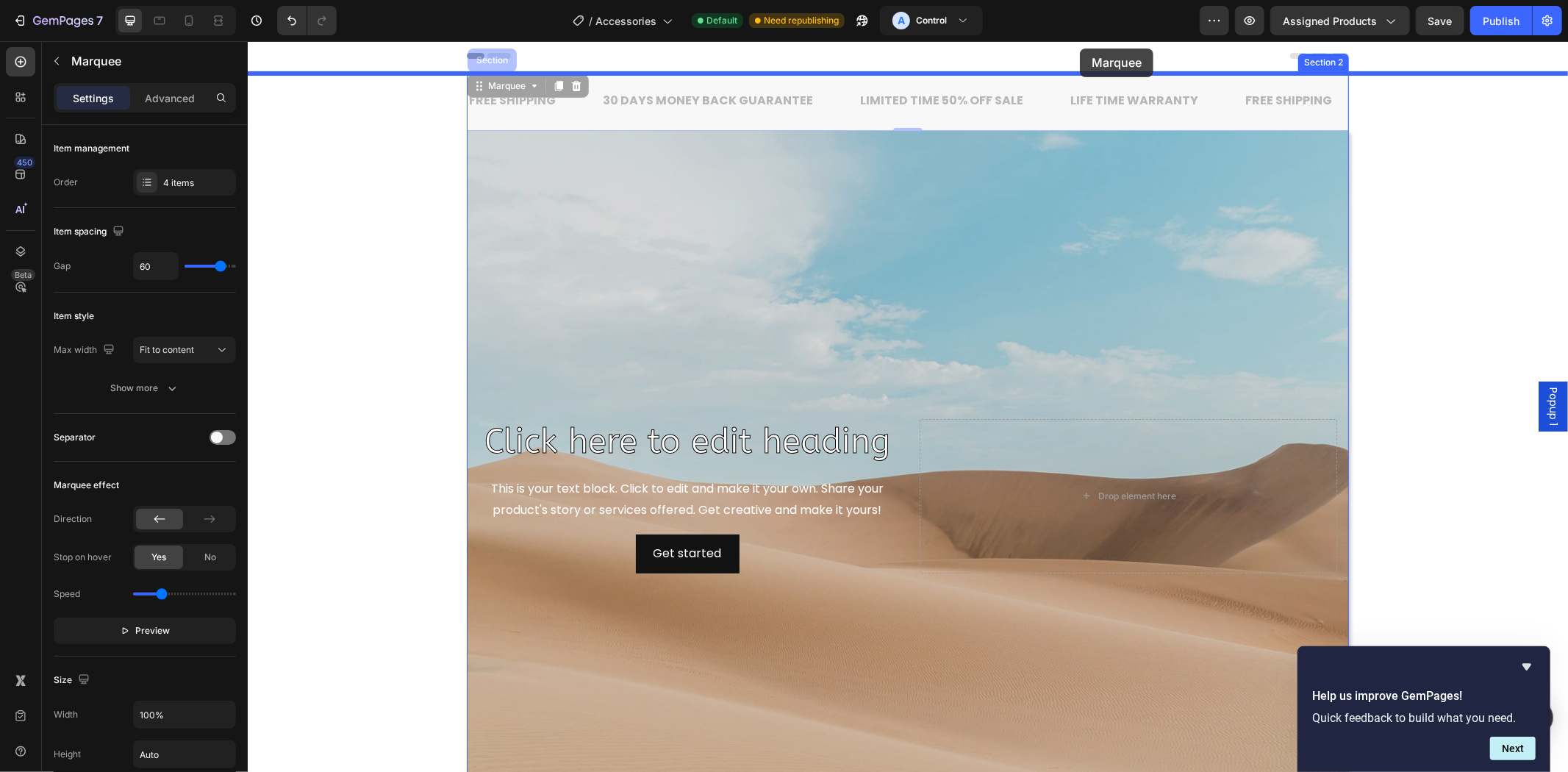
drag, startPoint x: 496, startPoint y: 82, endPoint x: 1079, endPoint y: 48, distance: 584.0
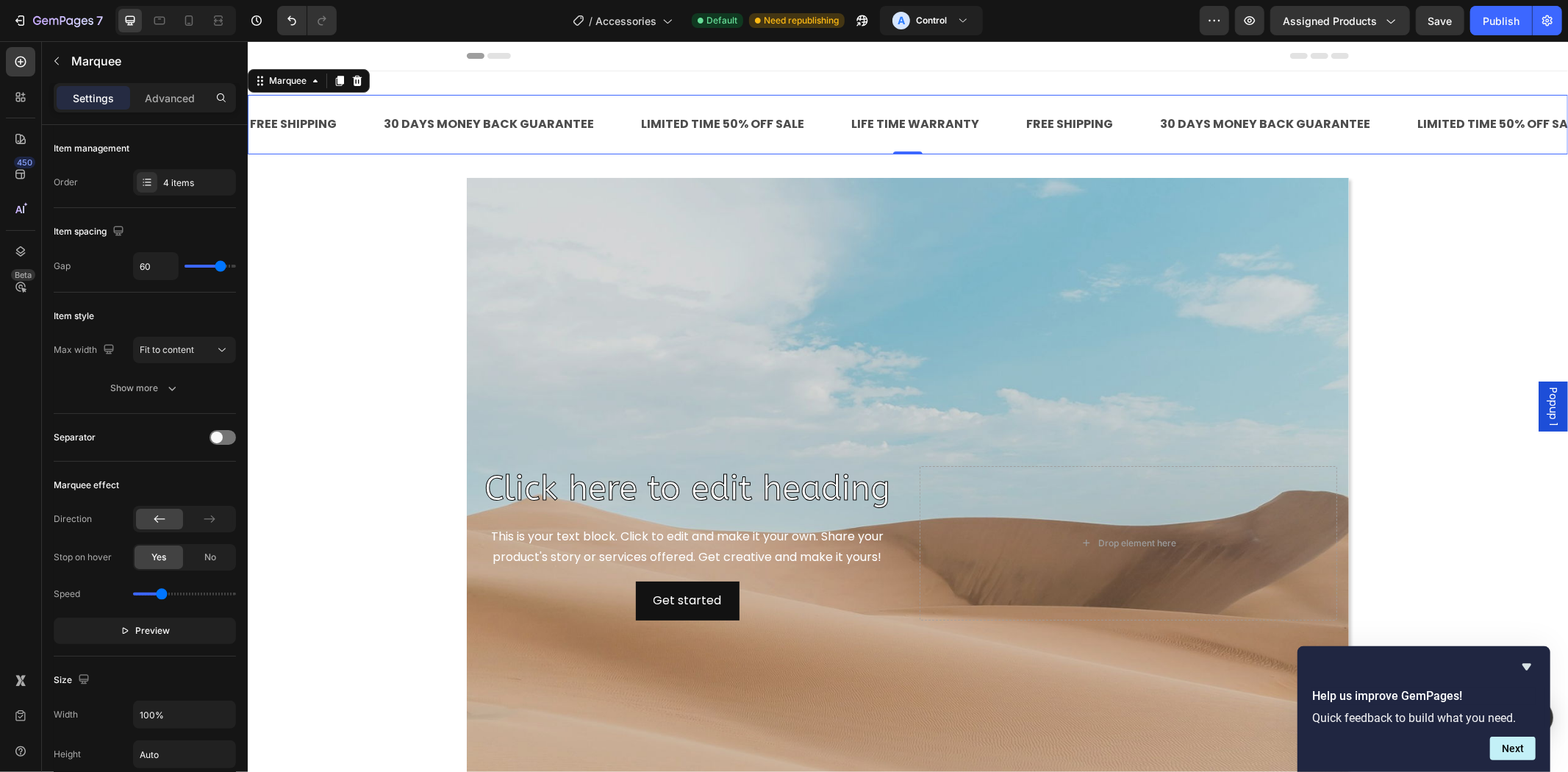
click at [271, 81] on div "Marquee" at bounding box center [287, 80] width 44 height 13
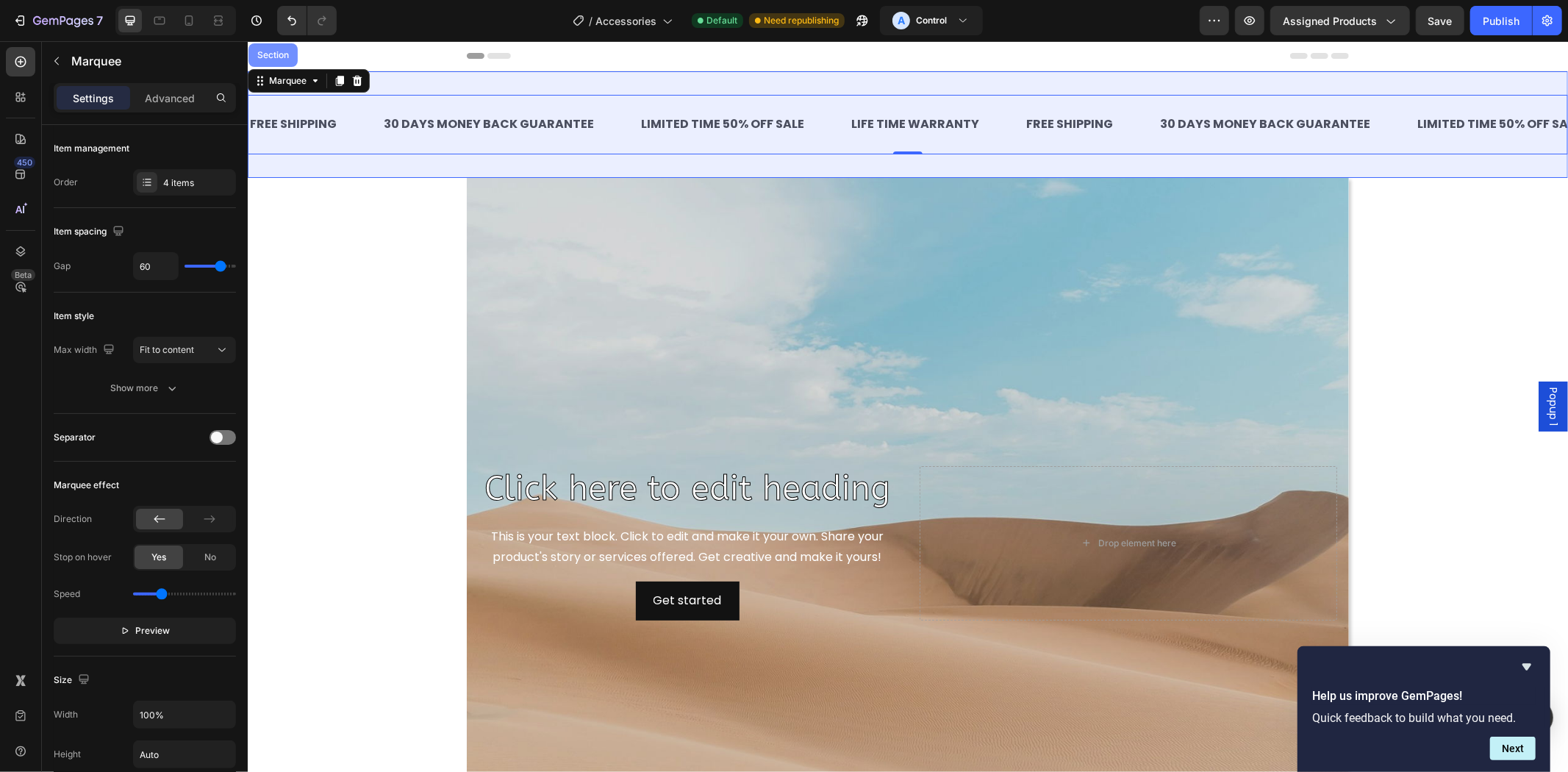
click at [267, 54] on div "Section" at bounding box center [272, 54] width 38 height 9
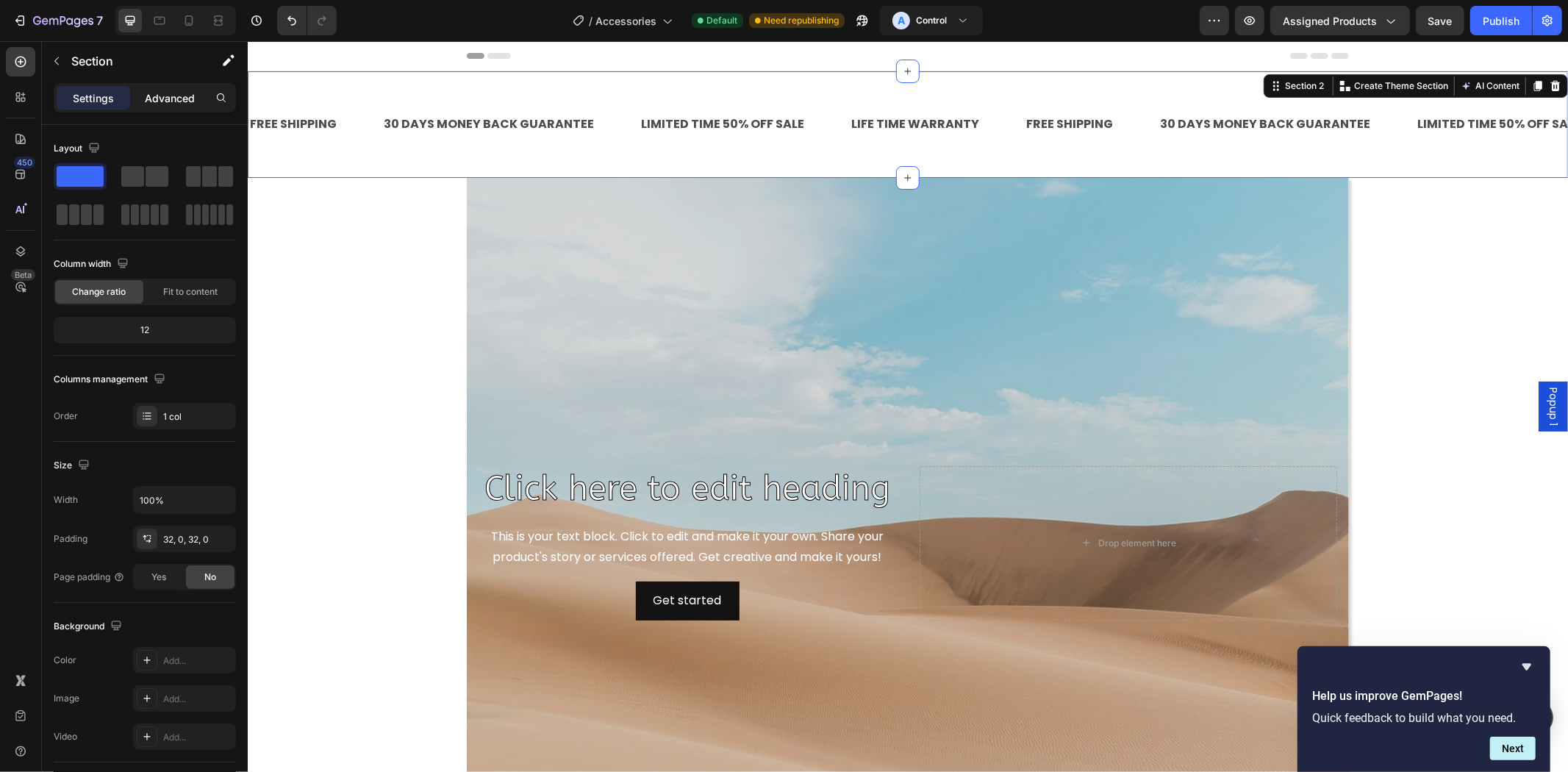
click at [169, 99] on p "Advanced" at bounding box center [170, 98] width 50 height 16
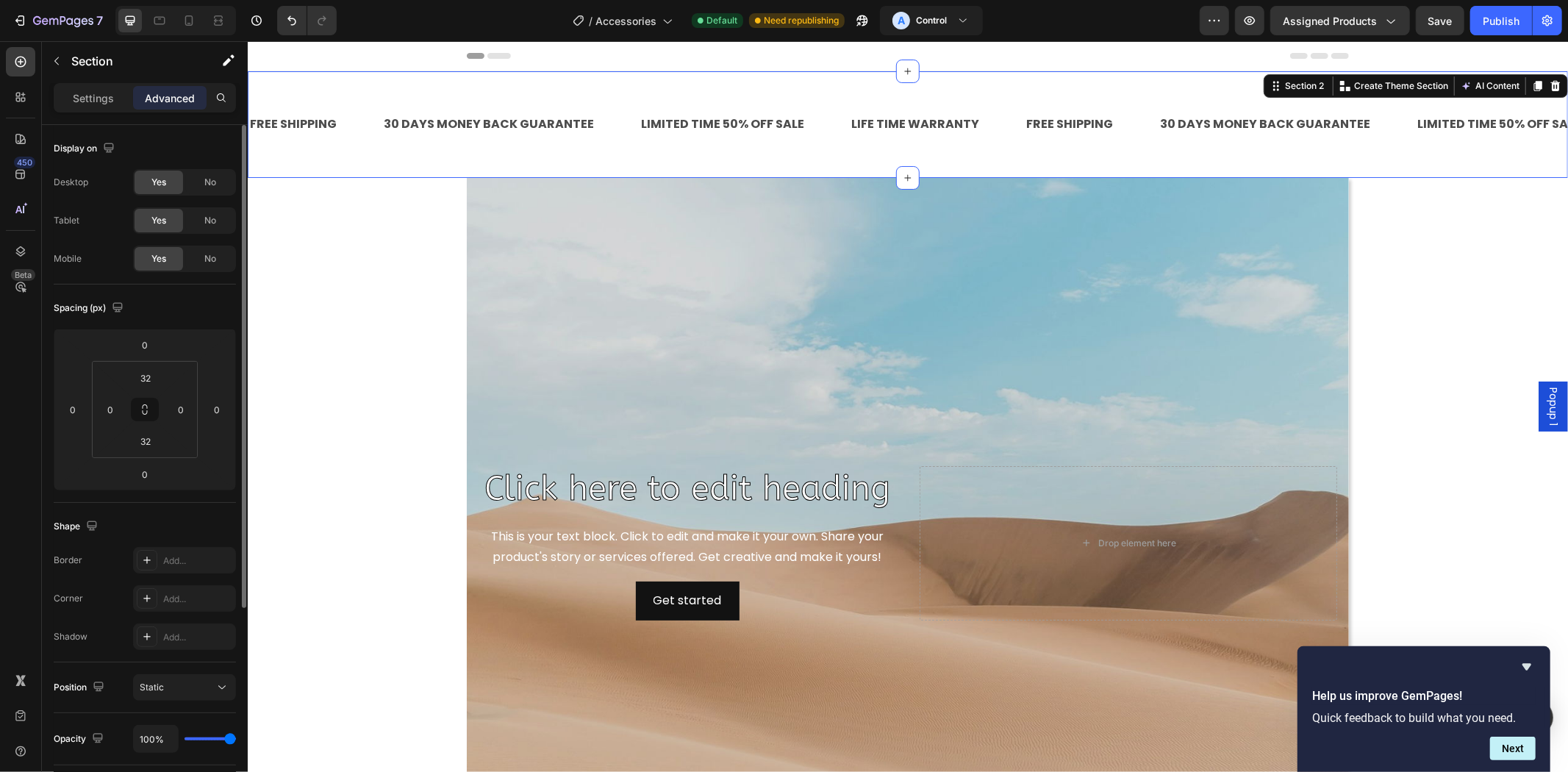
scroll to position [292, 0]
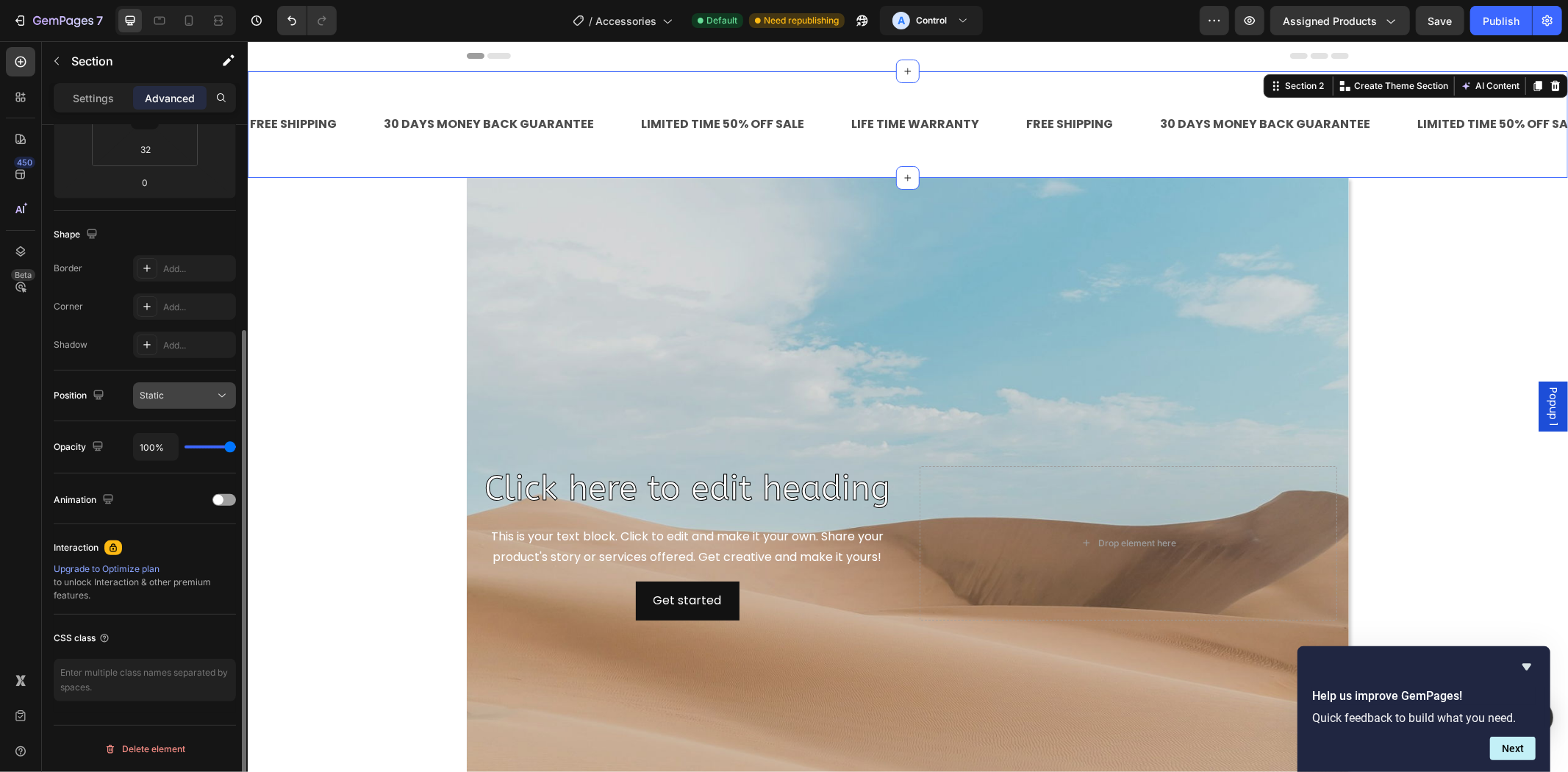
click at [170, 390] on div "Static" at bounding box center [177, 396] width 75 height 13
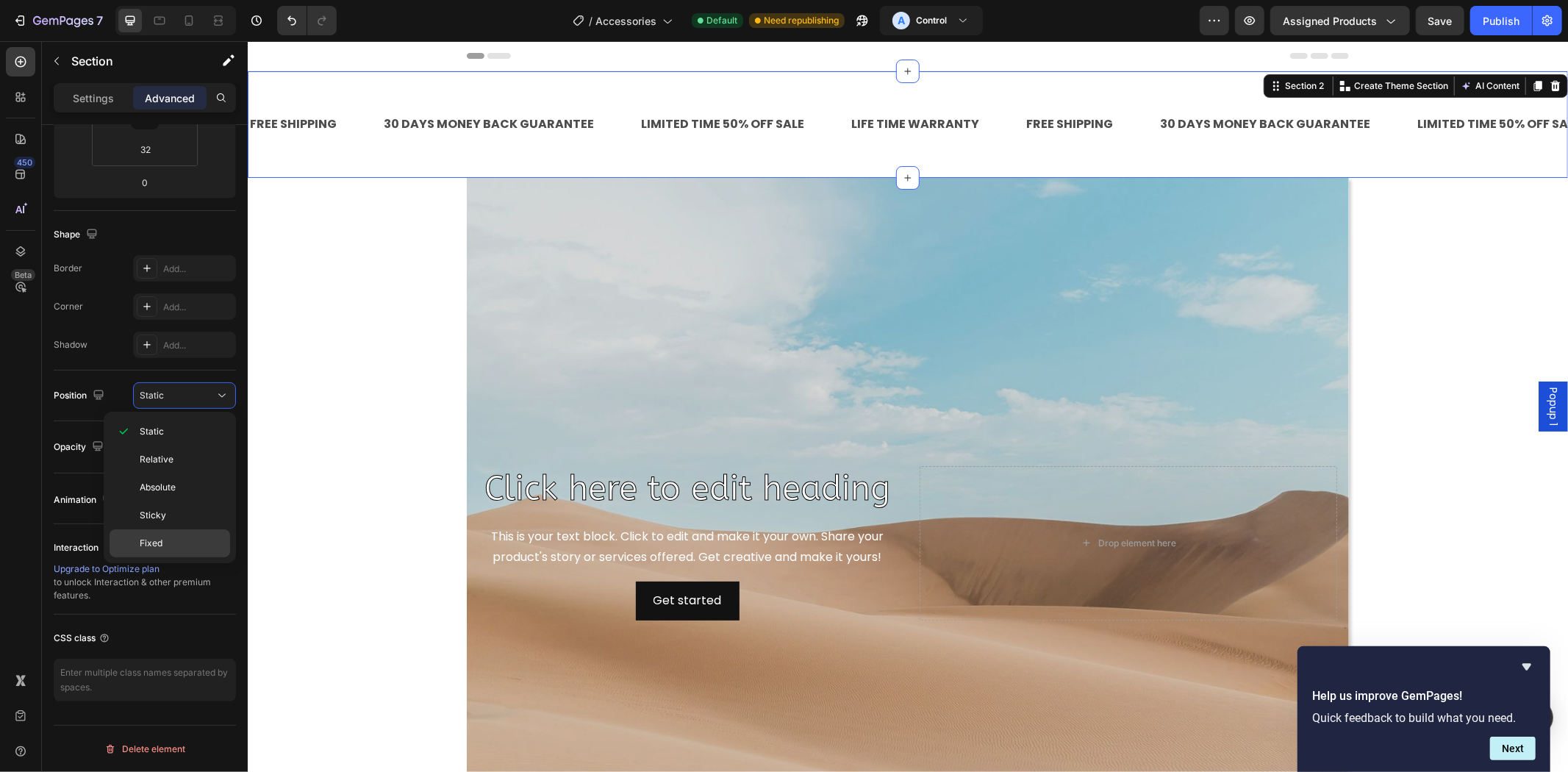
click at [181, 539] on p "Fixed" at bounding box center [181, 544] width 84 height 13
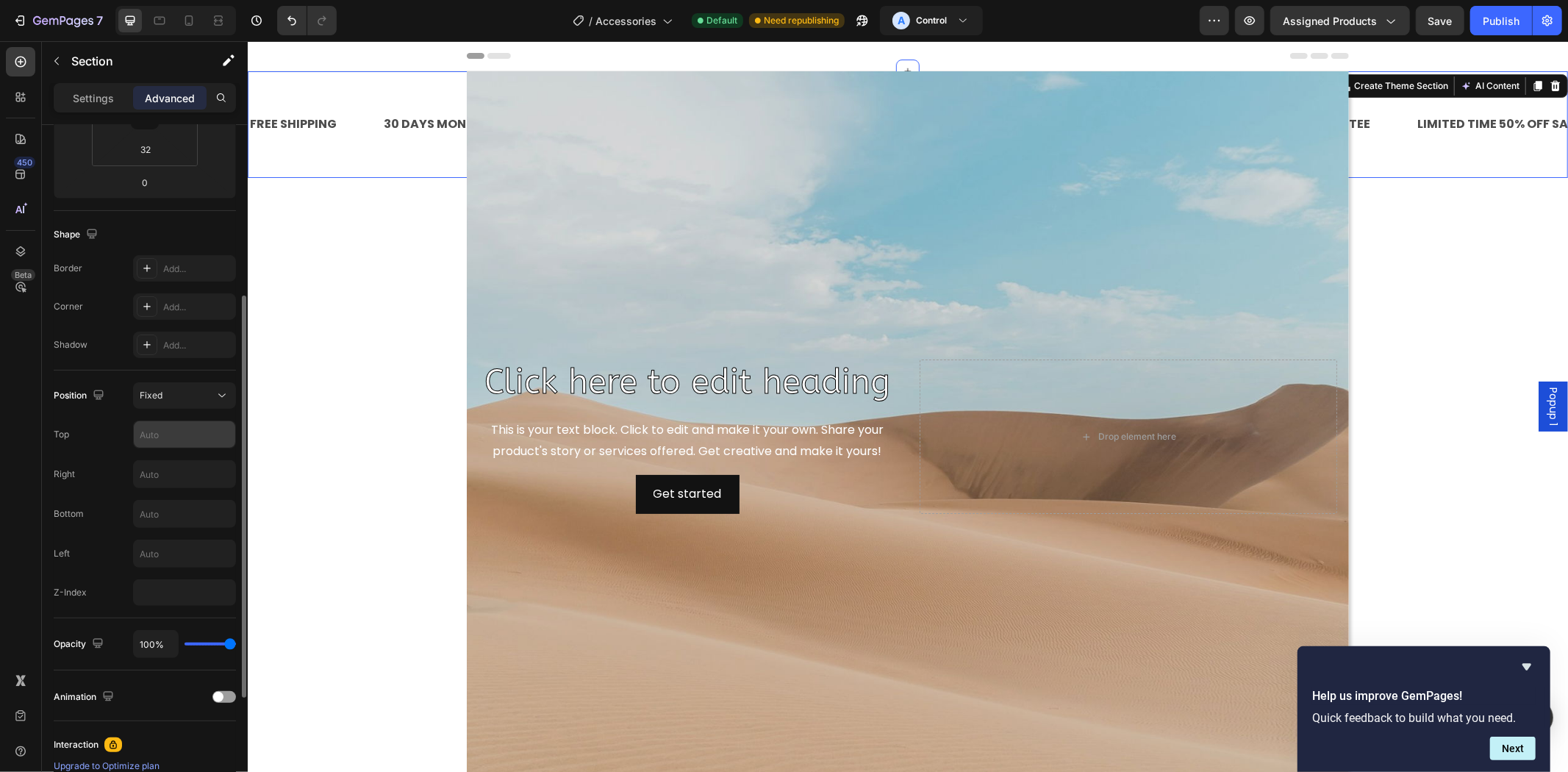
click at [171, 429] on input "text" at bounding box center [184, 435] width 101 height 27
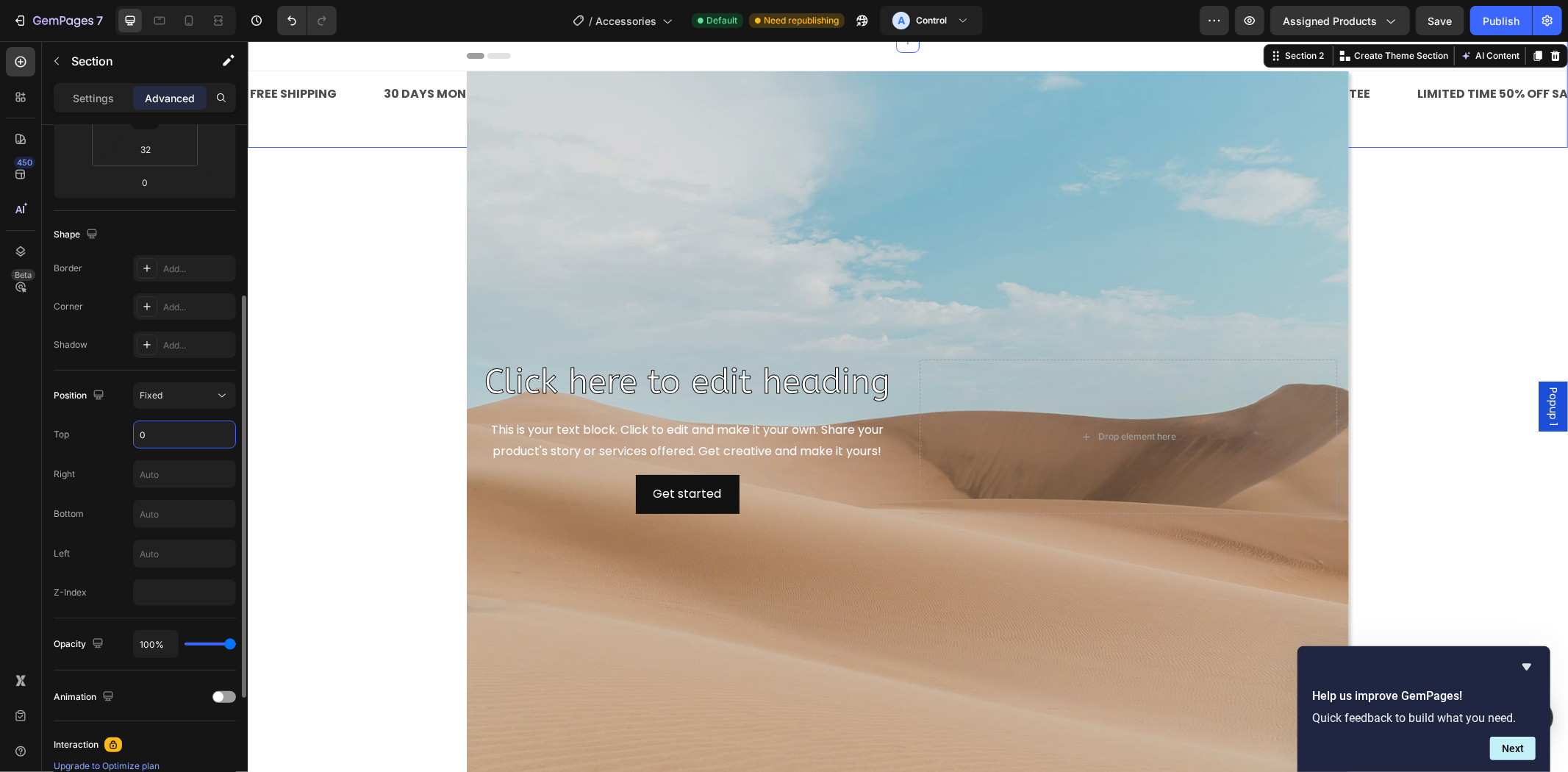
type input "0"
click at [106, 336] on div "Shadow Add..." at bounding box center [144, 345] width 182 height 27
click at [164, 559] on input "text" at bounding box center [184, 553] width 101 height 27
click at [170, 593] on input "number" at bounding box center [184, 593] width 103 height 27
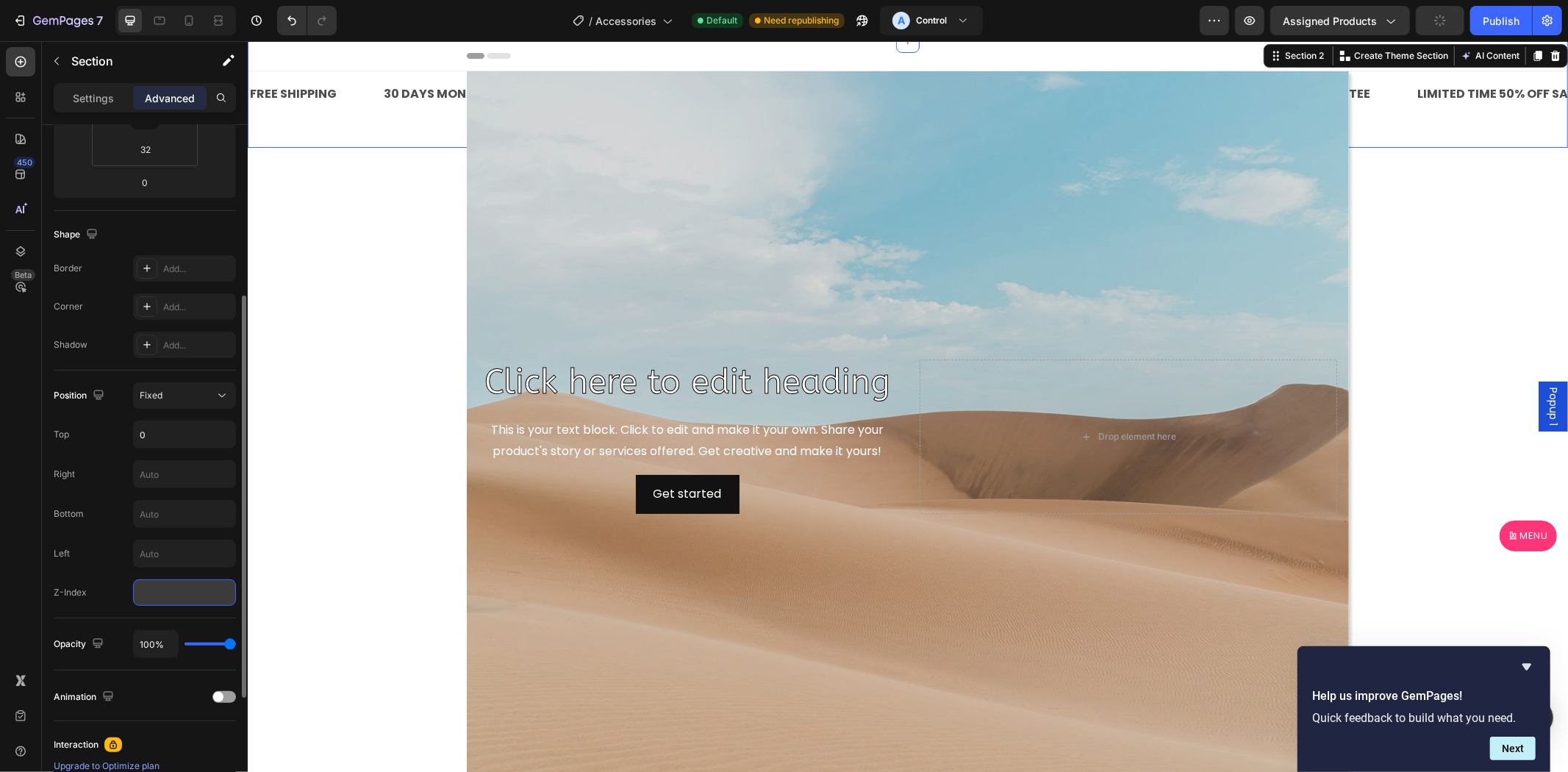
scroll to position [272, 0]
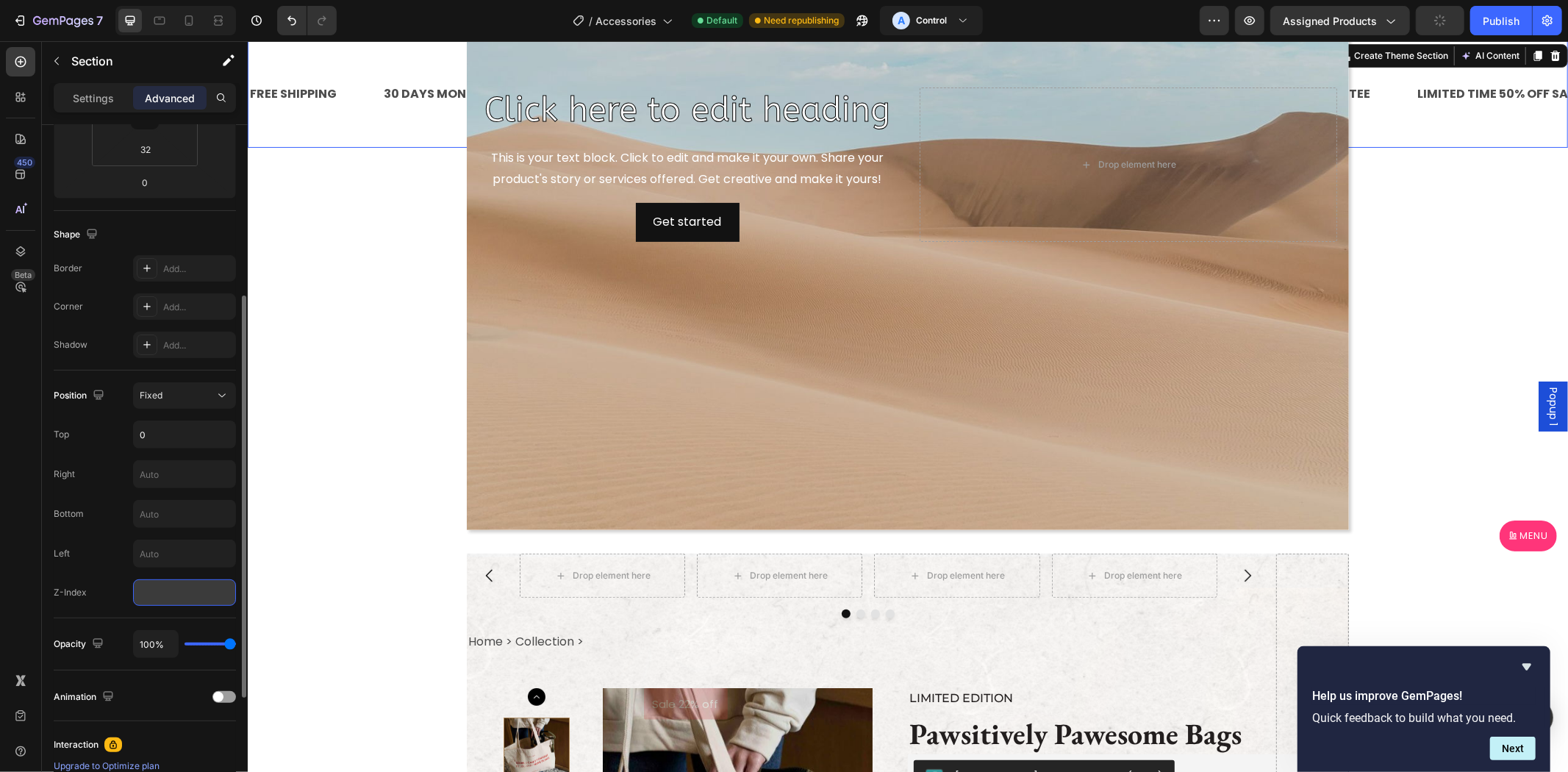
type input "2"
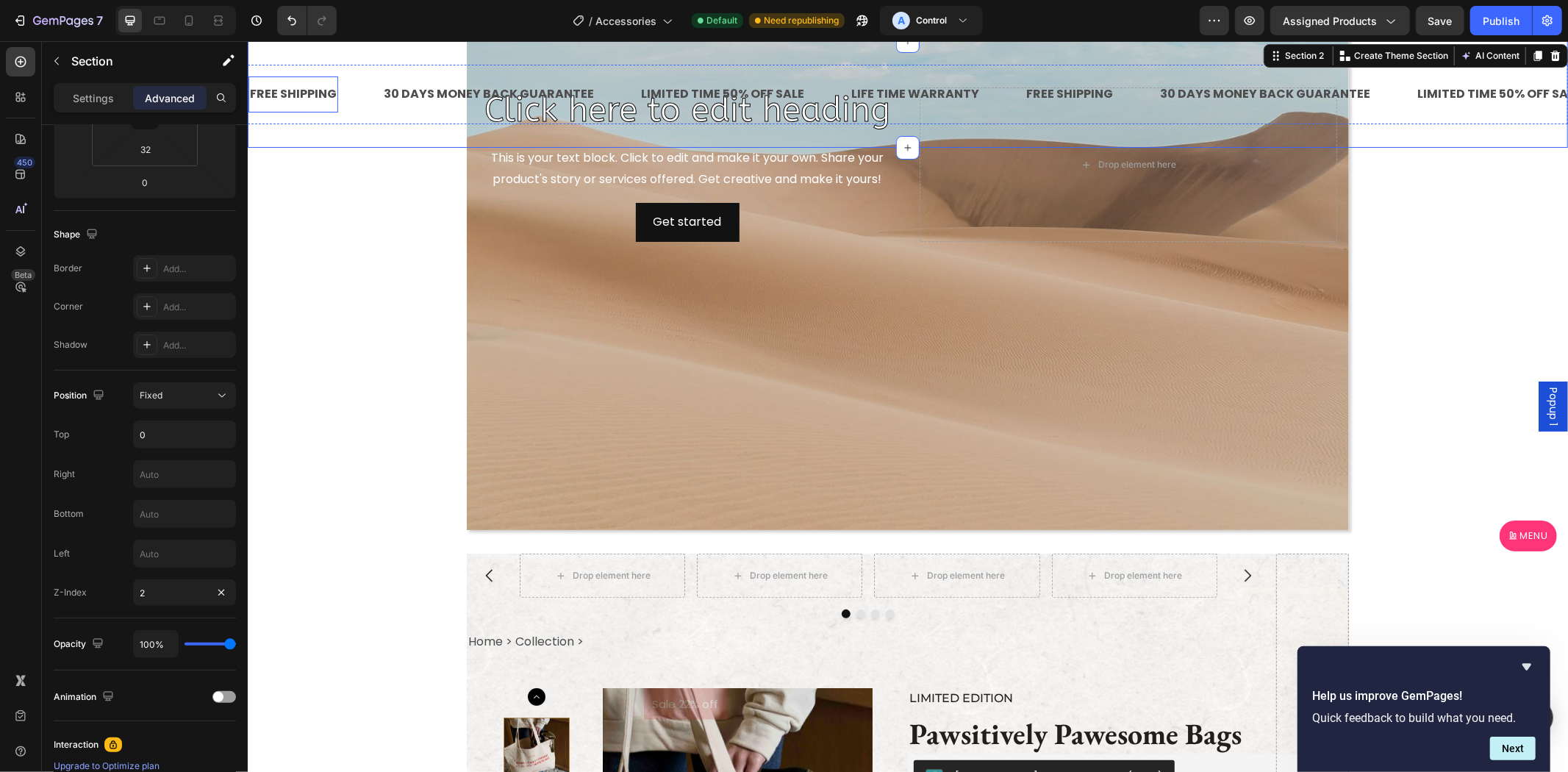
click at [275, 119] on div "FREE SHIPPING Text Block 30 DAYS MONEY BACK GUARANTEE Text Block LIMITED TIME 5…" at bounding box center [907, 93] width 1321 height 59
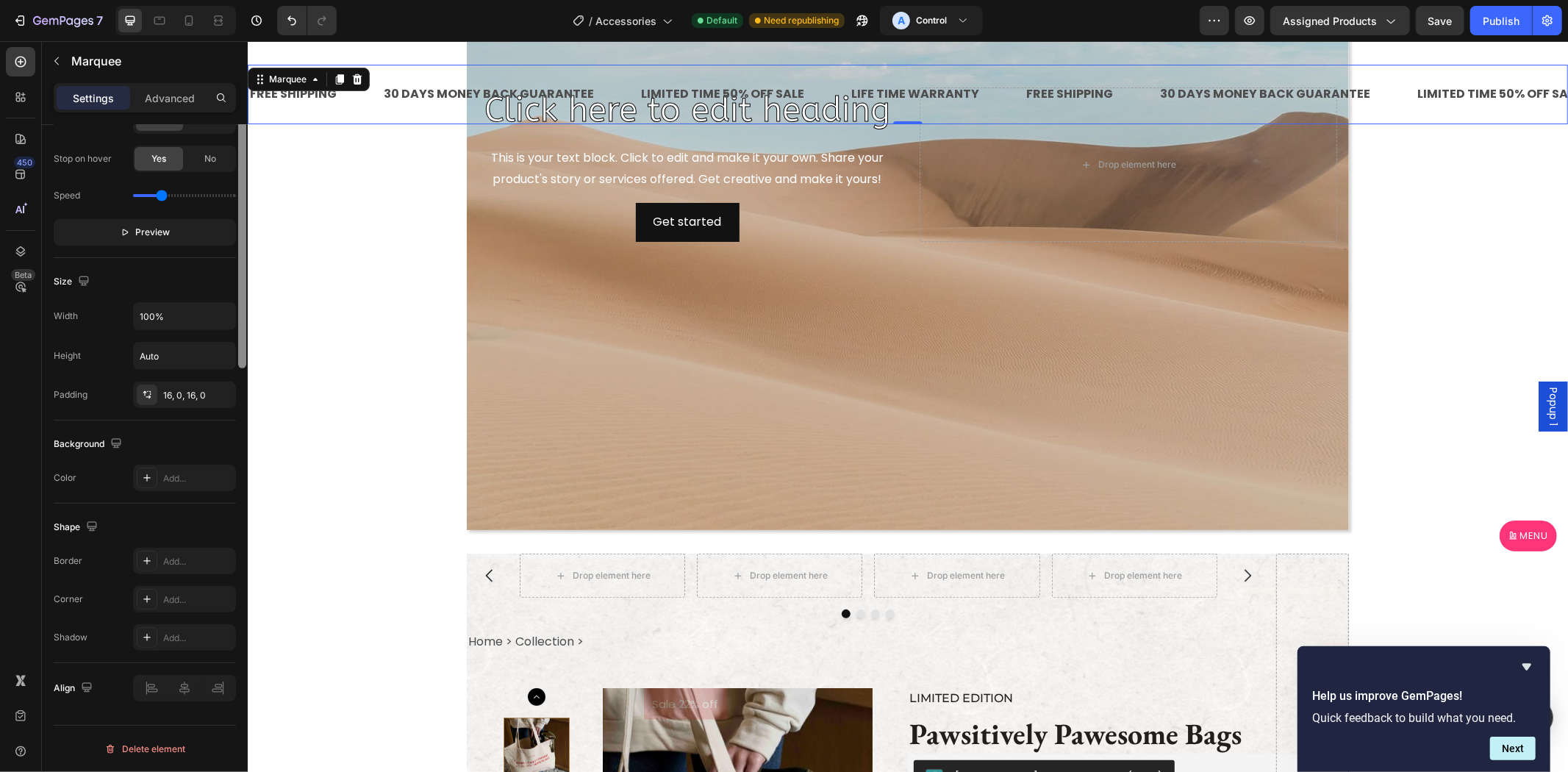
scroll to position [127, 0]
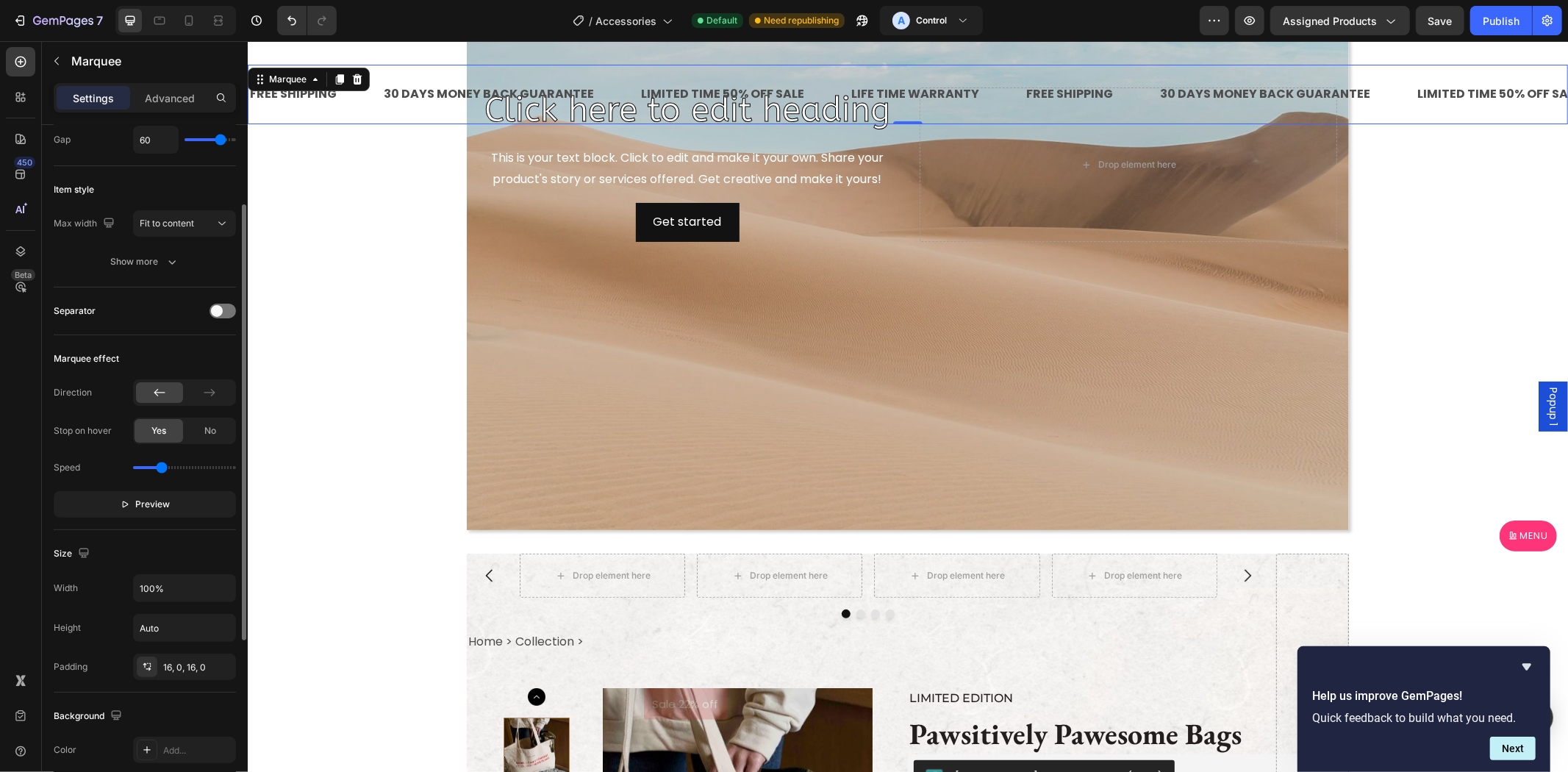
click at [270, 133] on div "FREE SHIPPING Text Block 30 DAYS MONEY BACK GUARANTEE Text Block LIMITED TIME 5…" at bounding box center [907, 94] width 1321 height 107
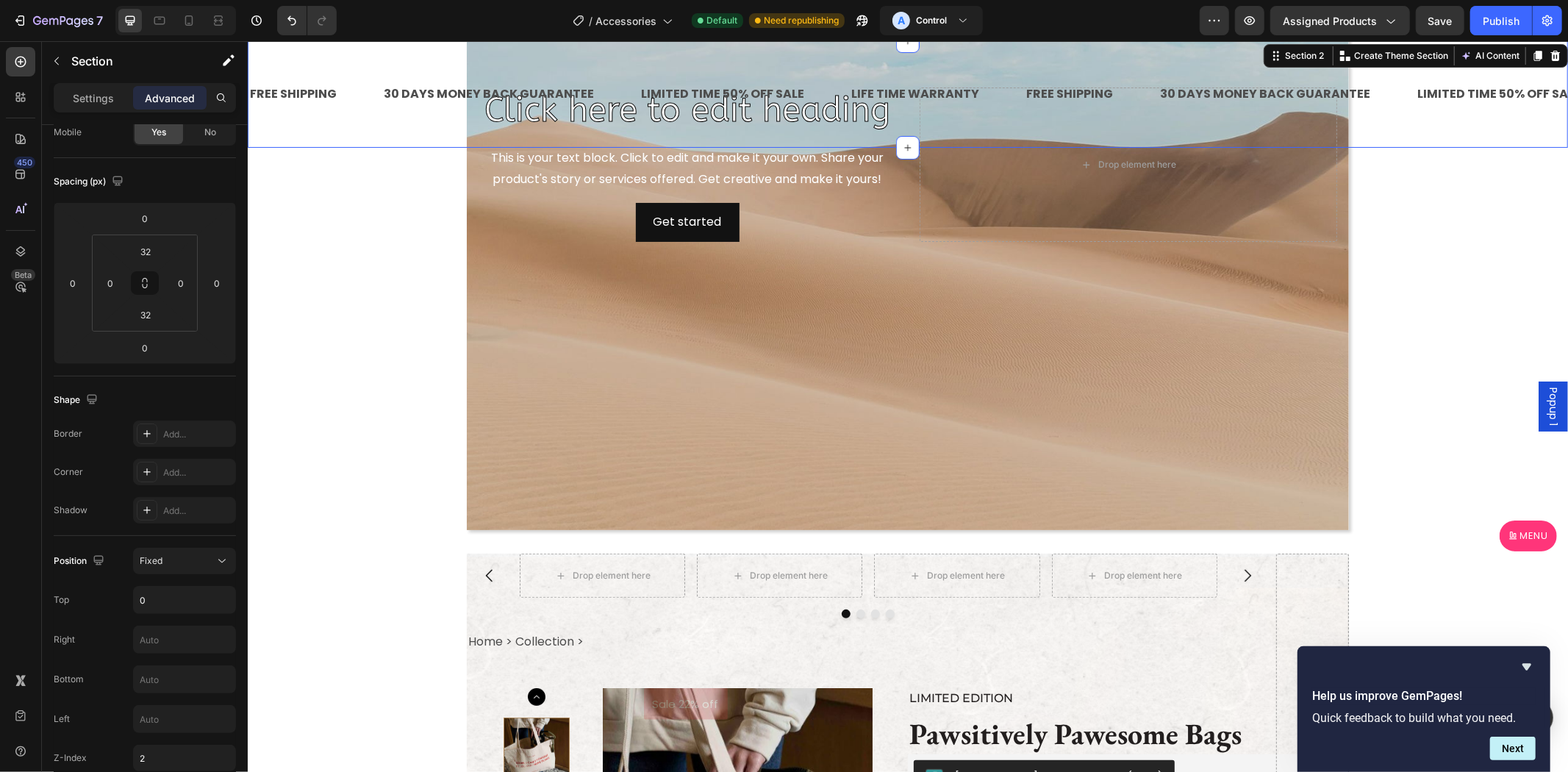
scroll to position [0, 0]
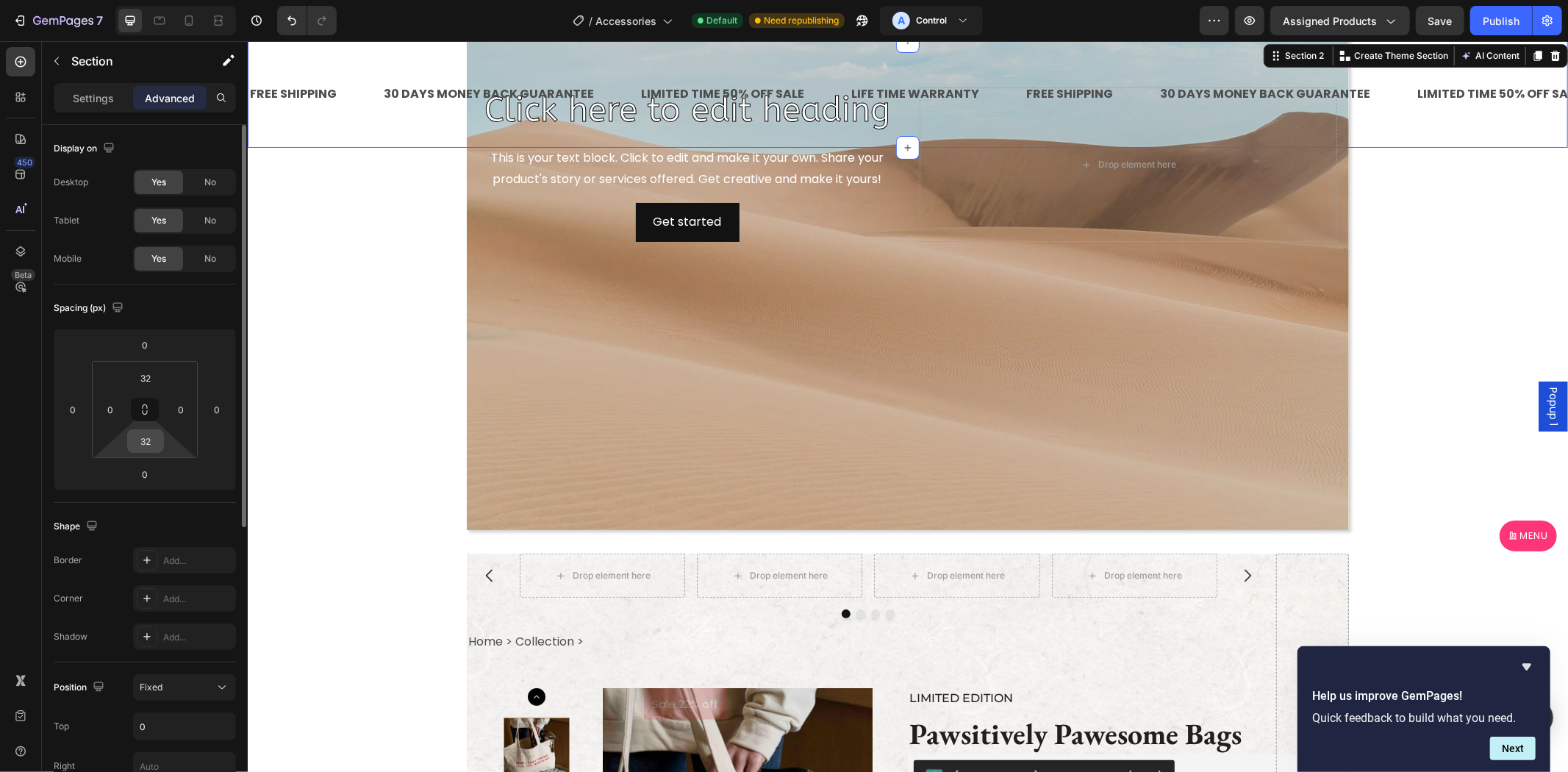
click at [142, 430] on div "32" at bounding box center [146, 442] width 37 height 24
click at [157, 439] on input "32" at bounding box center [146, 442] width 30 height 22
type input "0"
click at [137, 375] on input "32" at bounding box center [146, 378] width 30 height 22
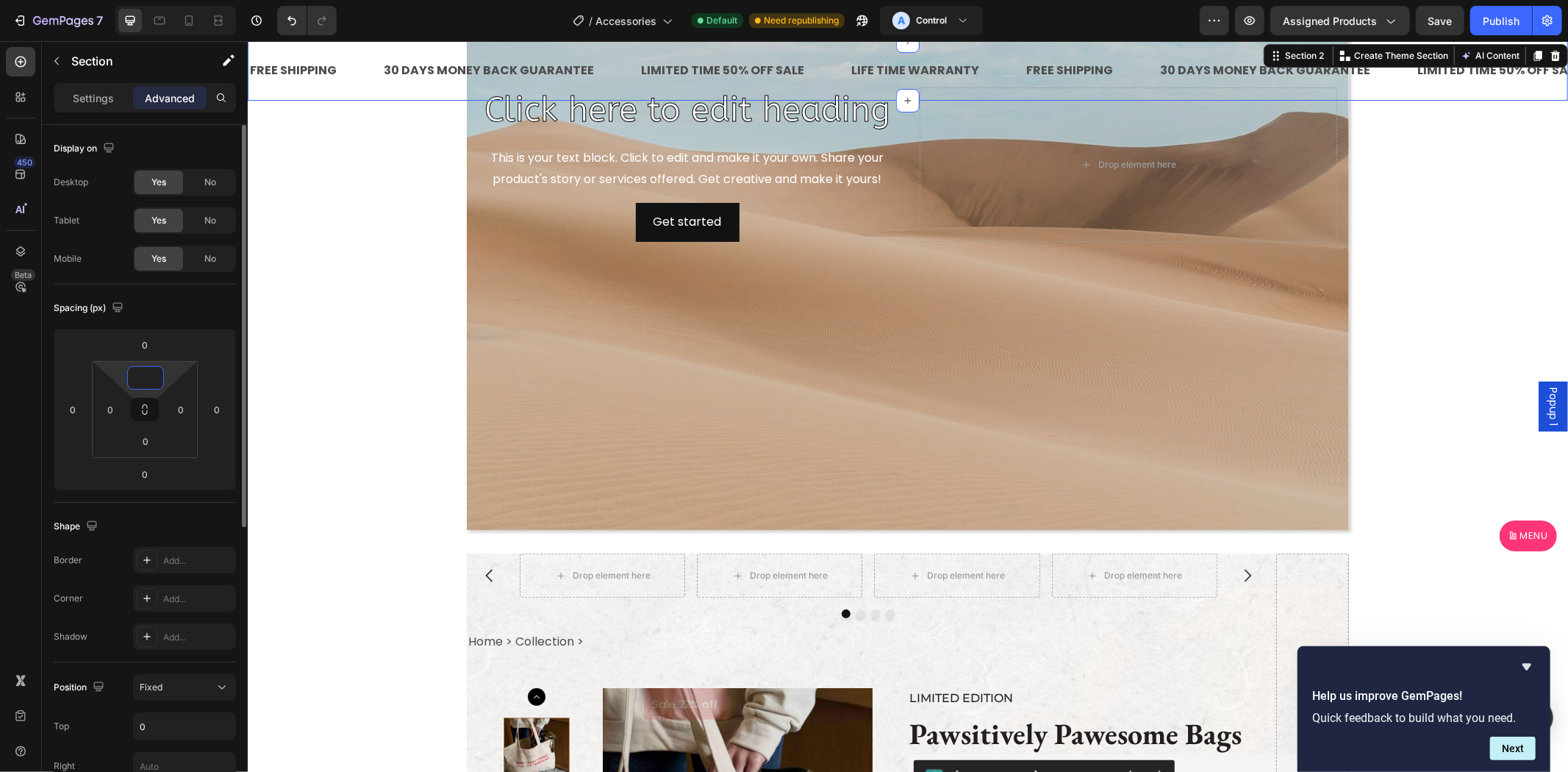
type input "0"
click at [182, 310] on div "Spacing (px)" at bounding box center [144, 308] width 182 height 24
click at [81, 97] on p "Settings" at bounding box center [93, 98] width 41 height 16
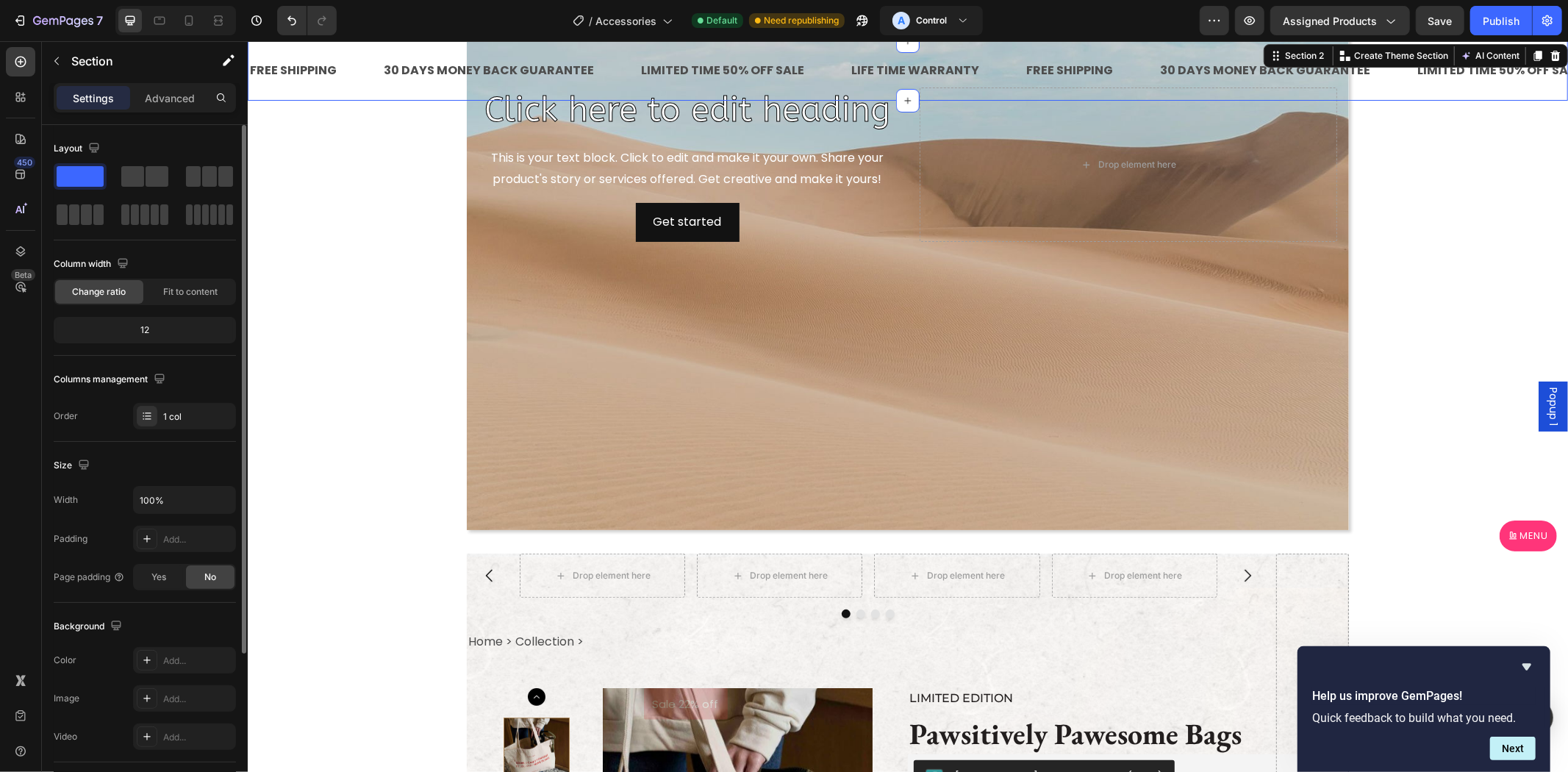
scroll to position [208, 0]
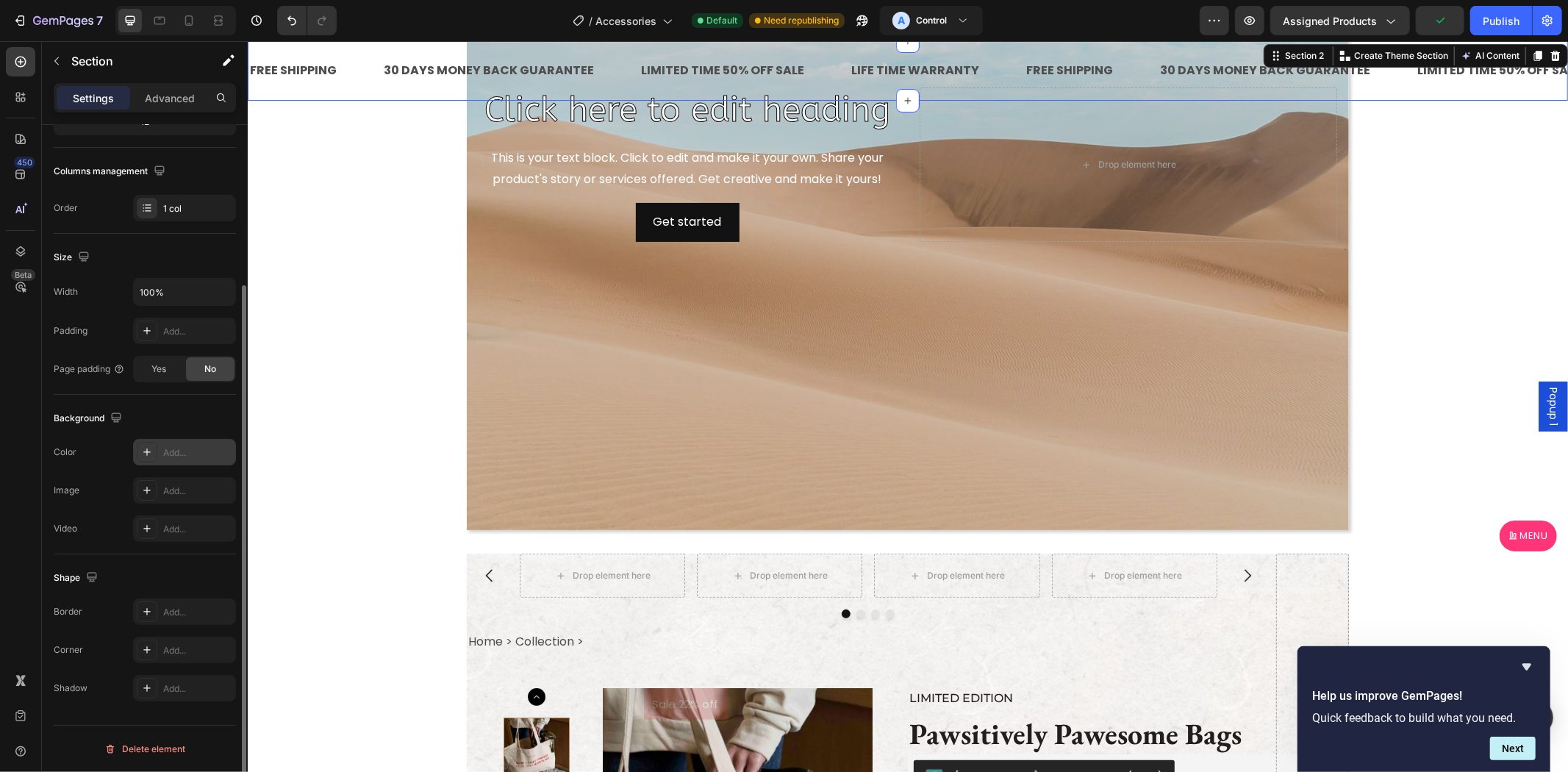
click at [179, 452] on div "Add..." at bounding box center [197, 453] width 69 height 13
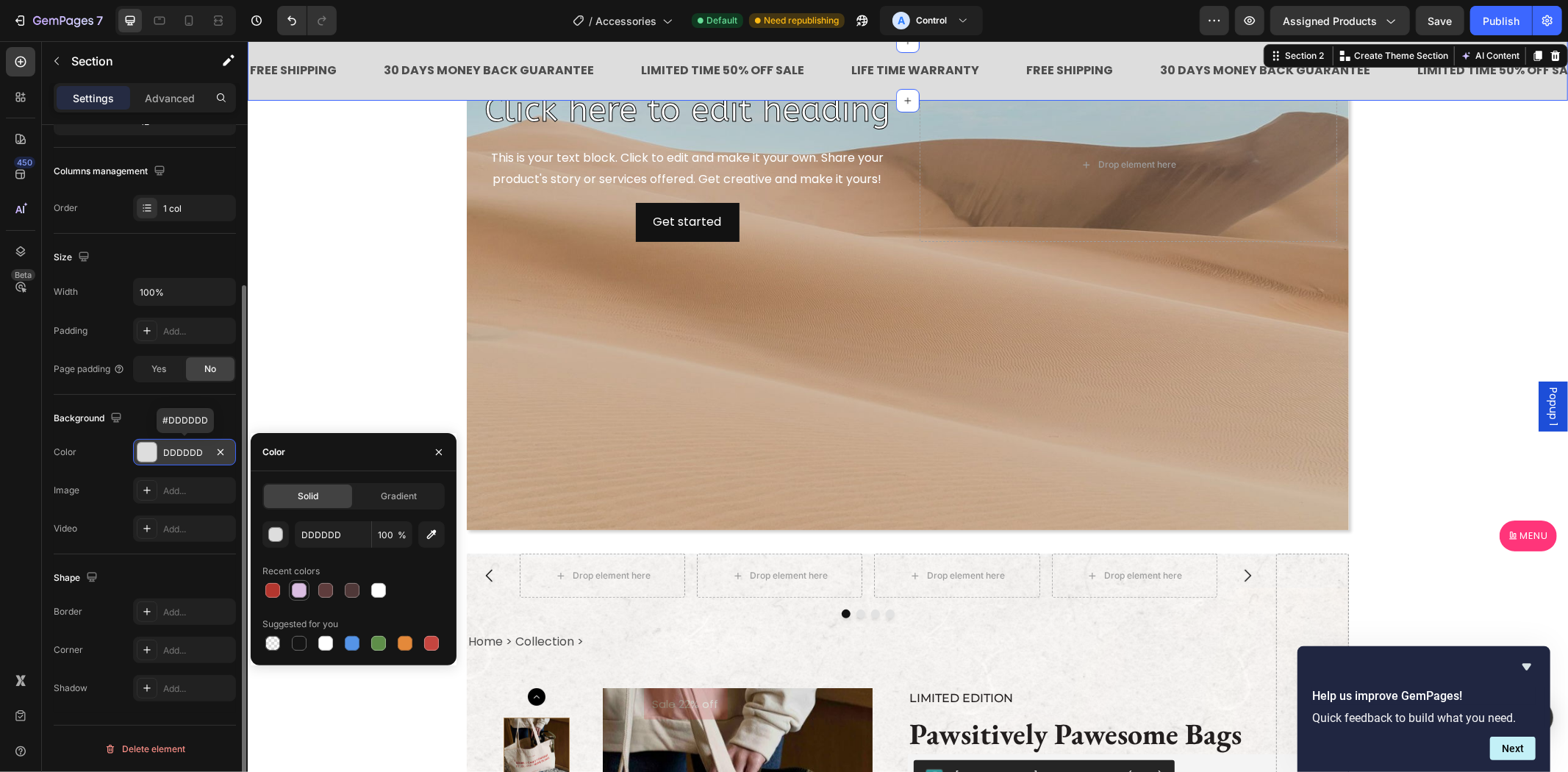
click at [299, 594] on div at bounding box center [299, 590] width 15 height 15
type input "DBBEE2"
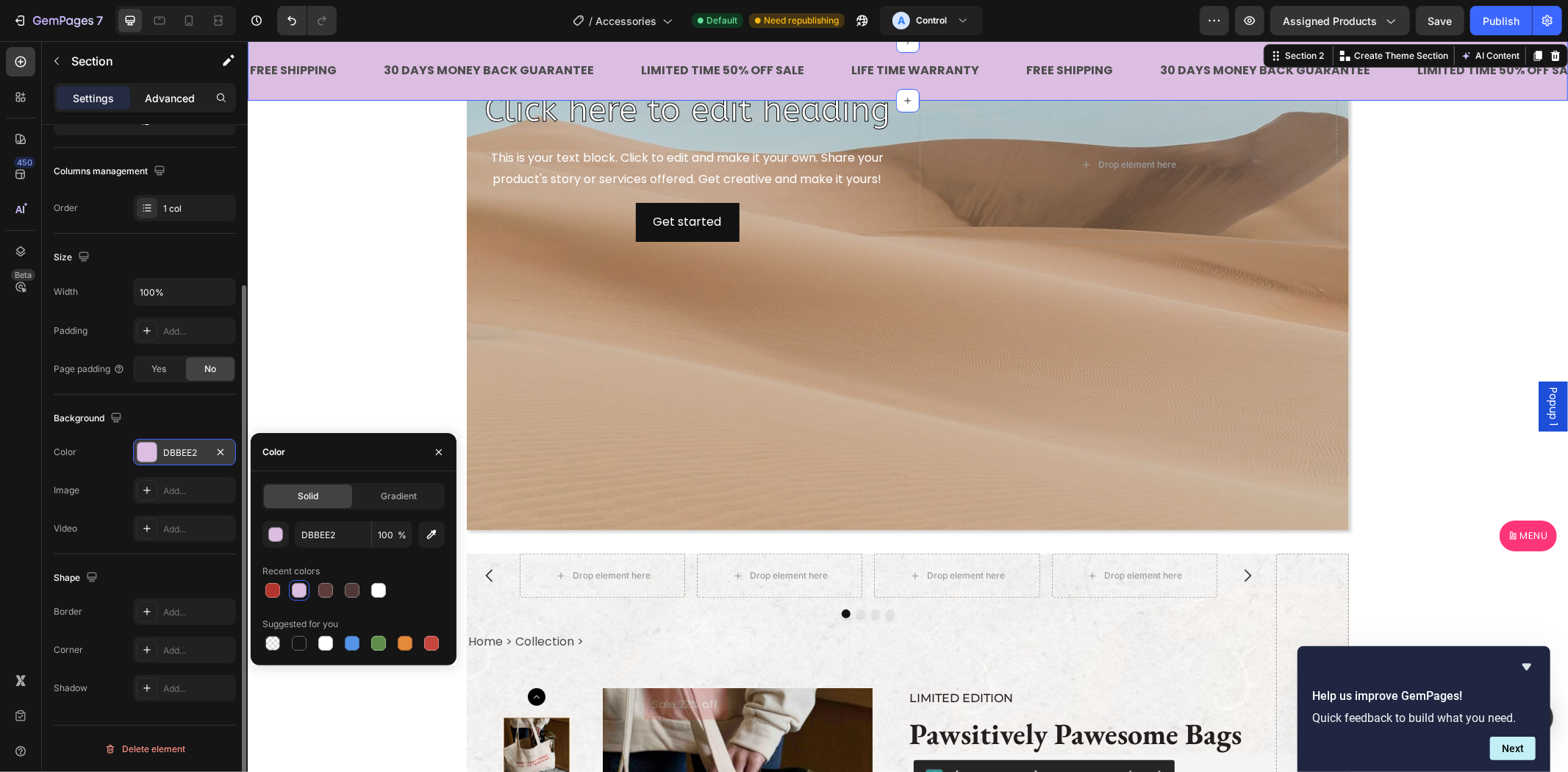
click at [177, 98] on p "Advanced" at bounding box center [170, 98] width 50 height 16
